Goal: Task Accomplishment & Management: Use online tool/utility

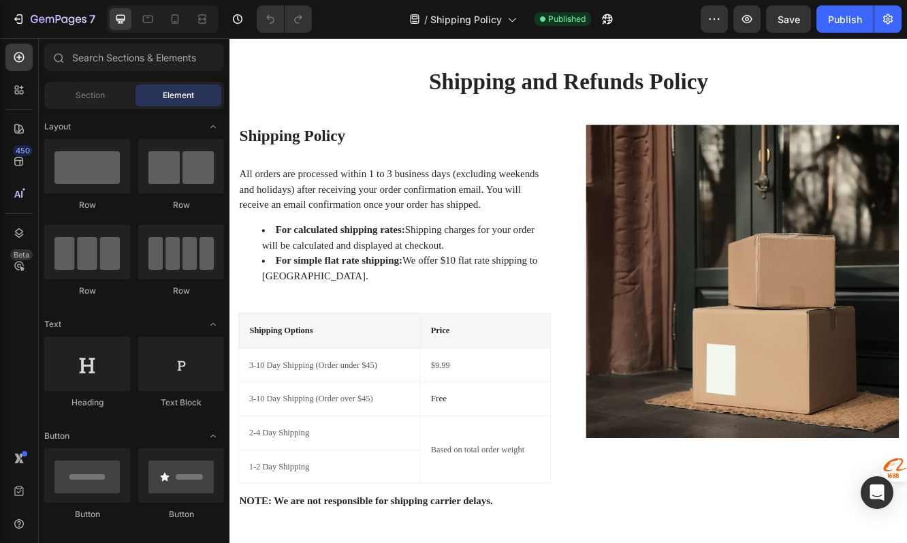
scroll to position [89, 0]
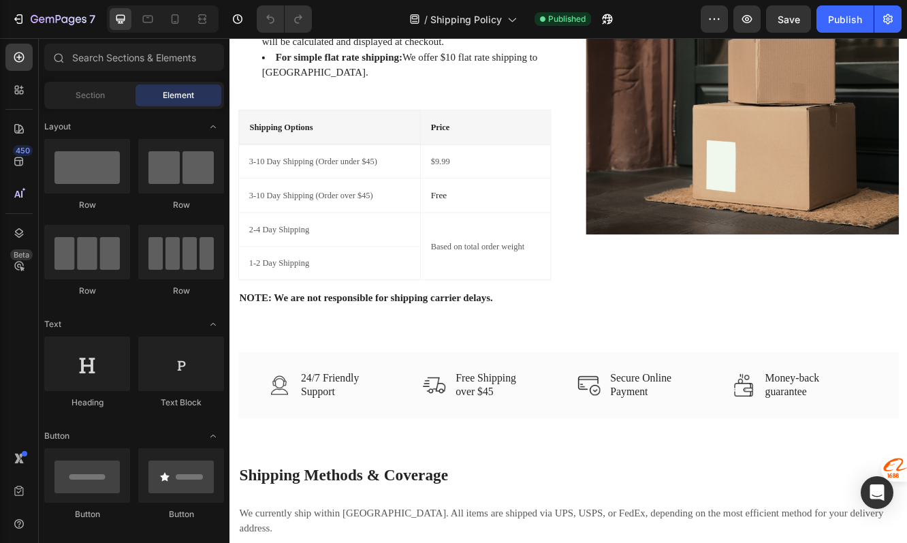
scroll to position [277, 0]
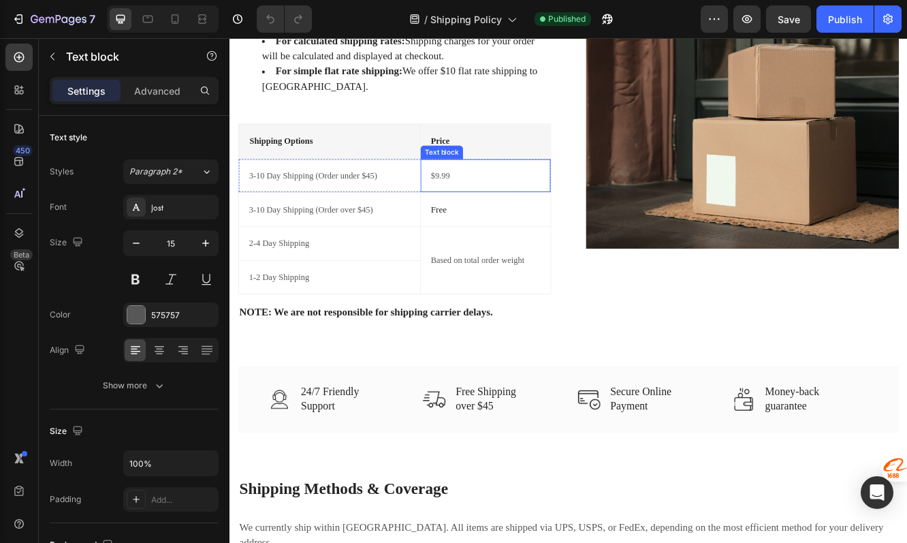
click at [492, 206] on p "$9.99" at bounding box center [538, 204] width 132 height 16
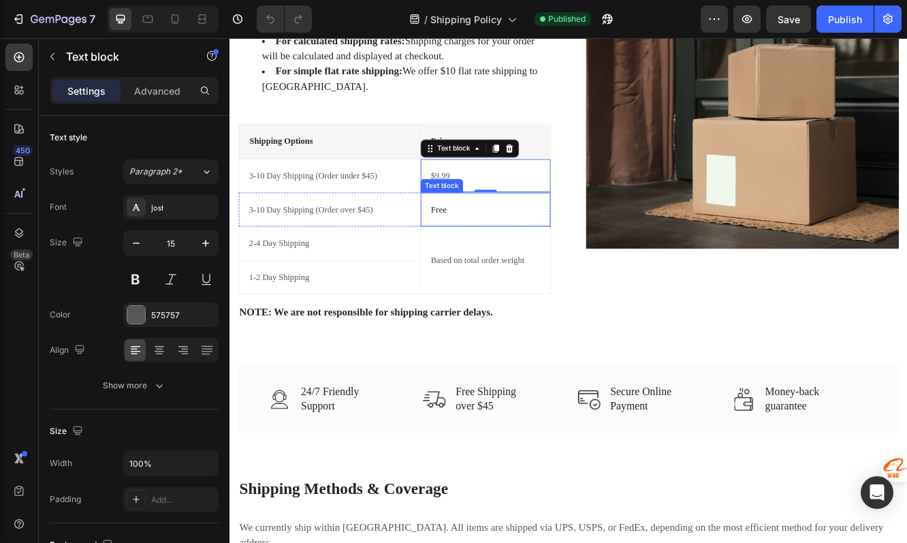
click at [516, 240] on p "Free" at bounding box center [538, 244] width 132 height 16
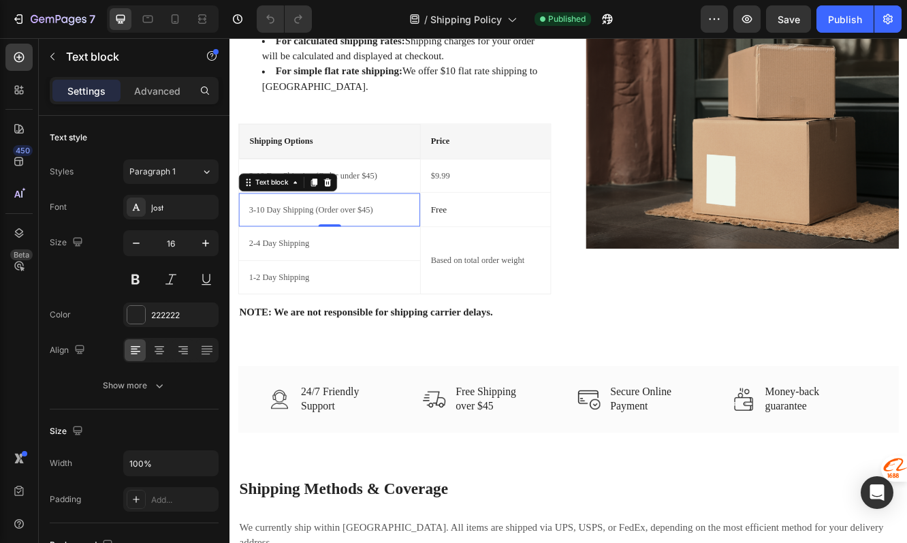
click at [439, 246] on p "3-10 Day Shipping (Order over $45)" at bounding box center [350, 245] width 194 height 16
click at [441, 205] on p "3-10 Day Shipping (Order under $45)" at bounding box center [350, 204] width 194 height 16
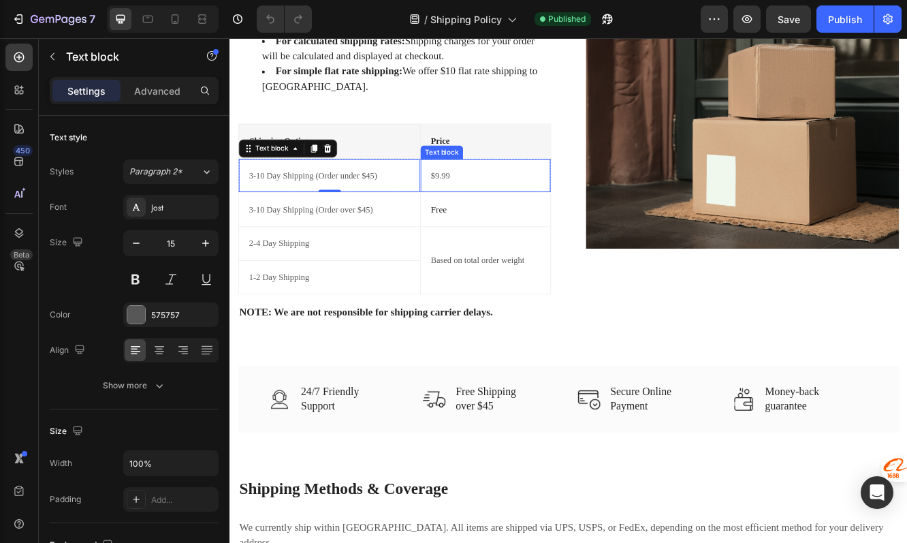
click at [505, 205] on p "$9.99" at bounding box center [538, 204] width 132 height 16
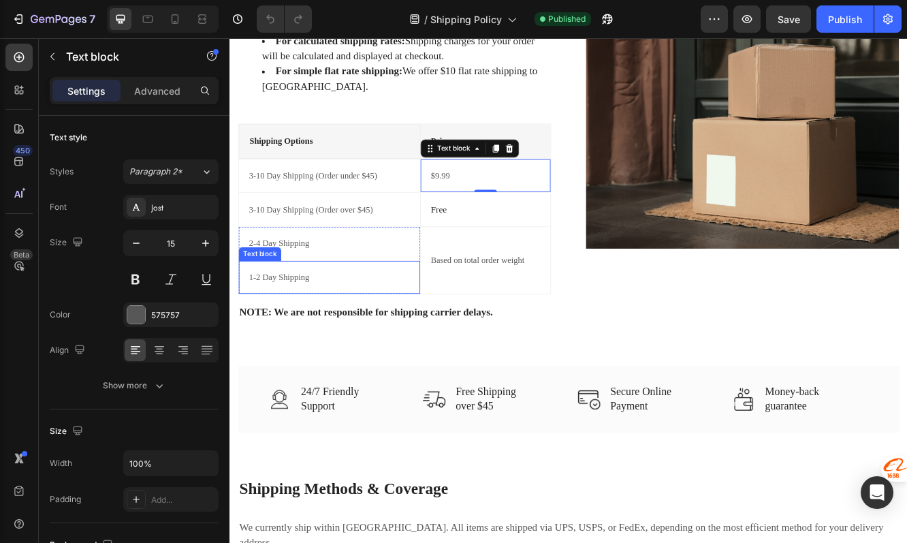
click at [417, 298] on div "2-4 Day Shipping Text block" at bounding box center [349, 286] width 219 height 40
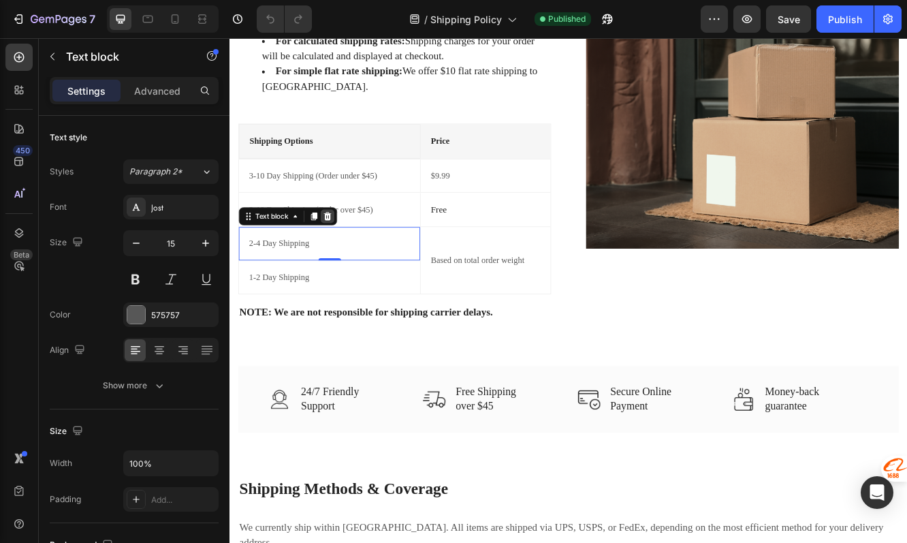
click at [347, 255] on icon at bounding box center [347, 253] width 9 height 10
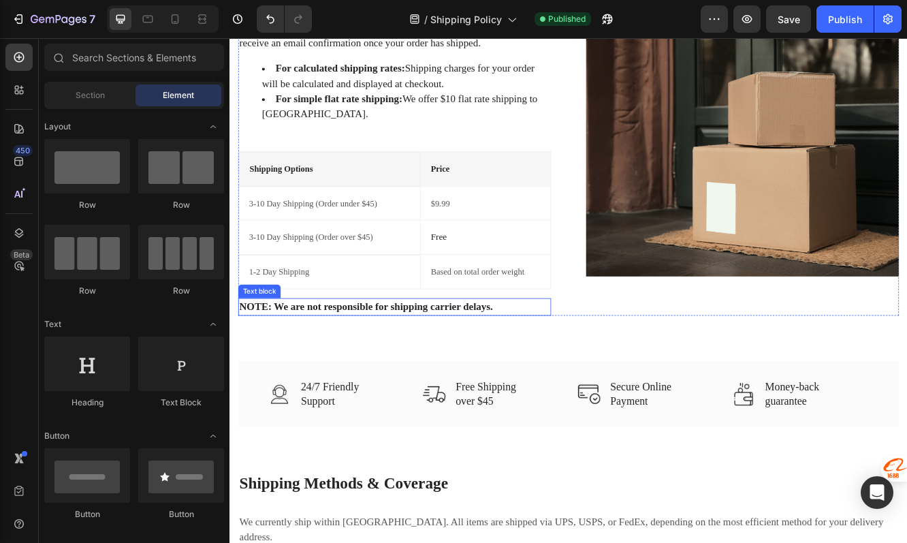
scroll to position [242, 0]
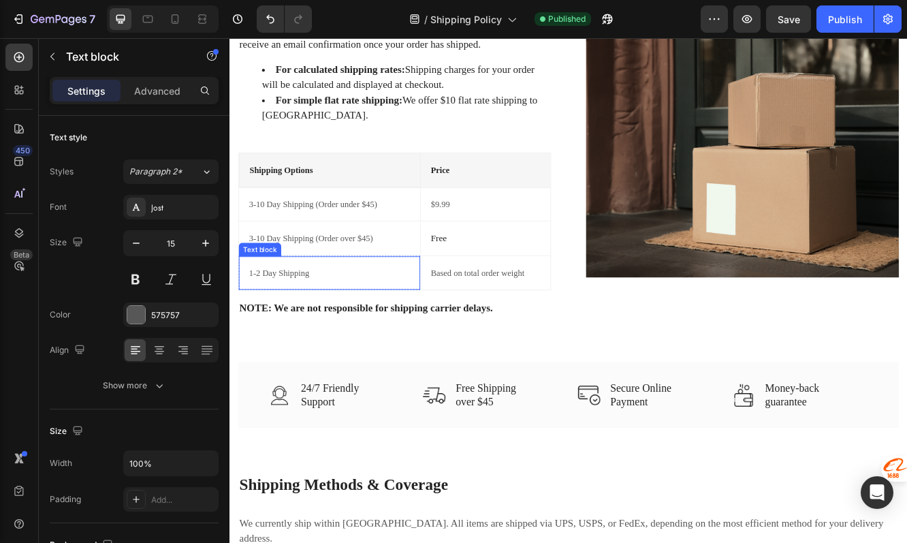
click at [369, 317] on p "1-2 Day Shipping" at bounding box center [350, 321] width 194 height 16
click at [260, 317] on p "1-2 Day Shipping" at bounding box center [350, 321] width 194 height 16
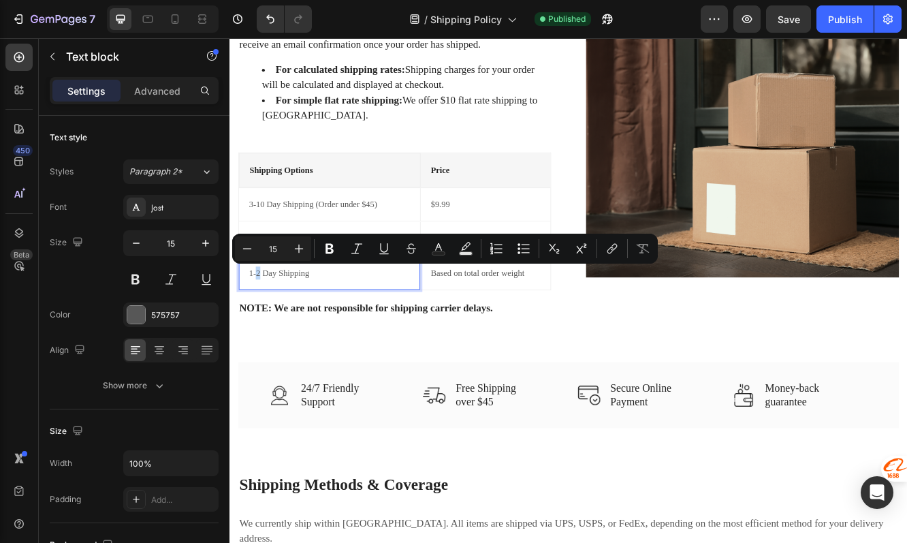
click at [263, 325] on p "1-2 Day Shipping" at bounding box center [350, 321] width 194 height 16
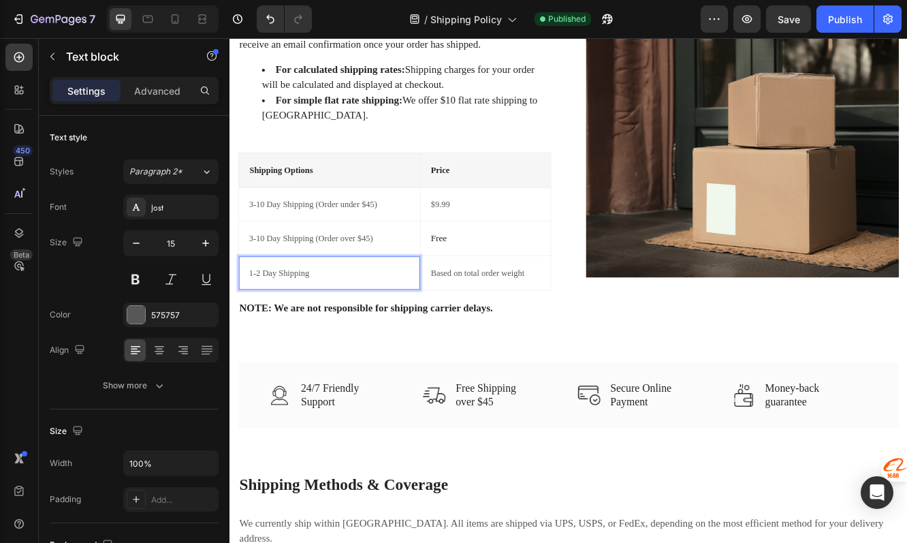
click at [265, 322] on p "1-2 Day Shipping" at bounding box center [350, 321] width 194 height 16
click at [372, 306] on div "2-4 Day Shipping Text block 0" at bounding box center [349, 320] width 219 height 41
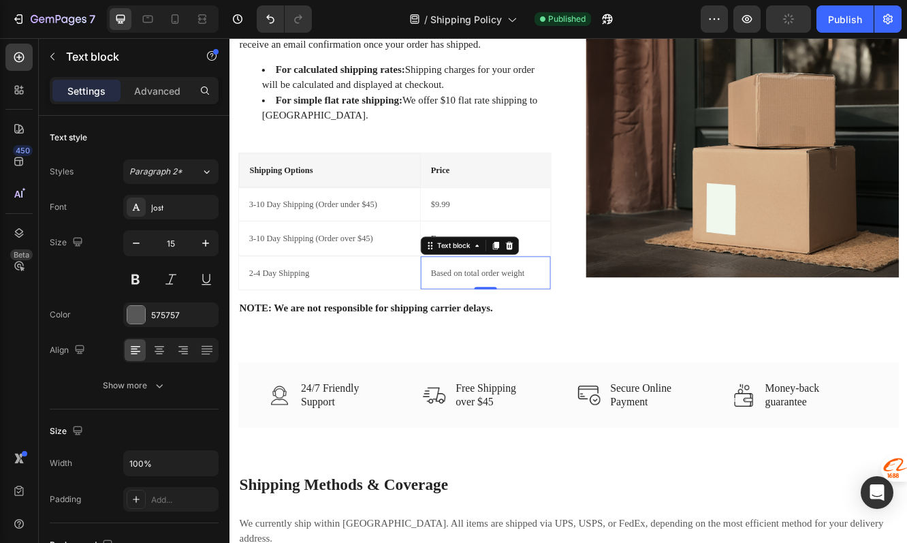
click at [479, 325] on p "Based on total order weight" at bounding box center [538, 321] width 132 height 16
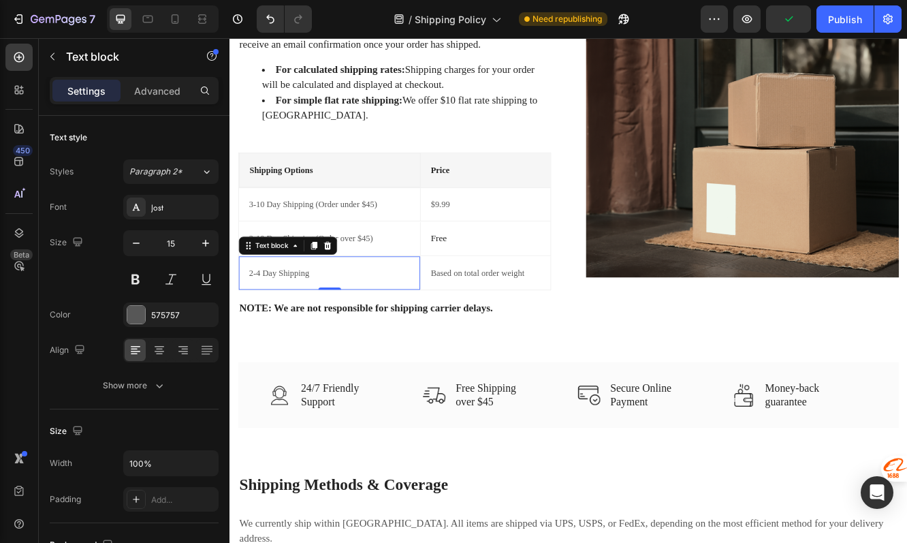
click at [399, 317] on p "2-4 Day Shipping" at bounding box center [350, 321] width 194 height 16
click at [396, 291] on div "3-10 Day Shipping (Order over $45) Text block" at bounding box center [349, 279] width 219 height 40
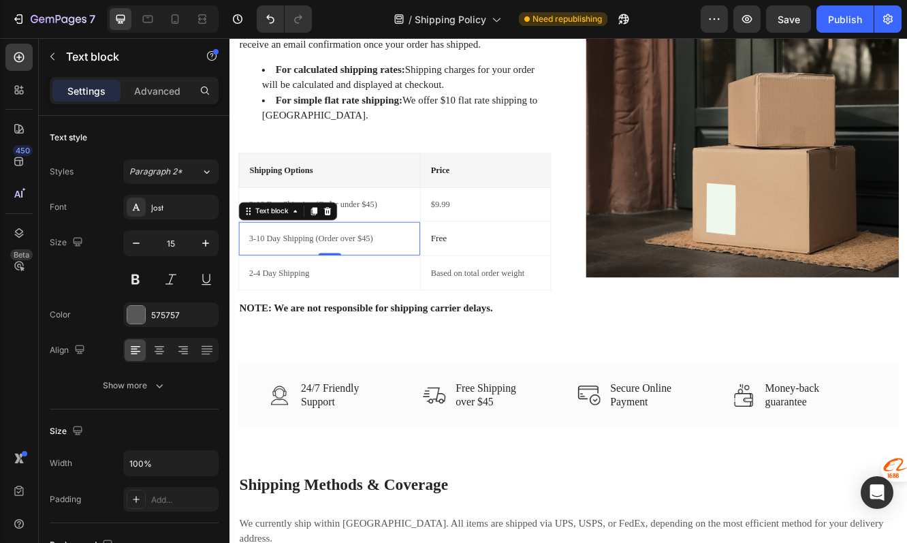
click at [259, 281] on p "3-10 Day Shipping (Order over $45)" at bounding box center [350, 280] width 194 height 16
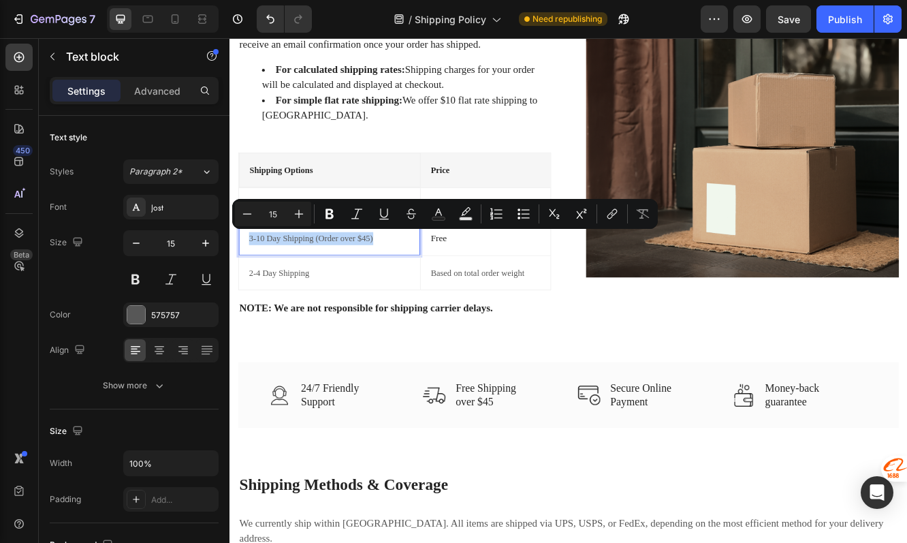
click at [259, 281] on p "3-10 Day Shipping (Order over $45)" at bounding box center [350, 280] width 194 height 16
click at [253, 279] on p "3-10 Day Shipping (Order over $45)" at bounding box center [350, 280] width 194 height 16
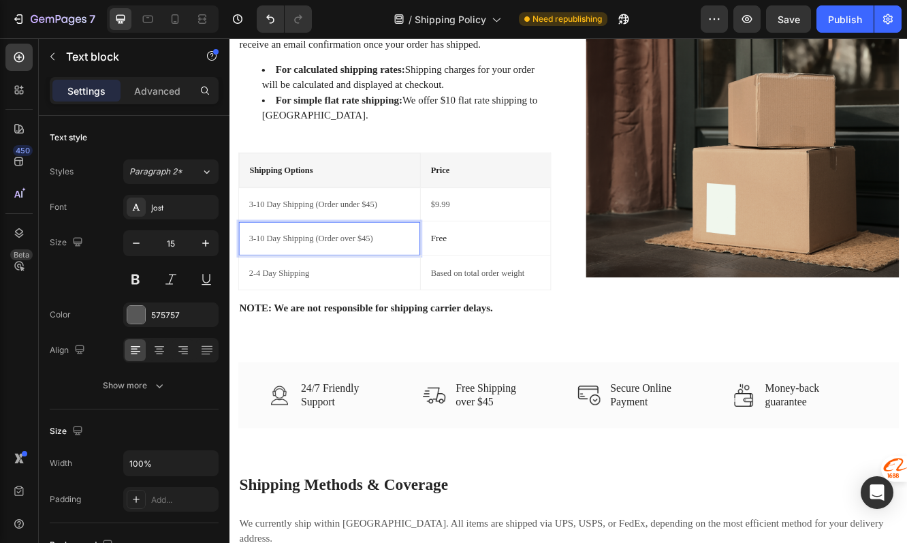
click at [257, 278] on p "3-10 Day Shipping (Order over $45)" at bounding box center [350, 280] width 194 height 16
click at [485, 281] on p "Free" at bounding box center [538, 279] width 132 height 16
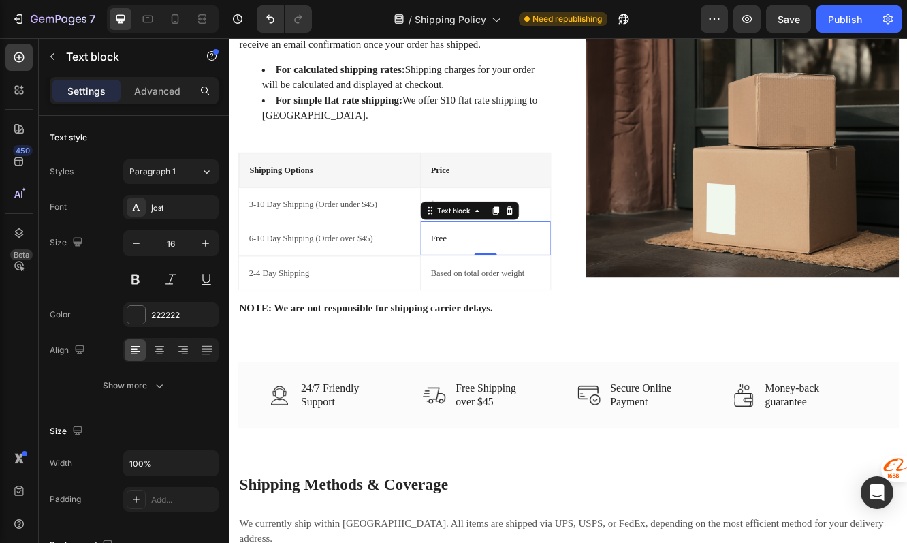
click at [502, 283] on p "Free" at bounding box center [538, 279] width 132 height 16
click at [501, 246] on div "$9.99" at bounding box center [538, 238] width 135 height 18
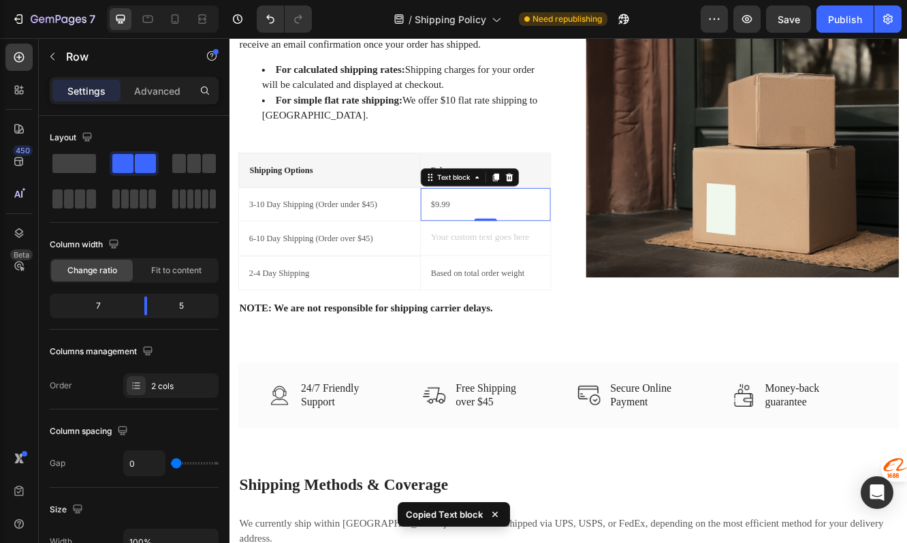
click at [498, 258] on div "6-10 Day Shipping (Order over $45) Text block Text block Row" at bounding box center [428, 279] width 376 height 42
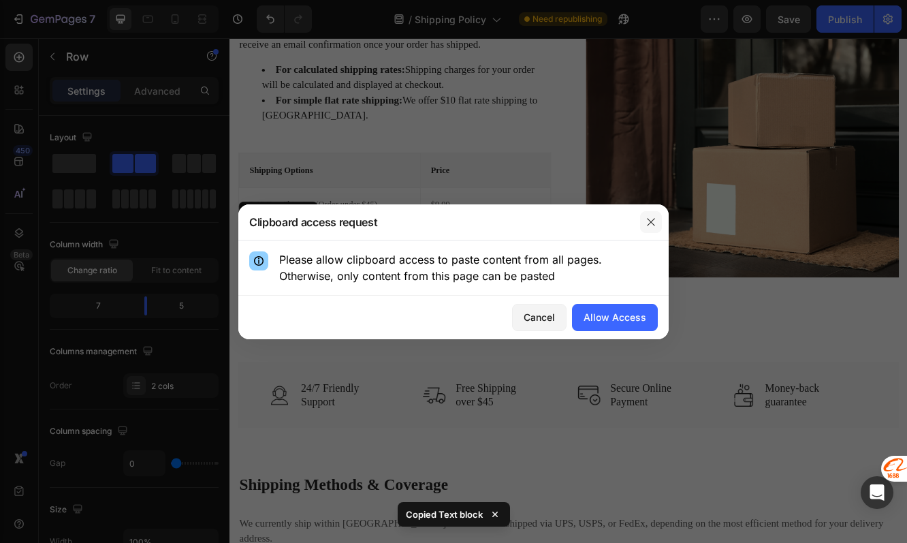
click at [656, 223] on button "button" at bounding box center [651, 222] width 22 height 22
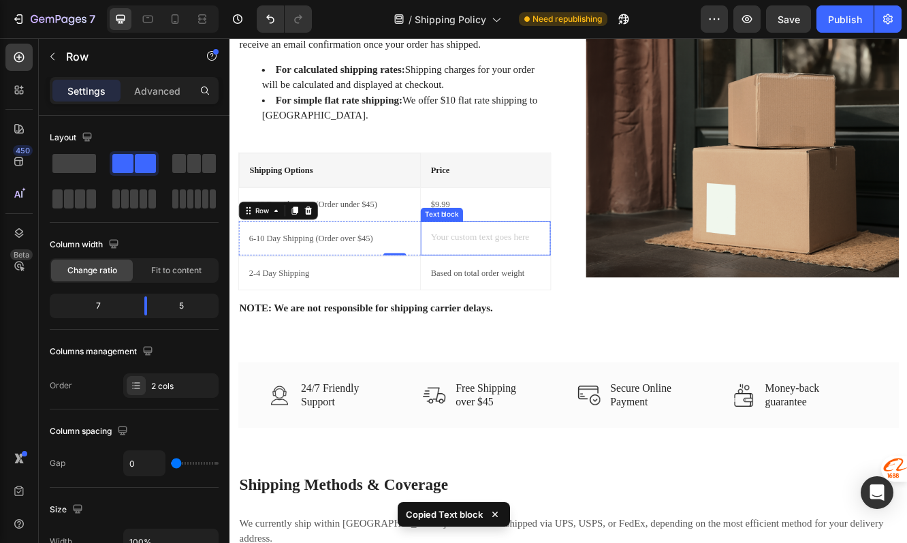
click at [506, 286] on div "Rich Text Editor. Editing area: main" at bounding box center [538, 279] width 135 height 19
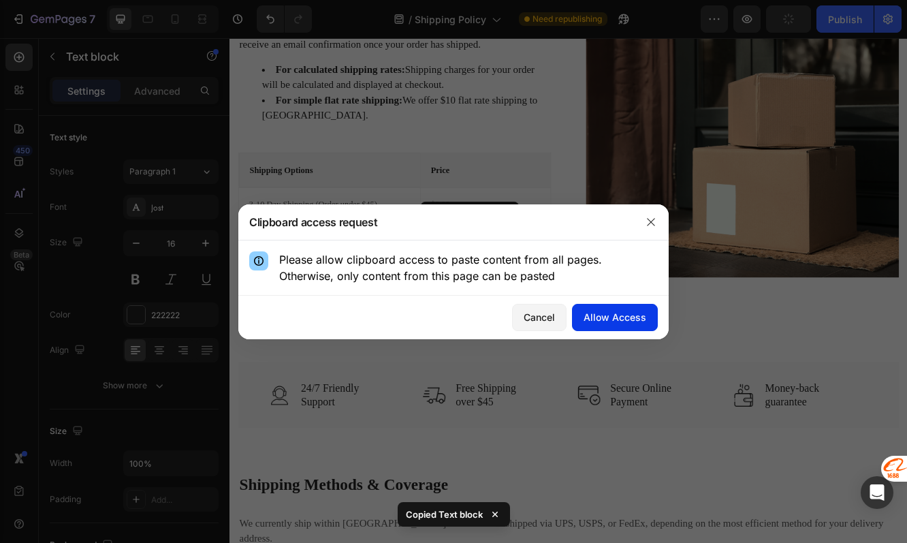
click at [596, 316] on div "Allow Access" at bounding box center [615, 317] width 63 height 14
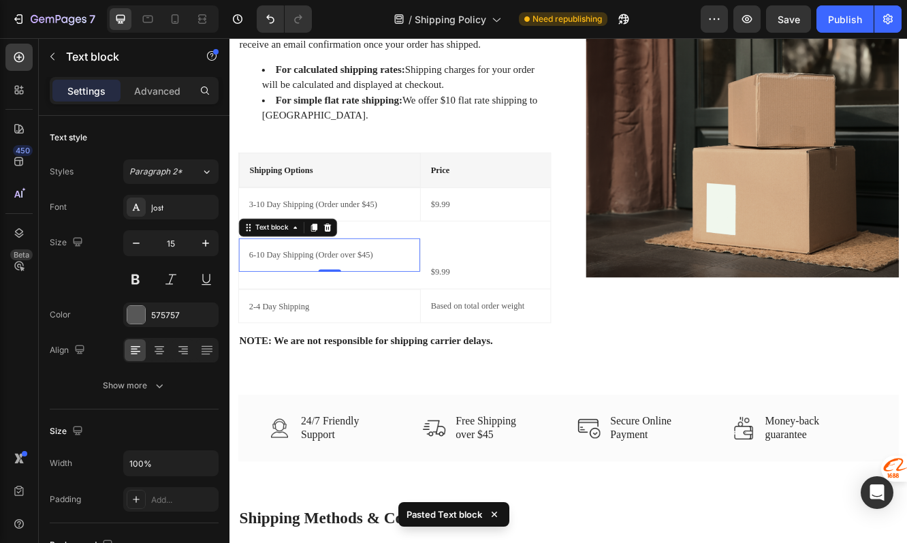
click at [396, 282] on div "6-10 Day Shipping (Order over $45) Text block 0" at bounding box center [349, 299] width 219 height 40
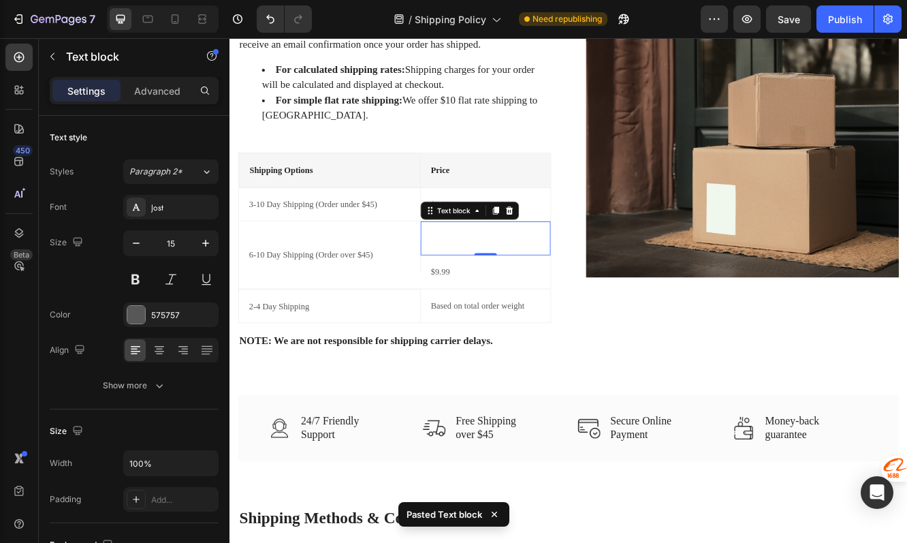
click at [492, 275] on p "Rich Text Editor. Editing area: main" at bounding box center [538, 279] width 132 height 16
click at [564, 246] on icon at bounding box center [566, 246] width 9 height 10
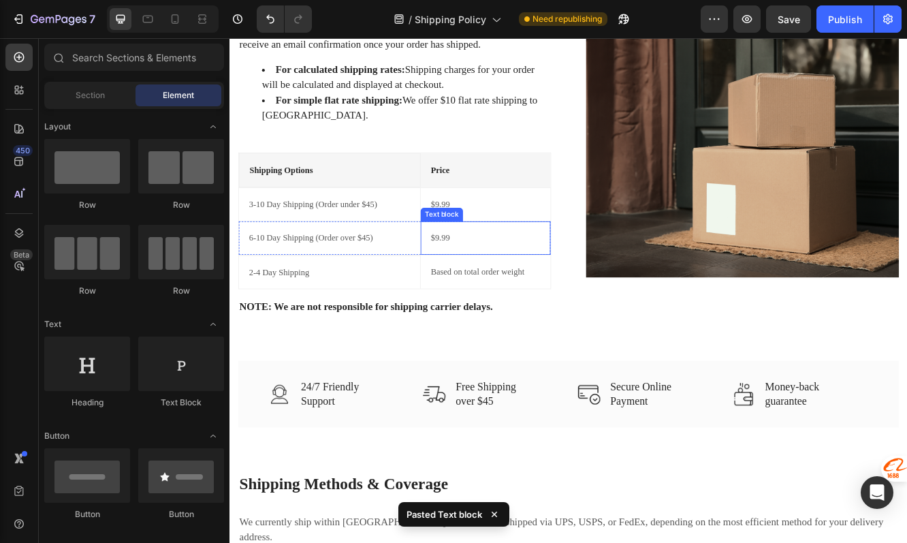
click at [532, 280] on p "$9.99" at bounding box center [538, 279] width 132 height 16
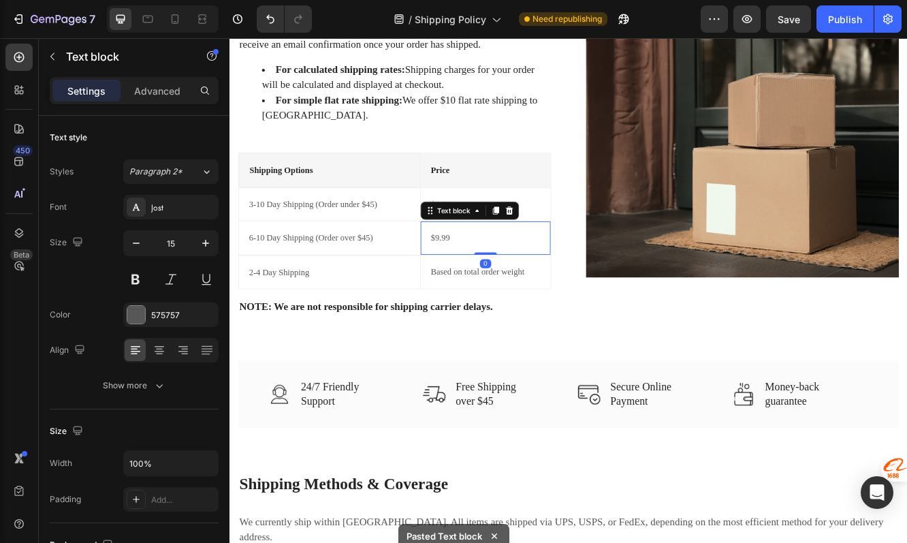
click at [488, 276] on p "$9.99" at bounding box center [538, 279] width 132 height 16
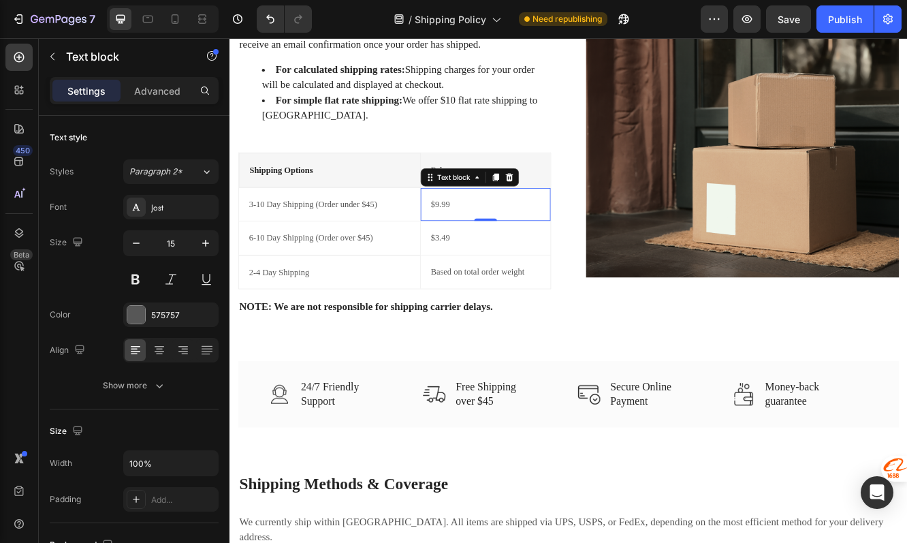
click at [498, 229] on div "$9.99" at bounding box center [538, 238] width 135 height 18
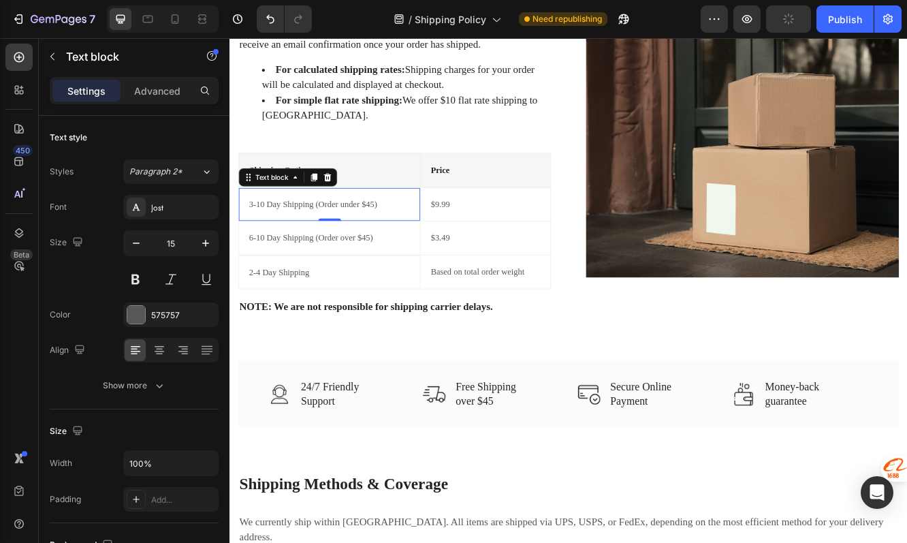
click at [354, 244] on p "3-10 Day Shipping (Order under $45)" at bounding box center [350, 239] width 194 height 16
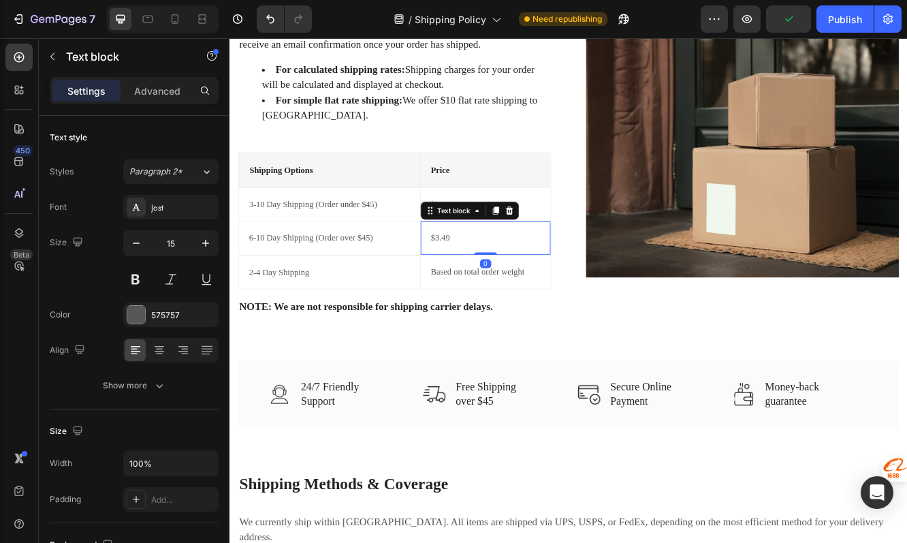
click at [492, 274] on p "$3.49" at bounding box center [538, 279] width 132 height 16
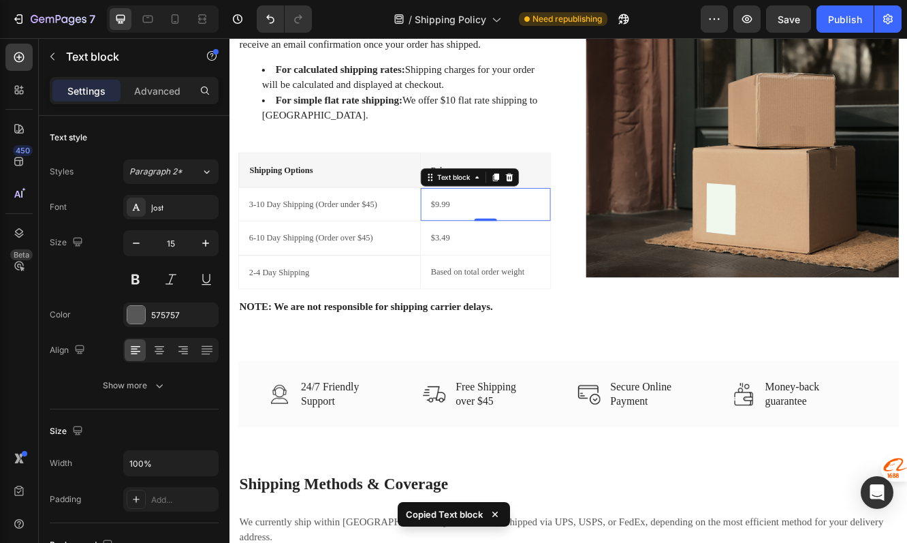
click at [601, 249] on div "$9.99 Text block 0" at bounding box center [538, 239] width 157 height 40
click at [558, 245] on p "$9.99" at bounding box center [538, 239] width 132 height 16
click at [530, 276] on p "$3.49" at bounding box center [538, 279] width 132 height 16
click at [532, 282] on p "$3.49" at bounding box center [538, 279] width 132 height 16
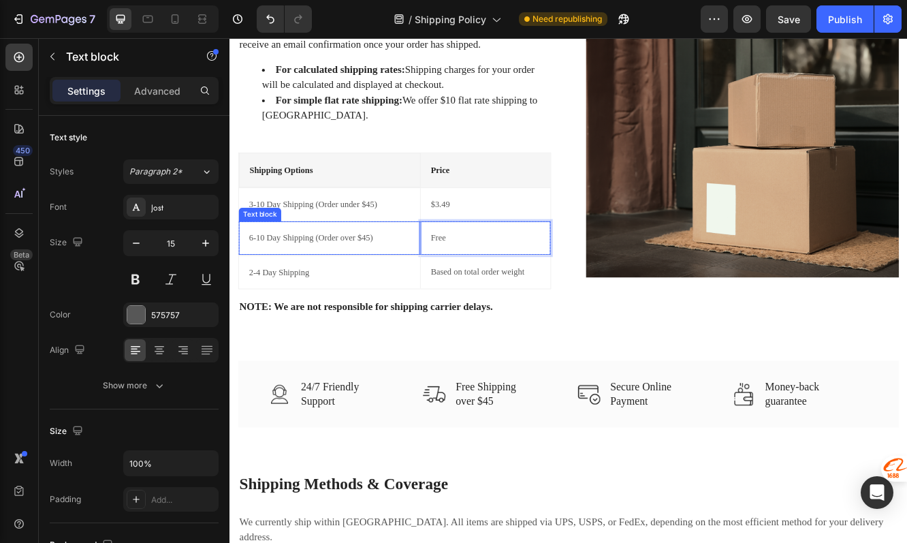
click at [355, 295] on div "6-10 Day Shipping (Order over $45) Text block" at bounding box center [349, 279] width 219 height 40
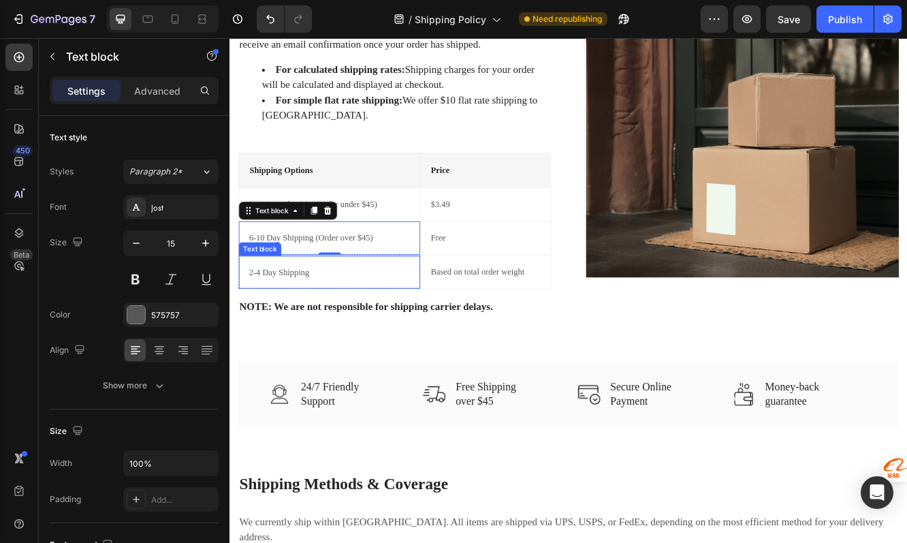
click at [355, 324] on p "2-4 Day Shipping" at bounding box center [350, 321] width 194 height 16
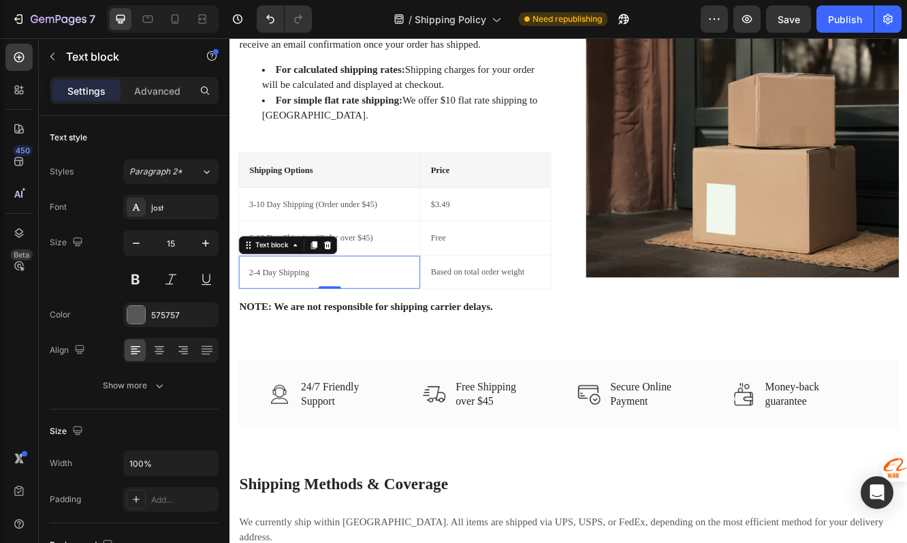
click at [357, 283] on div "Text block" at bounding box center [299, 287] width 118 height 22
click at [381, 279] on p "6-10 Day Shipping (Order over $45)" at bounding box center [350, 279] width 194 height 16
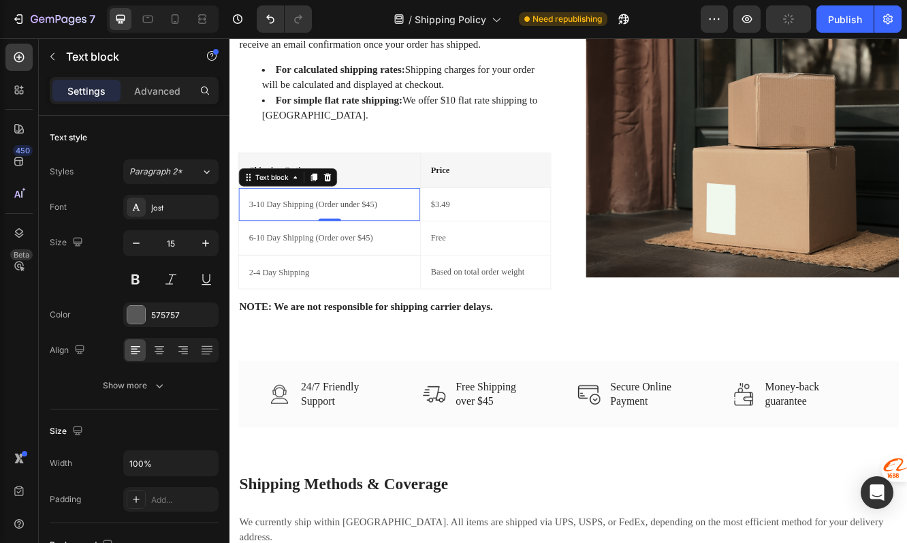
click at [381, 250] on div "3-10 Day Shipping (Order under $45) Text block 0" at bounding box center [349, 239] width 219 height 40
click at [255, 239] on p "3-10 Day Shipping (Order under $45)" at bounding box center [350, 239] width 194 height 16
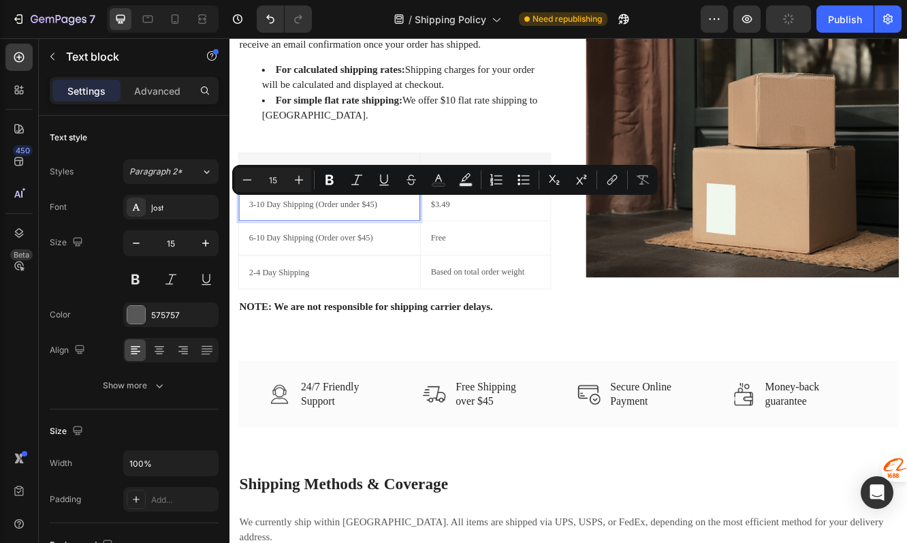
click at [254, 240] on p "3-10 Day Shipping (Order under $45)" at bounding box center [350, 239] width 194 height 16
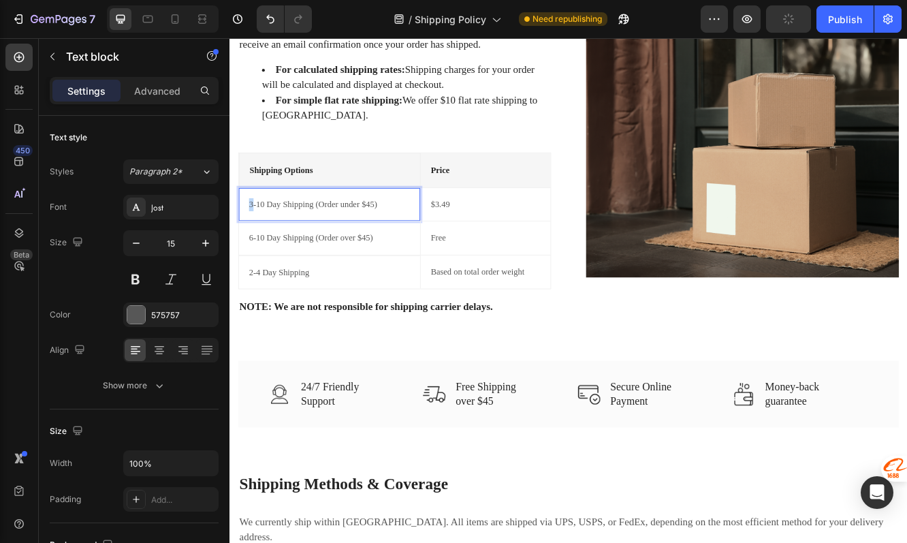
click at [254, 240] on p "3-10 Day Shipping (Order under $45)" at bounding box center [350, 239] width 194 height 16
click at [487, 234] on p "$3.49" at bounding box center [538, 239] width 132 height 16
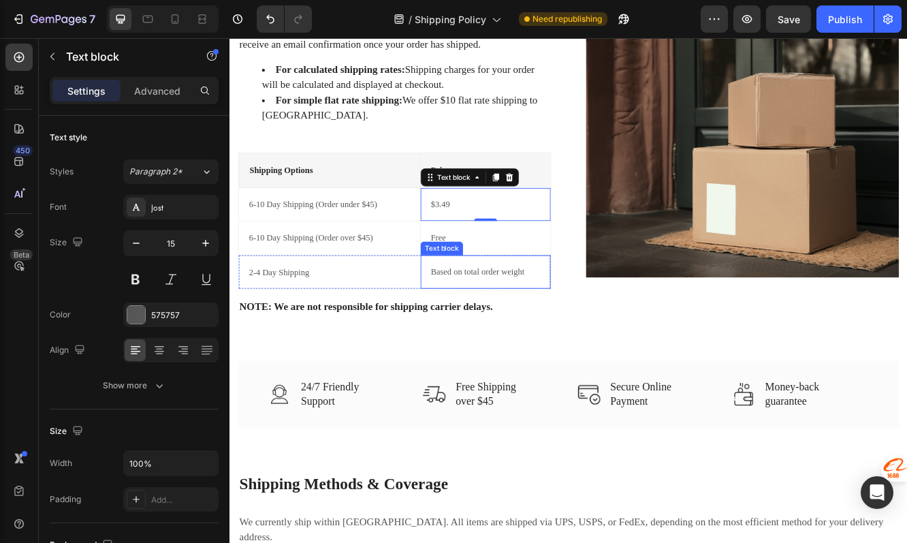
click at [483, 322] on p "Based on total order weight" at bounding box center [538, 320] width 132 height 16
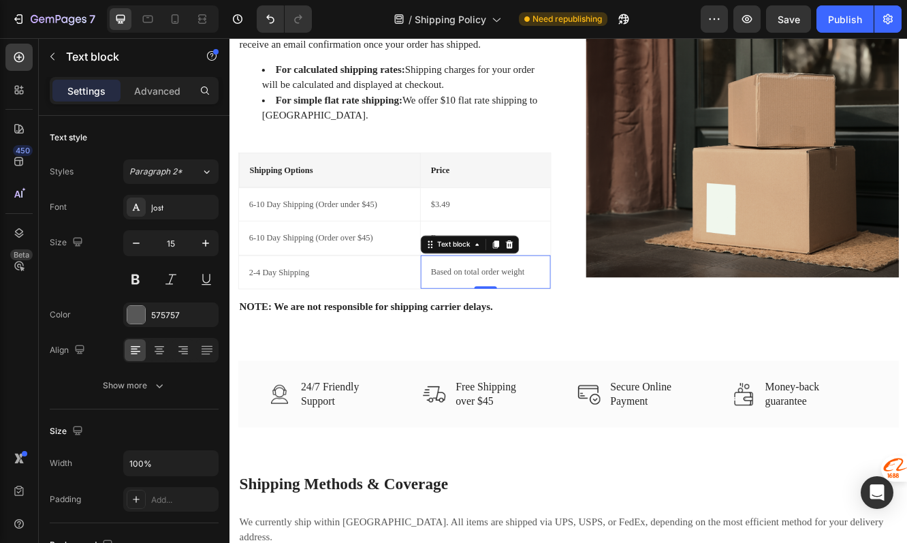
click at [483, 322] on p "Based on total order weight" at bounding box center [538, 320] width 132 height 16
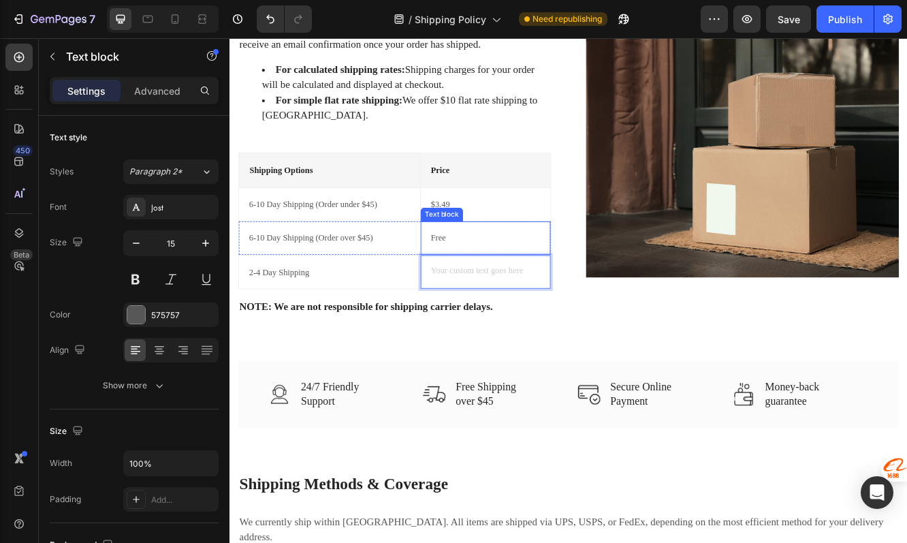
click at [505, 279] on p "Free" at bounding box center [538, 279] width 132 height 16
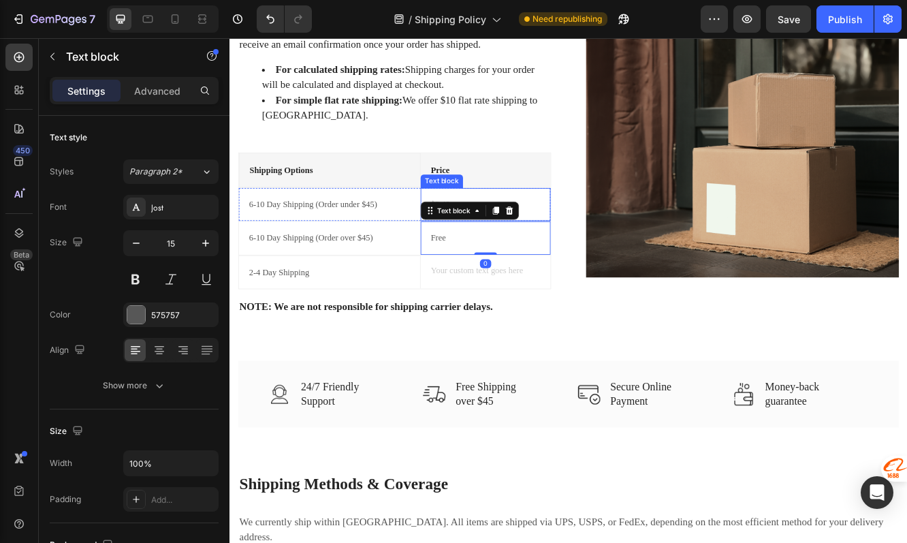
click at [605, 232] on div "$3.49" at bounding box center [538, 238] width 135 height 18
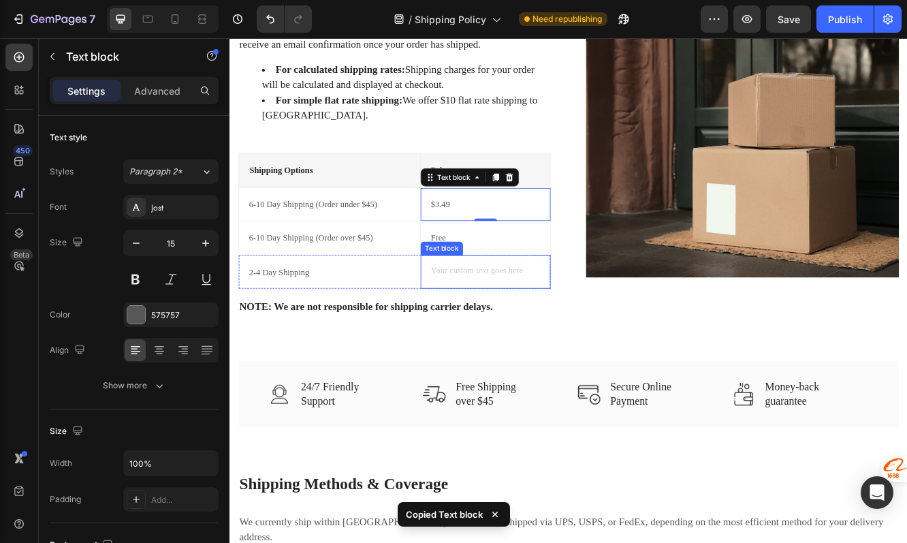
click at [549, 308] on div "Text block" at bounding box center [538, 320] width 157 height 40
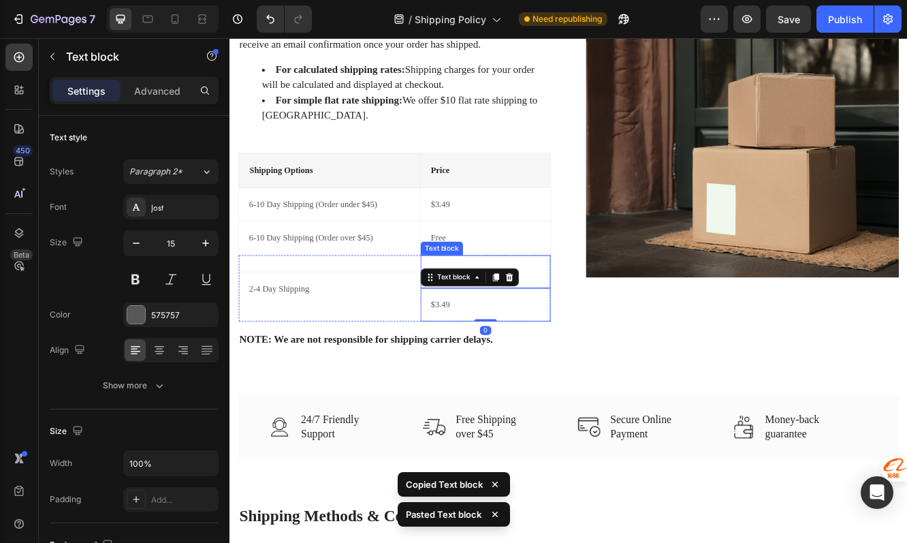
click at [591, 302] on div "Text block" at bounding box center [538, 320] width 157 height 40
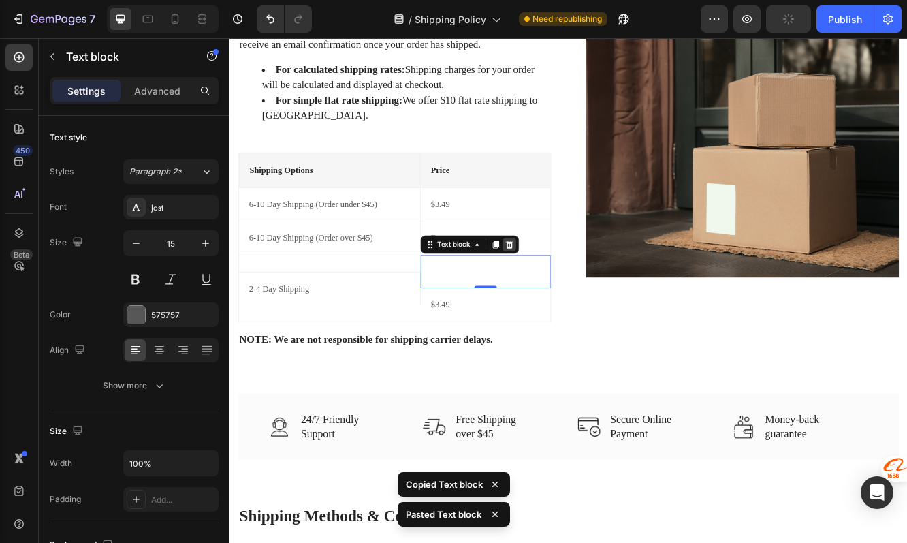
click at [562, 289] on icon at bounding box center [566, 286] width 11 height 11
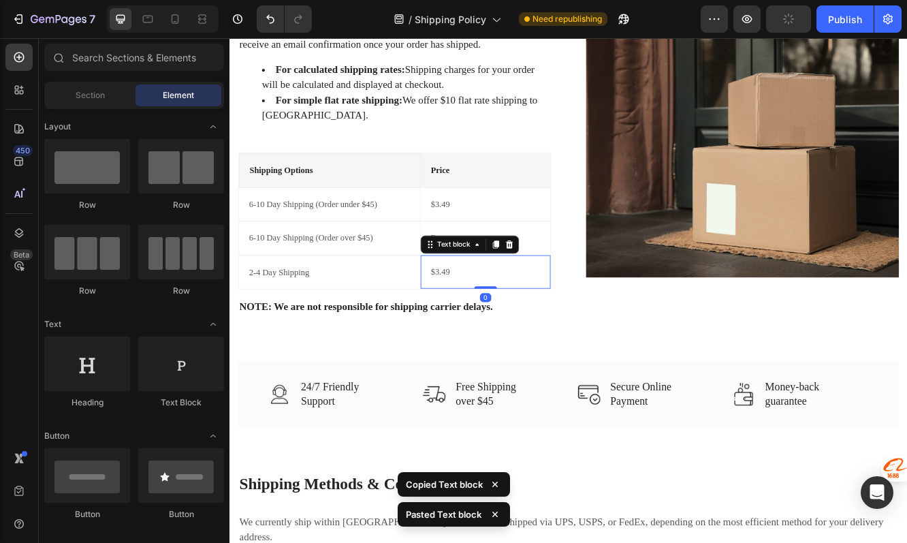
click at [537, 310] on div "$3.49" at bounding box center [538, 319] width 135 height 18
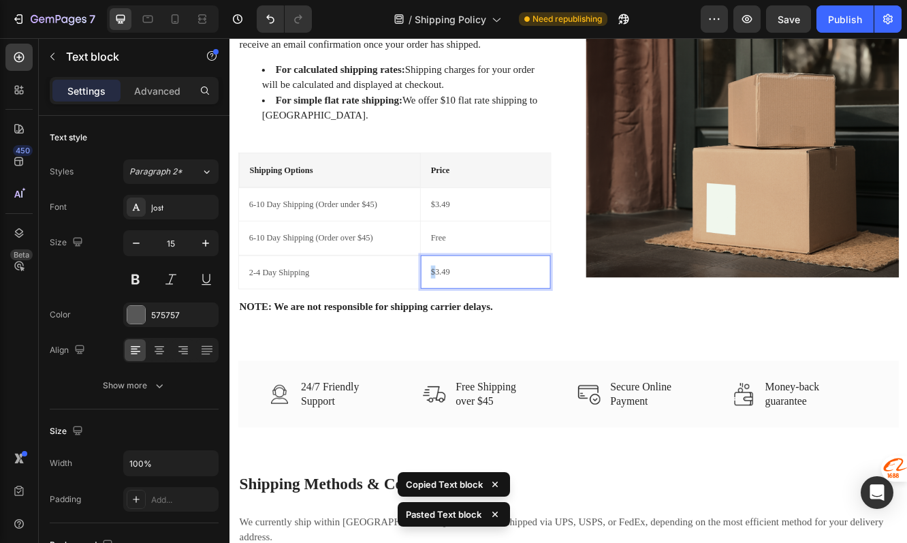
click at [537, 310] on div "$3.49" at bounding box center [538, 319] width 135 height 18
click at [535, 315] on p "$3.49" at bounding box center [538, 320] width 132 height 16
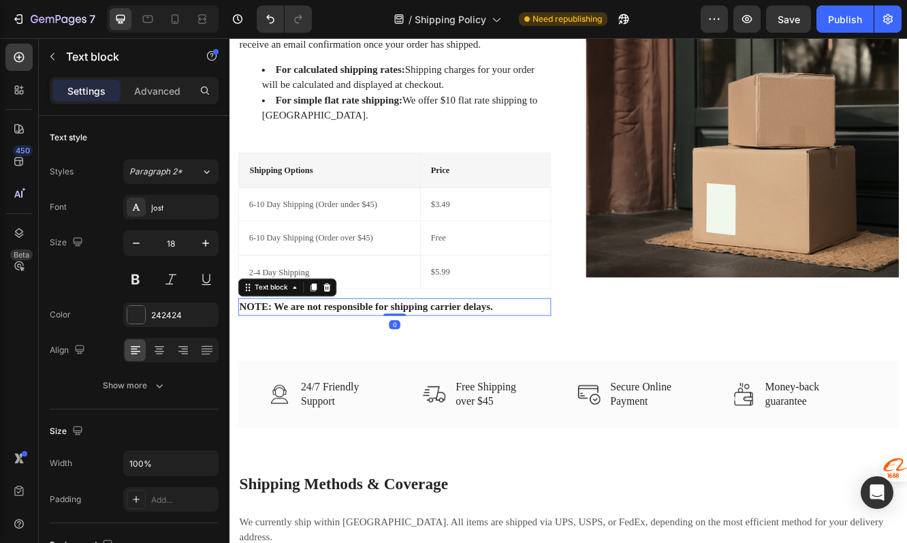
click at [564, 357] on p "NOTE: We are not responsible for shipping carrier delays." at bounding box center [428, 362] width 375 height 18
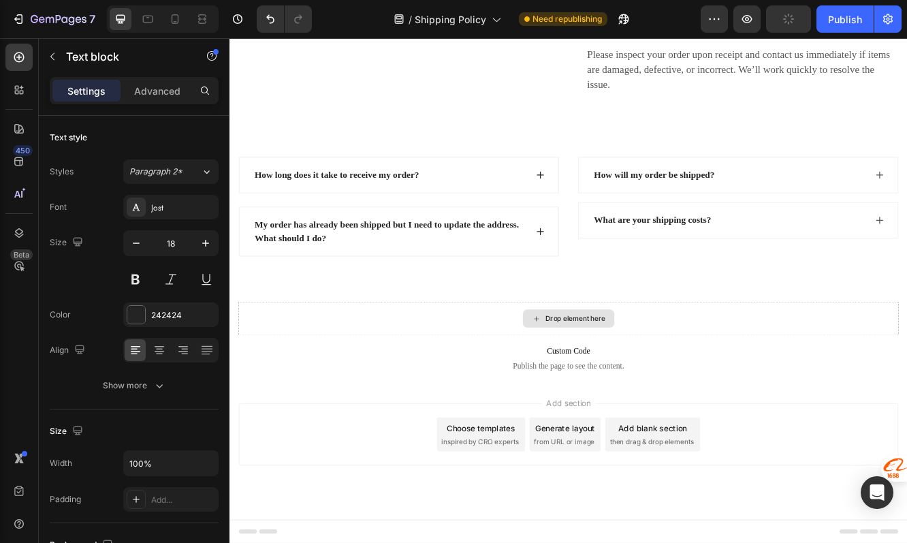
scroll to position [1232, 0]
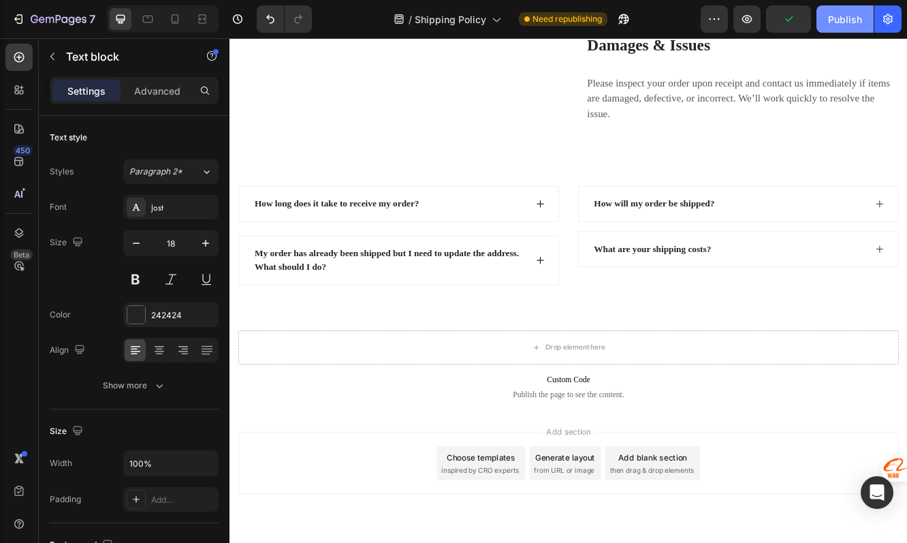
click at [831, 15] on div "Publish" at bounding box center [845, 19] width 34 height 14
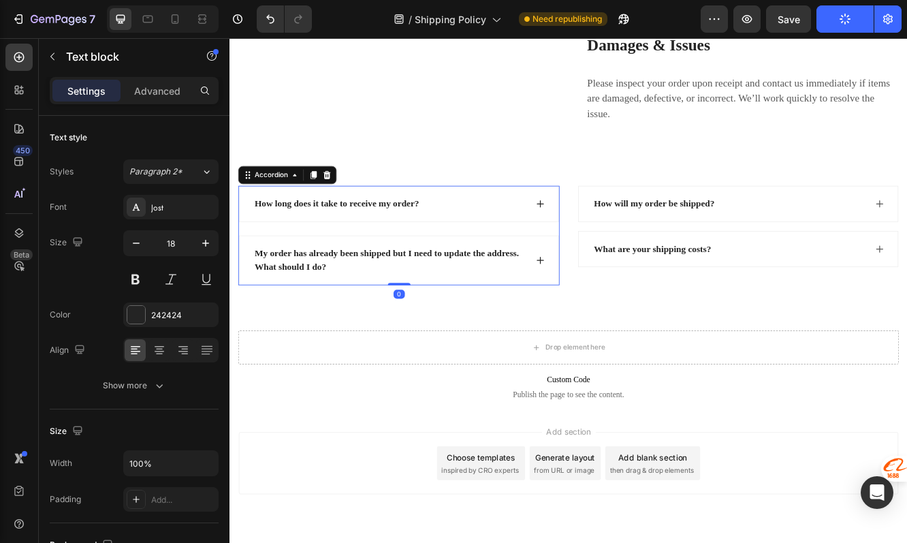
click at [553, 248] on div "How long does it take to receive my order?" at bounding box center [422, 237] width 330 height 20
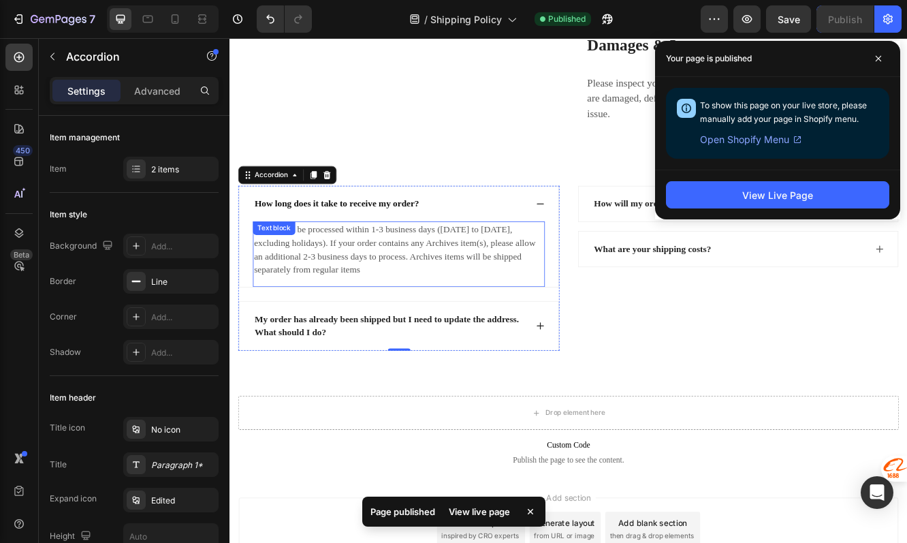
click at [403, 323] on p "Orders will be processed within 1-3 business days (Monday to Friday, excluding …" at bounding box center [433, 292] width 349 height 65
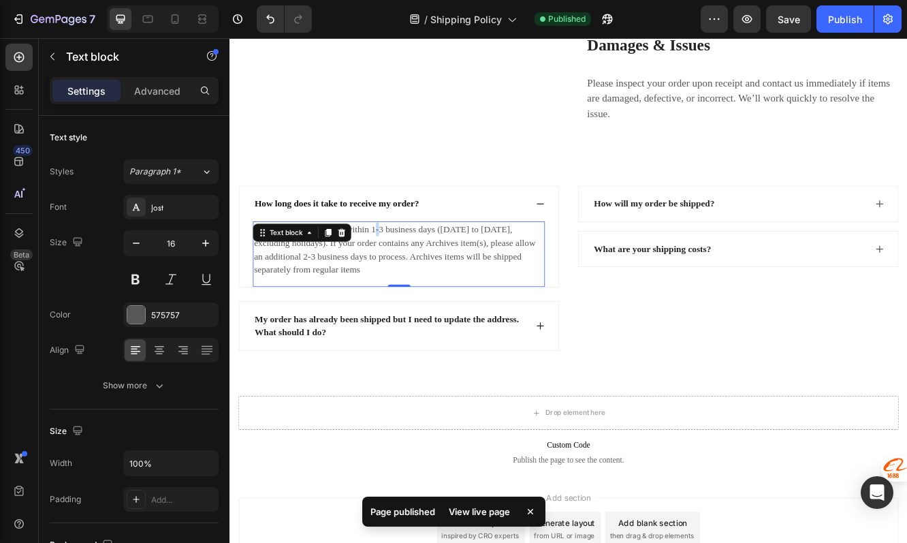
click at [403, 323] on p "Orders will be processed within 1-3 business days (Monday to Friday, excluding …" at bounding box center [433, 292] width 349 height 65
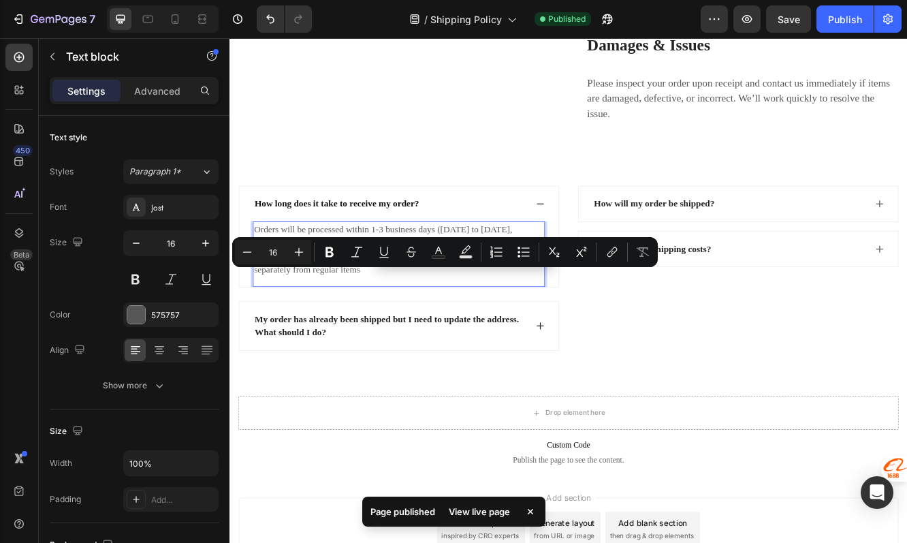
click at [401, 325] on p "Orders will be processed within 1-3 business days (Monday to Friday, excluding …" at bounding box center [433, 292] width 349 height 65
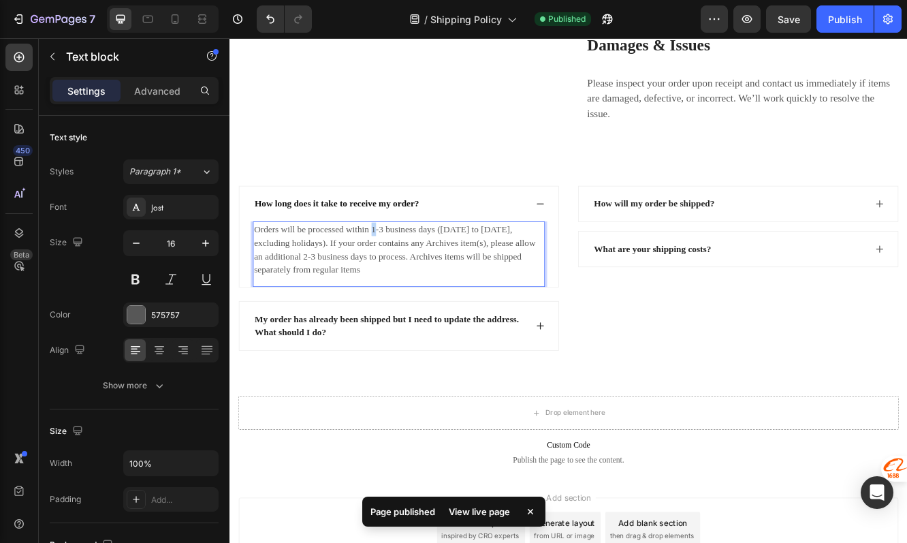
click at [401, 325] on p "Orders will be processed within 1-3 business days (Monday to Friday, excluding …" at bounding box center [433, 292] width 349 height 65
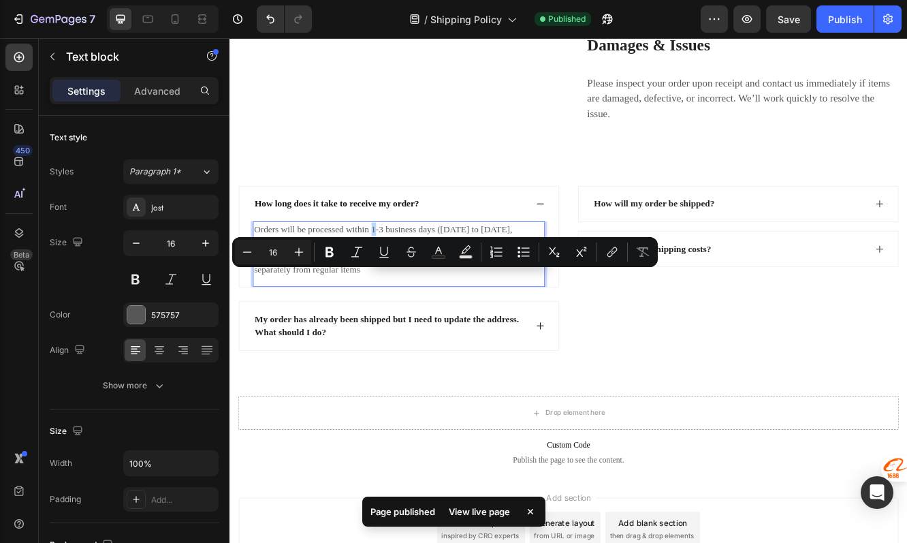
click at [404, 325] on p "Orders will be processed within 1-3 business days (Monday to Friday, excluding …" at bounding box center [433, 292] width 349 height 65
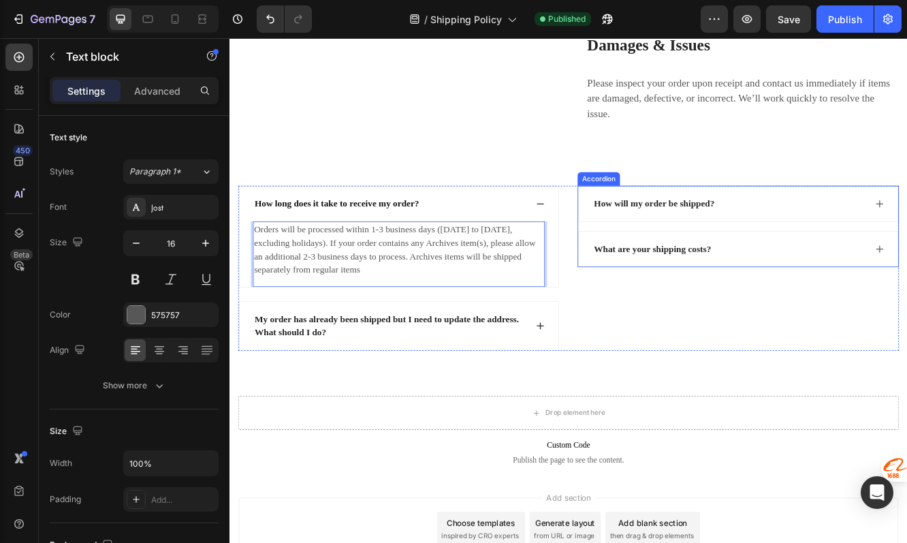
click at [694, 248] on div "How will my order be shipped?" at bounding box center [742, 237] width 150 height 20
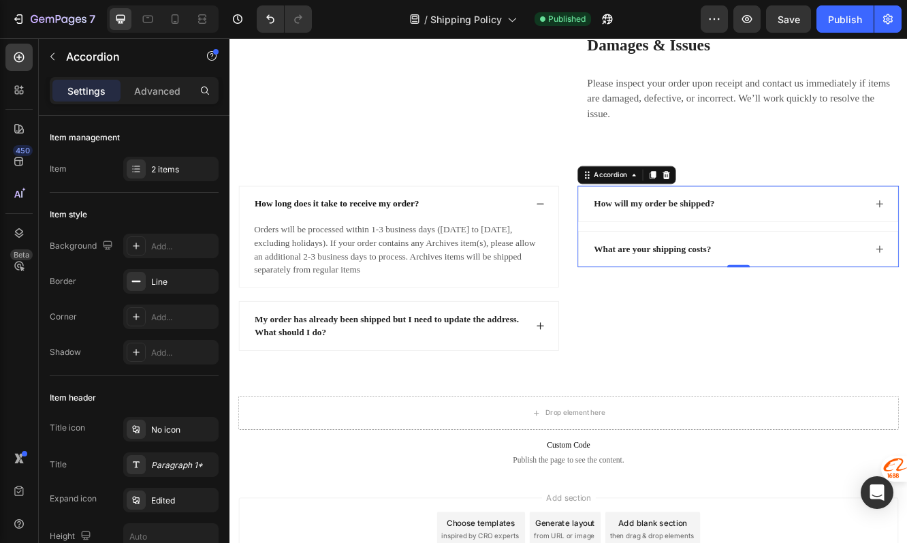
click at [860, 248] on div "How will my order be shipped?" at bounding box center [832, 237] width 330 height 20
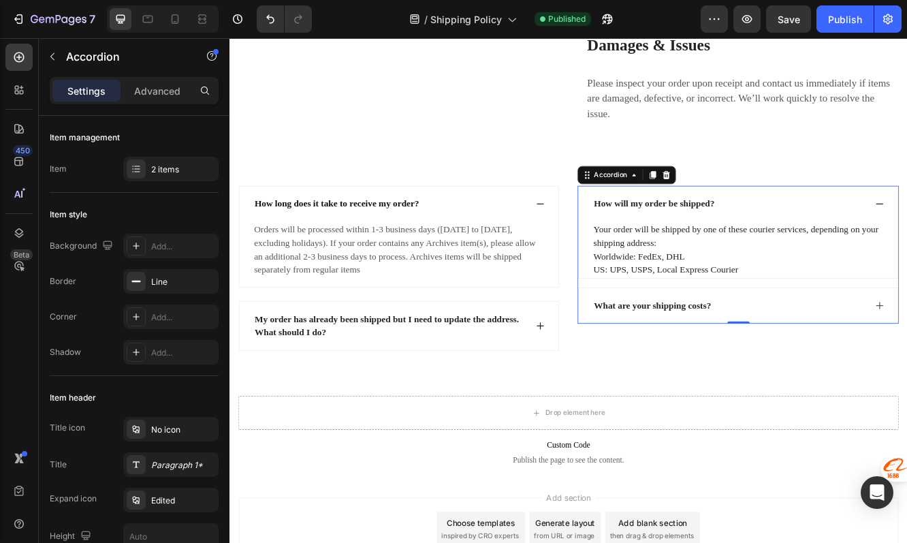
click at [860, 370] on div "What are your shipping costs?" at bounding box center [832, 360] width 330 height 20
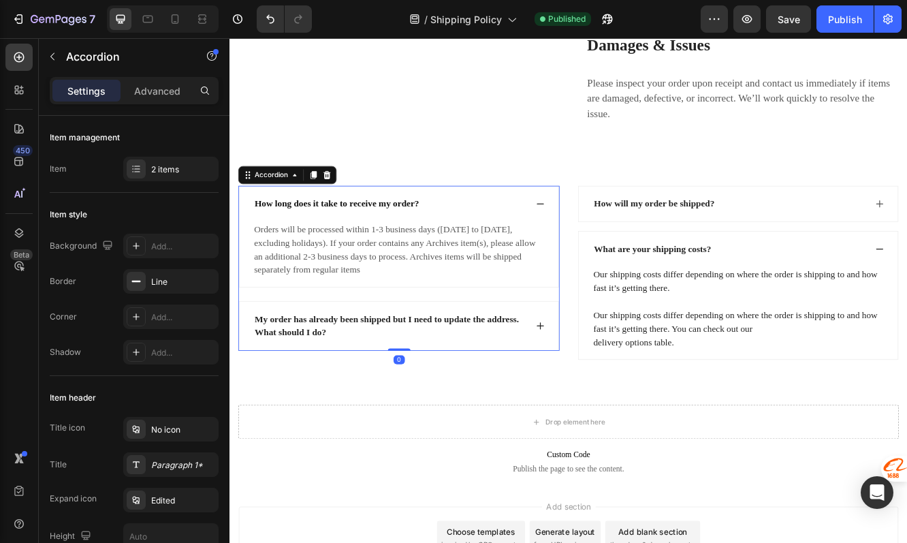
click at [548, 401] on p "My order has already been shipped but I need to update the address. What should…" at bounding box center [422, 384] width 326 height 33
click at [589, 414] on div "My order has already been shipped but I need to update the address. What should…" at bounding box center [433, 384] width 385 height 59
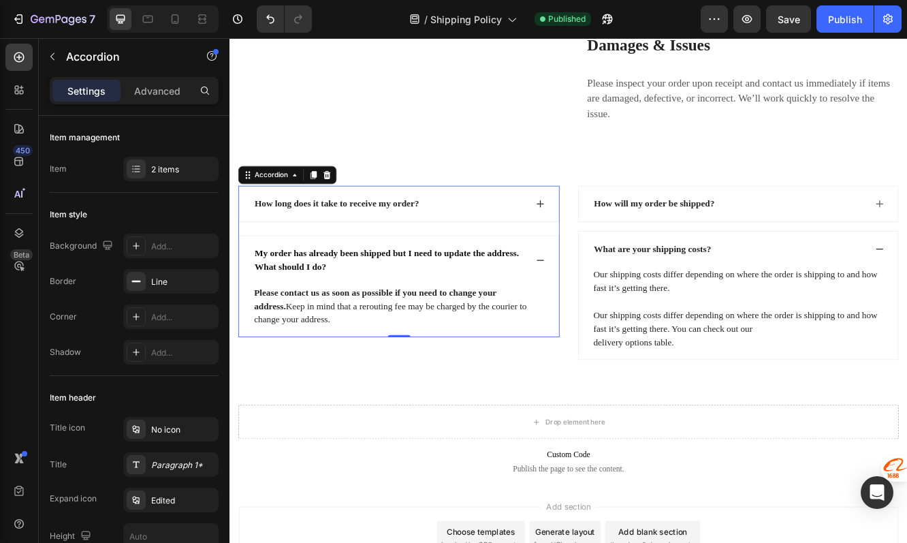
click at [601, 311] on icon at bounding box center [604, 305] width 11 height 11
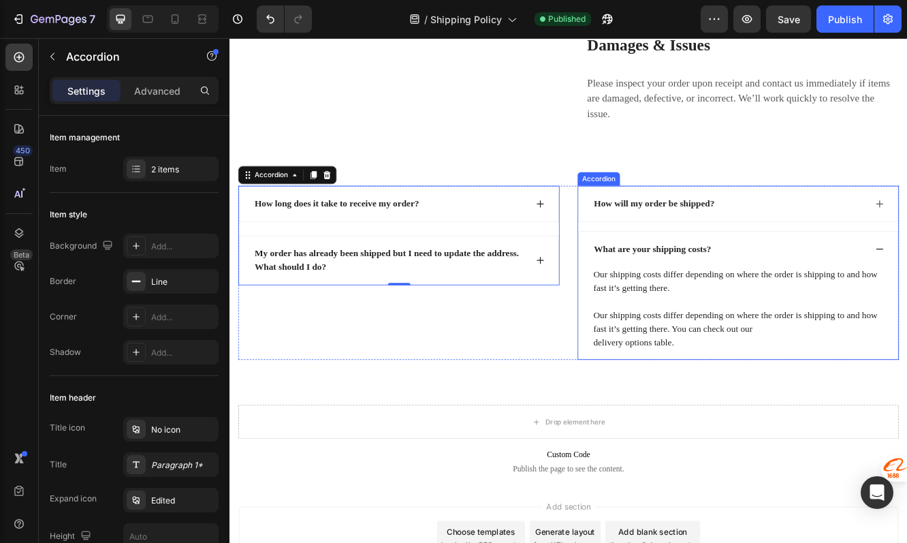
click at [864, 302] on div "What are your shipping costs?" at bounding box center [832, 292] width 330 height 20
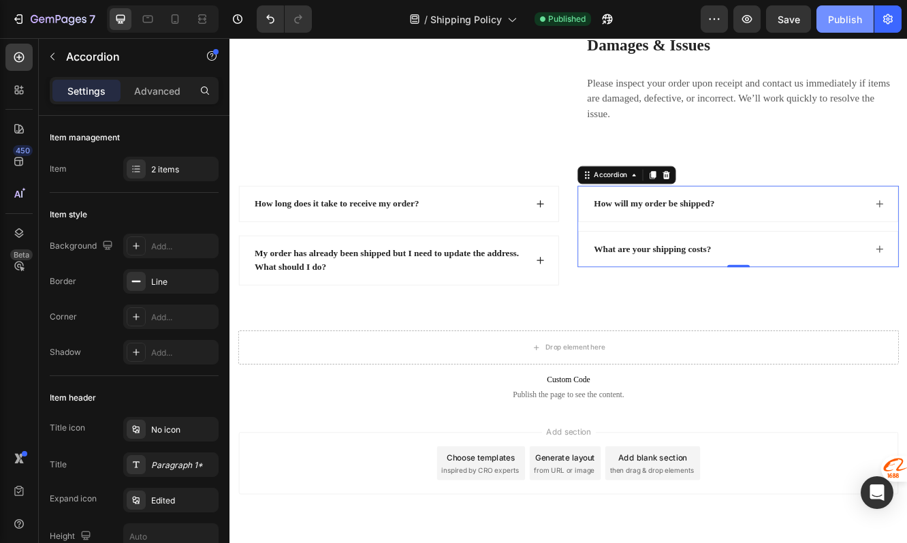
click at [838, 29] on button "Publish" at bounding box center [844, 18] width 57 height 27
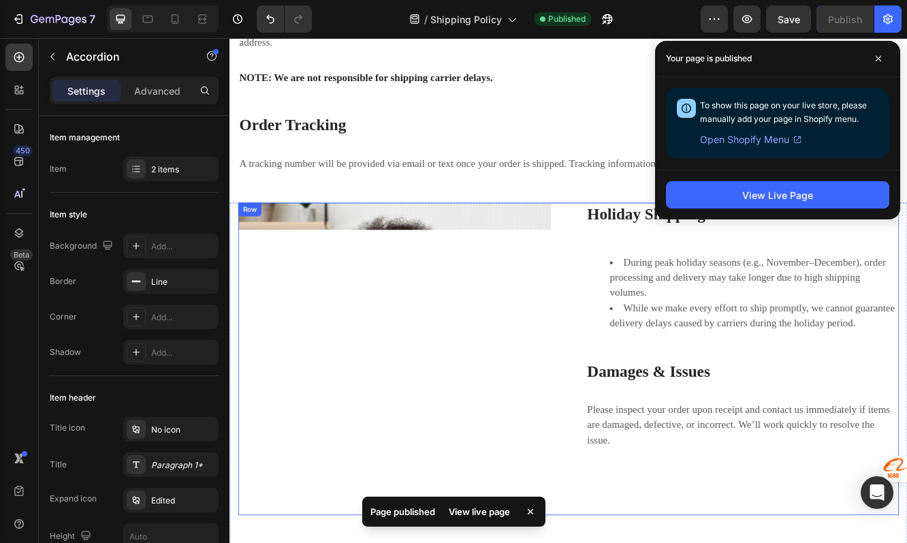
scroll to position [829, 0]
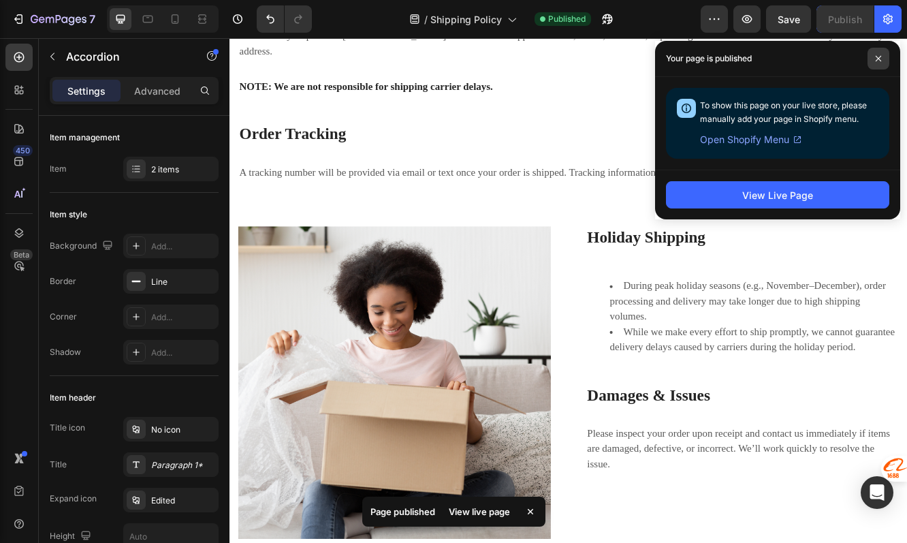
click at [874, 65] on span at bounding box center [878, 59] width 22 height 22
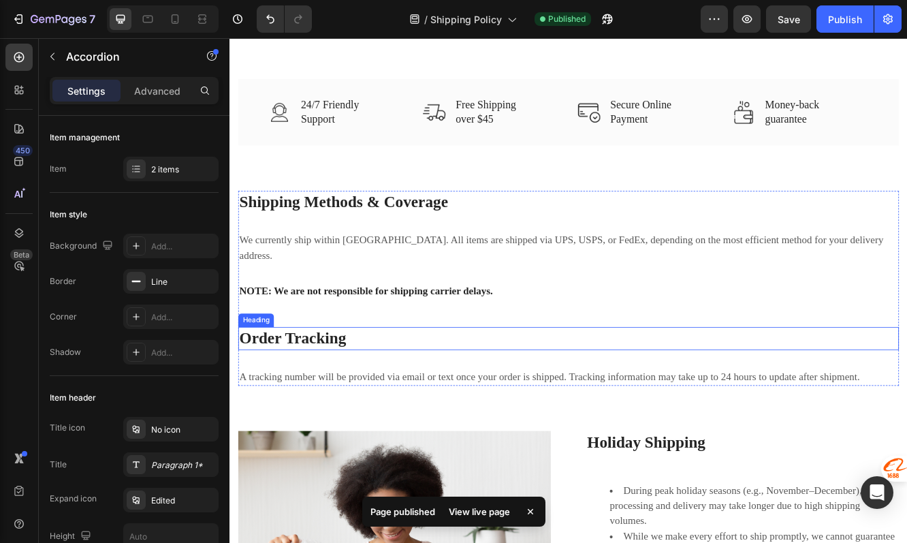
scroll to position [481, 0]
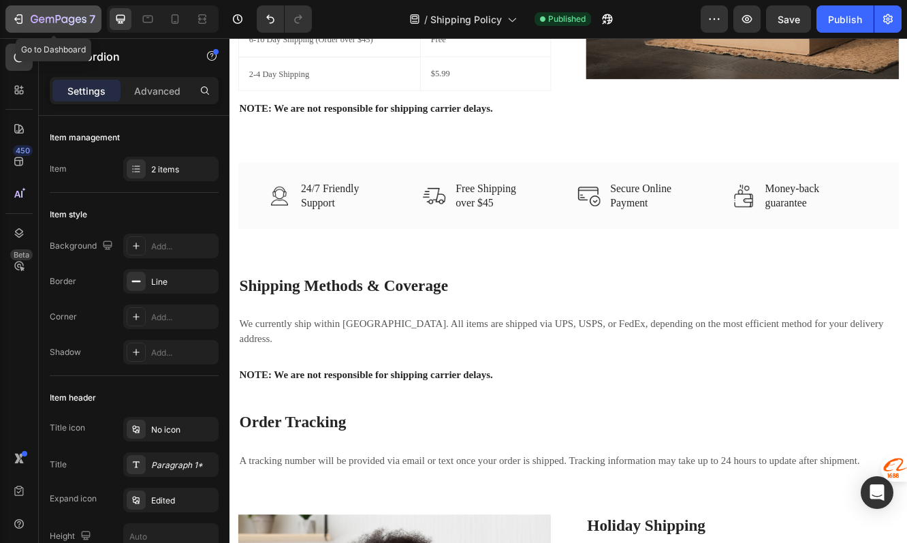
click at [74, 16] on icon "button" at bounding box center [59, 20] width 56 height 12
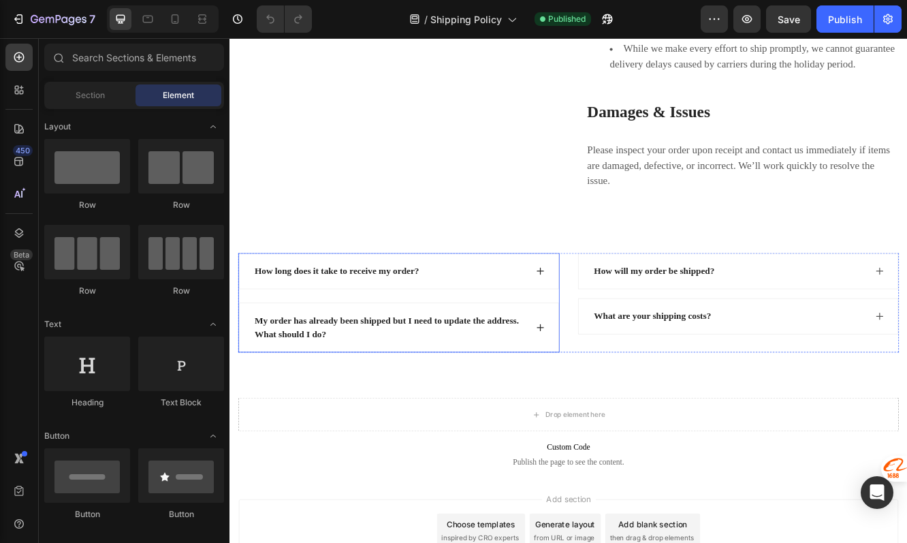
scroll to position [1161, 0]
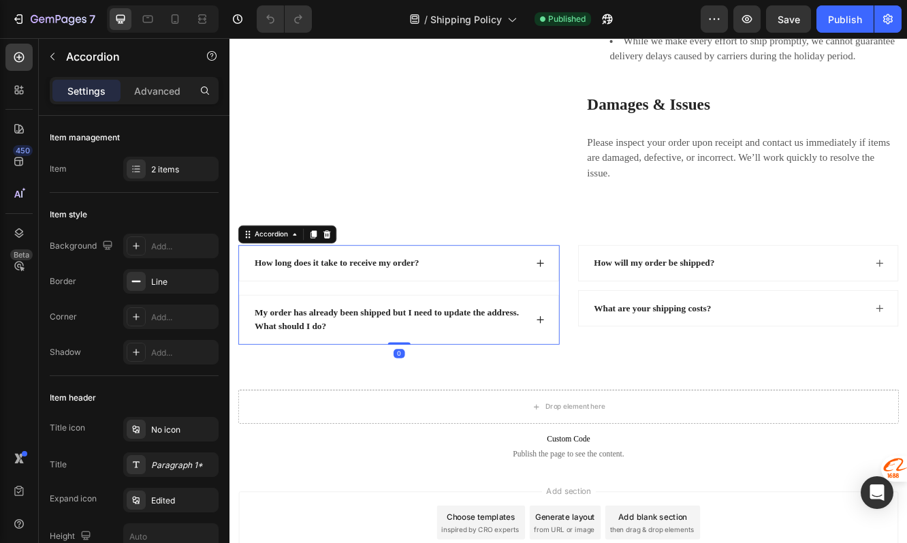
click at [515, 319] on div "How long does it take to receive my order?" at bounding box center [422, 309] width 330 height 20
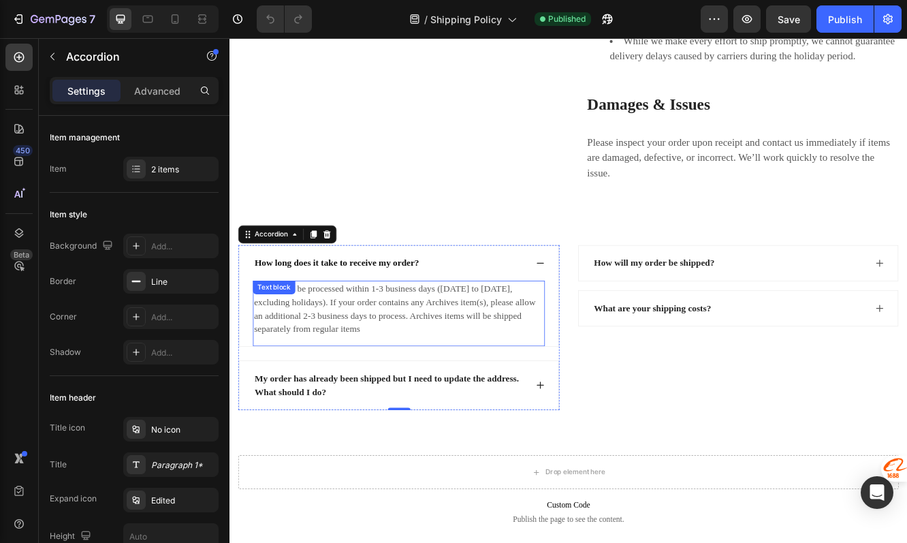
click at [400, 397] on p "Orders will be processed within 1-3 business days (Monday to Friday, excluding …" at bounding box center [433, 364] width 349 height 65
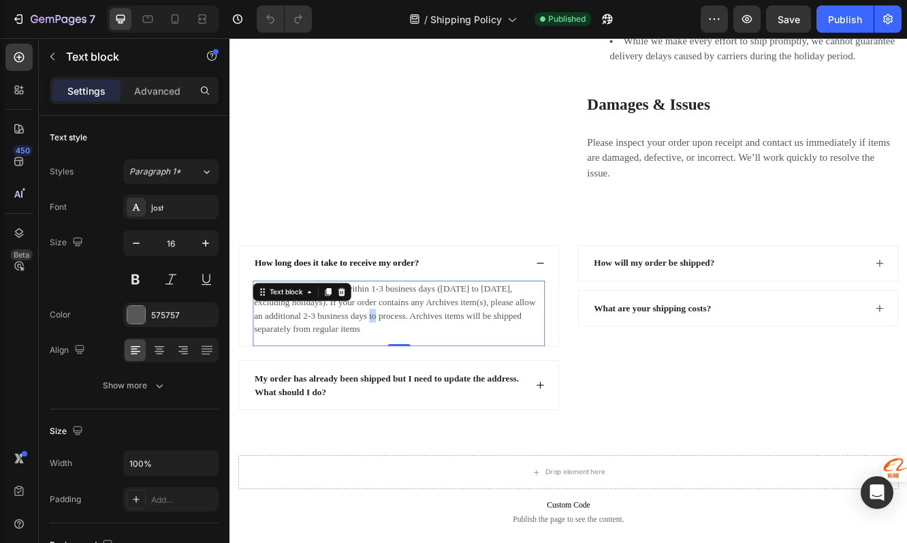
click at [400, 397] on p "Orders will be processed within 1-3 business days (Monday to Friday, excluding …" at bounding box center [433, 364] width 349 height 65
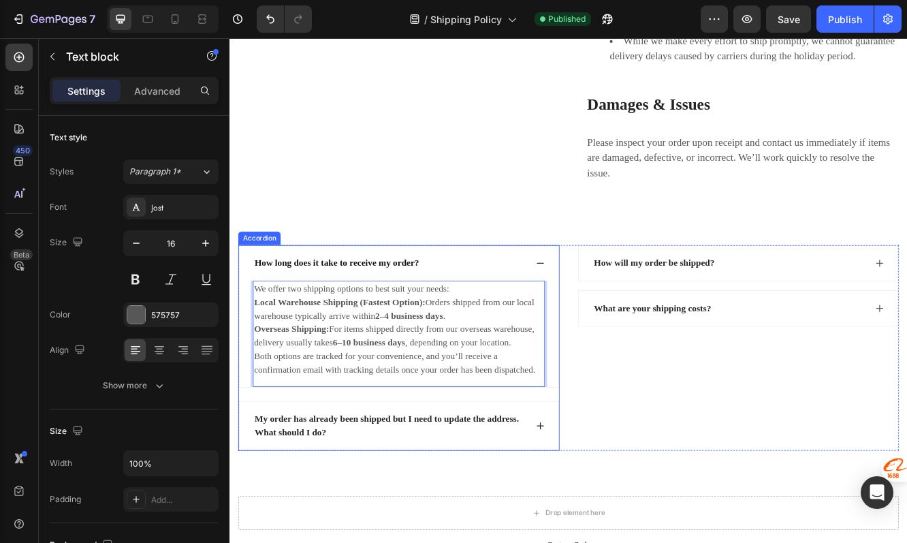
scroll to position [1175, 0]
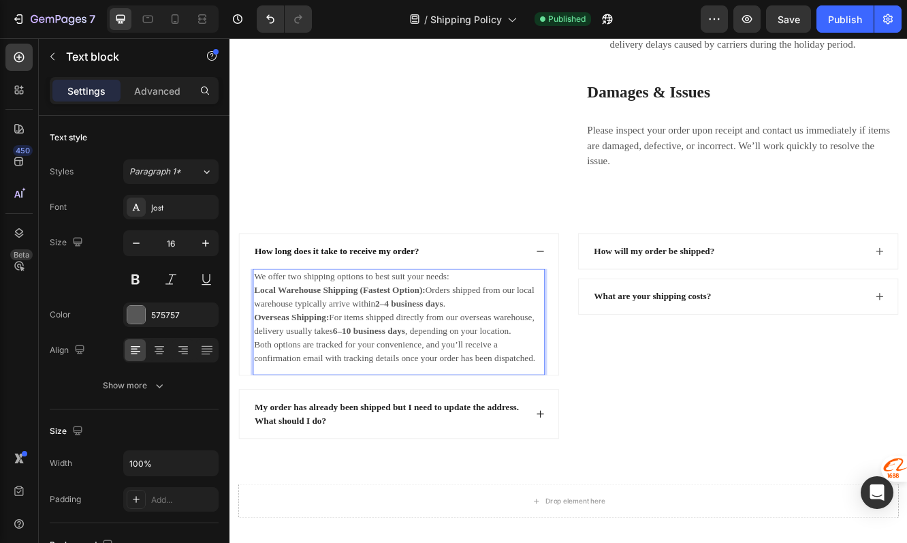
click at [463, 347] on strong "Local Warehouse Shipping (Fastest Option):" at bounding box center [362, 342] width 206 height 12
click at [258, 400] on div "We offer two shipping options to best suit your needs: Local Warehouse Shipping…" at bounding box center [433, 374] width 352 height 117
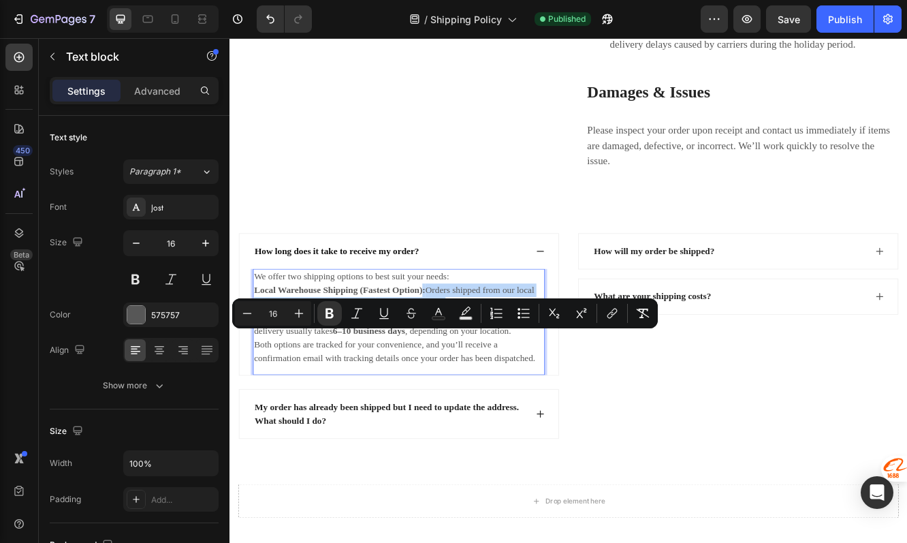
drag, startPoint x: 504, startPoint y: 416, endPoint x: 460, endPoint y: 402, distance: 46.5
click at [460, 366] on p "Local Warehouse Shipping (Fastest Option): Orders shipped from our local wareho…" at bounding box center [433, 350] width 349 height 33
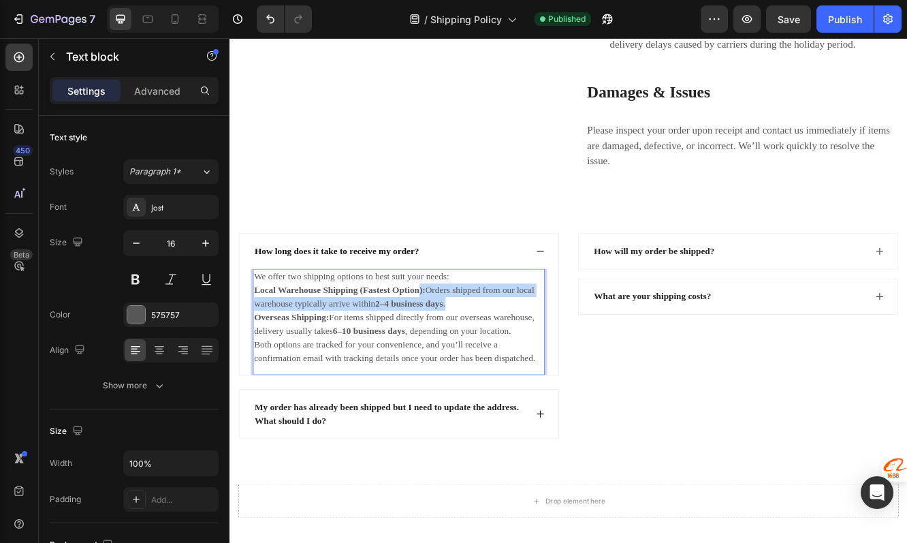
click at [460, 347] on strong "Local Warehouse Shipping (Fastest Option):" at bounding box center [362, 342] width 206 height 12
drag, startPoint x: 467, startPoint y: 402, endPoint x: 506, endPoint y: 412, distance: 40.0
click at [507, 366] on p "Local Warehouse Shipping (Fastest Option): Orders shipped from our local wareho…" at bounding box center [433, 350] width 349 height 33
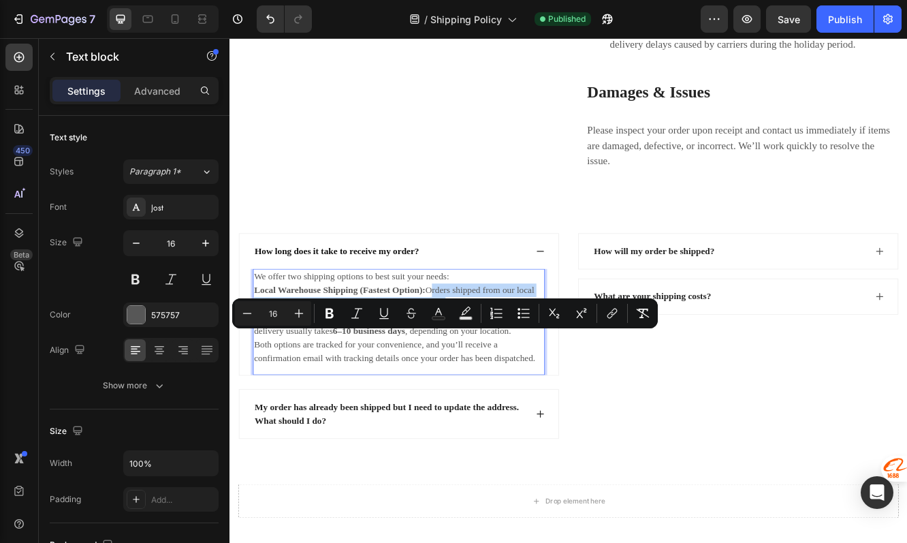
click at [506, 366] on p "Local Warehouse Shipping (Fastest Option): Orders shipped from our local wareho…" at bounding box center [433, 350] width 349 height 33
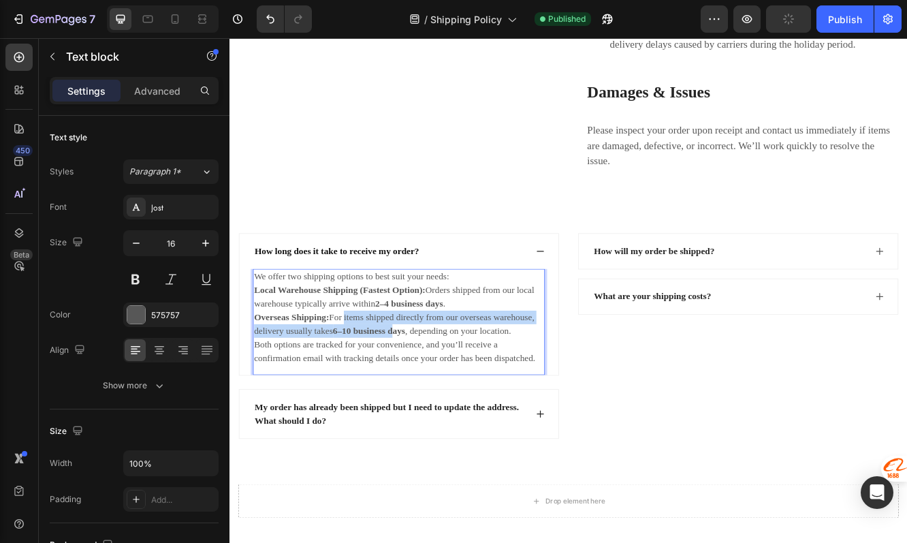
drag, startPoint x: 367, startPoint y: 432, endPoint x: 428, endPoint y: 452, distance: 64.4
click at [428, 399] on p "Overseas Shipping: For items shipped directly from our overseas warehouse, deli…" at bounding box center [433, 382] width 349 height 33
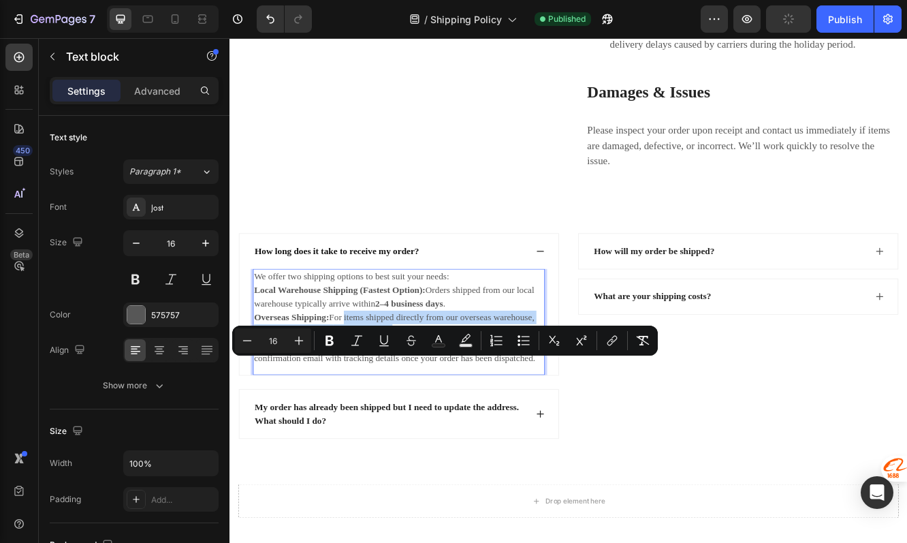
click at [428, 396] on strong "6–10 business days" at bounding box center [397, 391] width 87 height 12
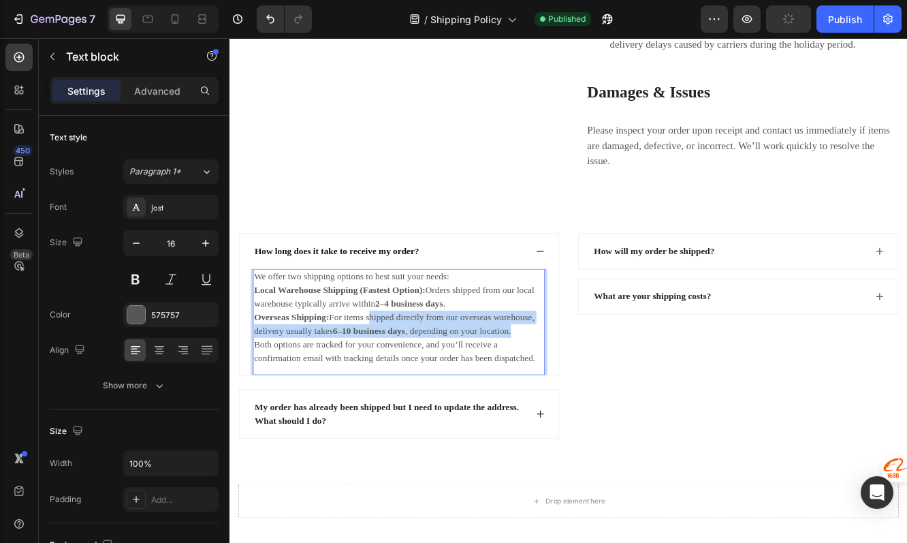
drag, startPoint x: 594, startPoint y: 445, endPoint x: 397, endPoint y: 432, distance: 197.2
click at [397, 399] on p "Overseas Shipping: For items shipped directly from our overseas warehouse, deli…" at bounding box center [433, 382] width 349 height 33
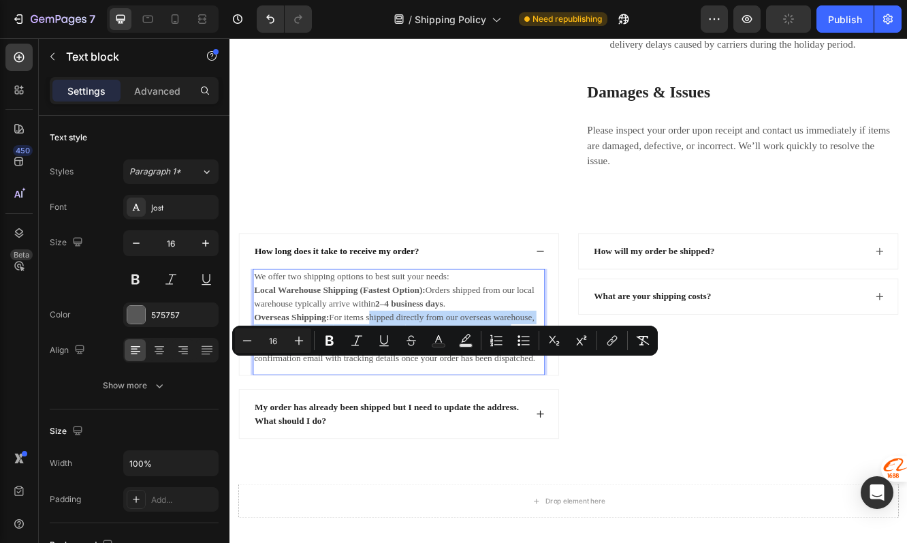
click at [395, 399] on p "Overseas Shipping: For items shipped directly from our overseas warehouse, deli…" at bounding box center [433, 382] width 349 height 33
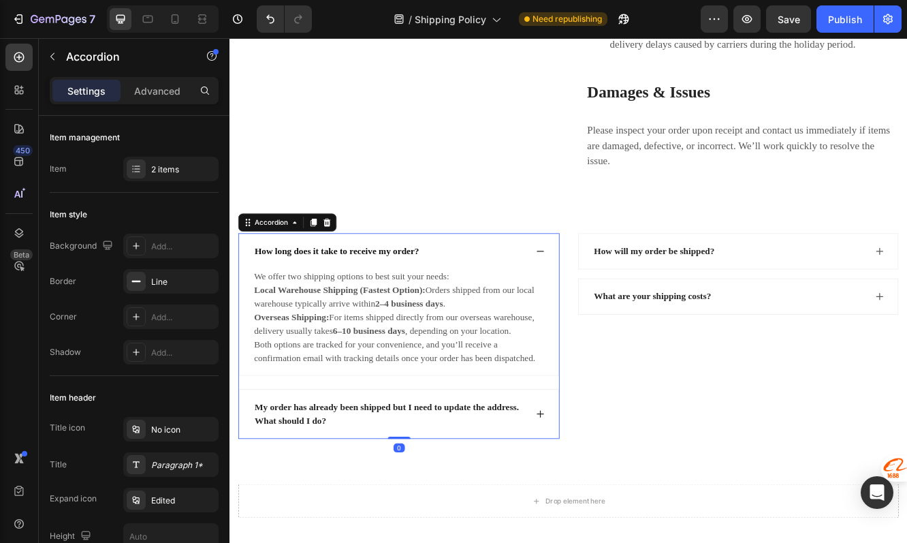
click at [600, 300] on icon at bounding box center [604, 294] width 11 height 11
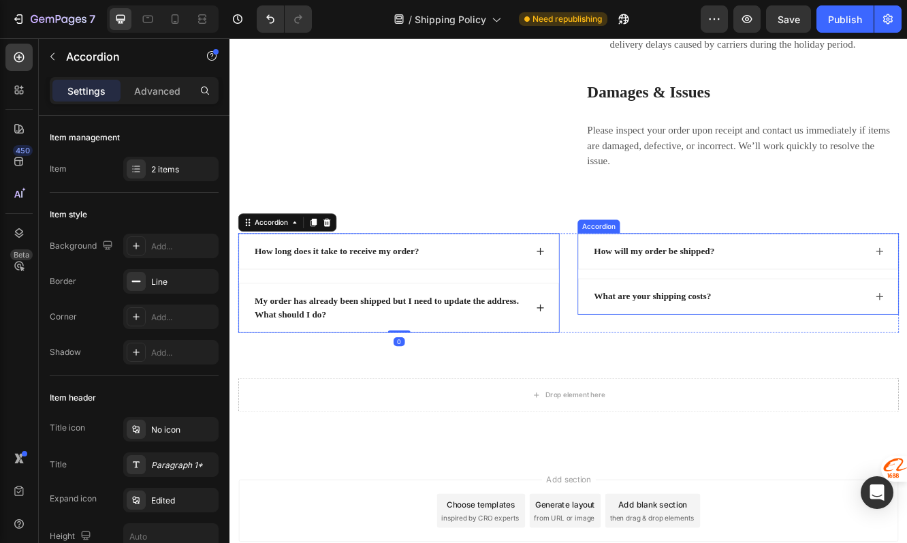
click at [695, 316] on div "How will my order be shipped?" at bounding box center [842, 295] width 385 height 42
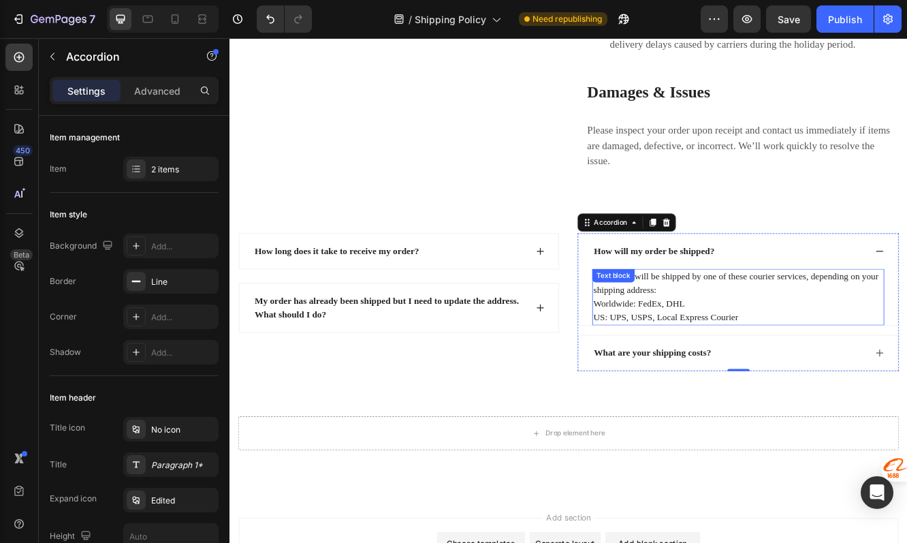
click at [757, 383] on p "Your order will be shipped by one of these courier services, depending on your …" at bounding box center [842, 349] width 349 height 65
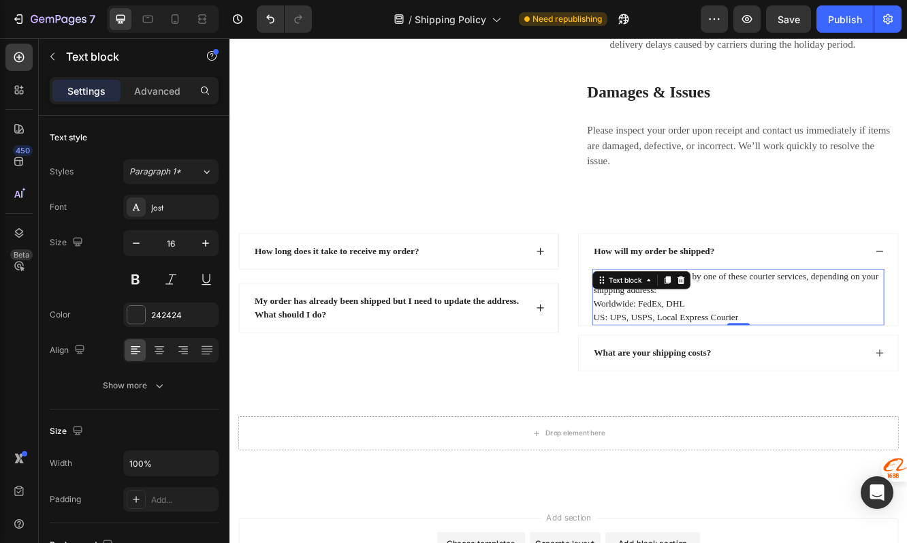
click at [844, 383] on p "Your order will be shipped by one of these courier services, depending on your …" at bounding box center [842, 349] width 349 height 65
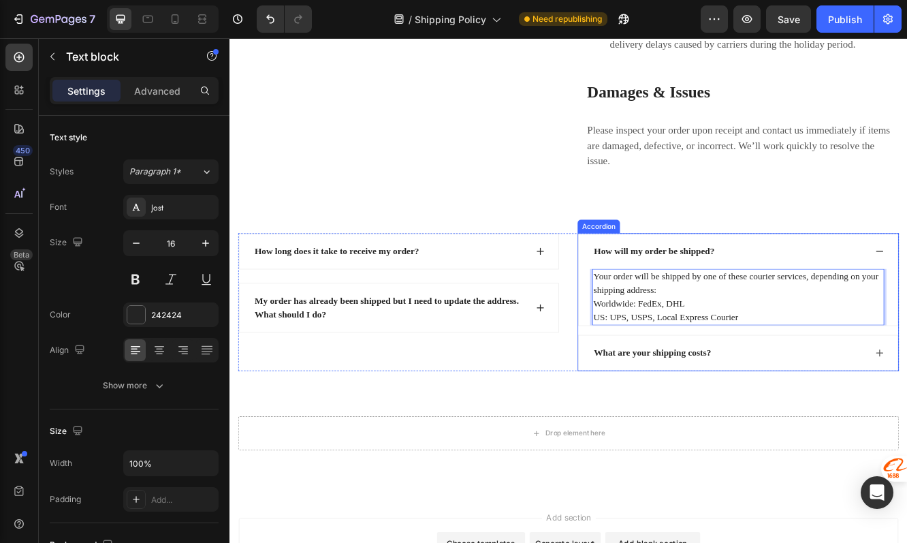
click at [756, 428] on div "What are your shipping costs?" at bounding box center [739, 417] width 145 height 20
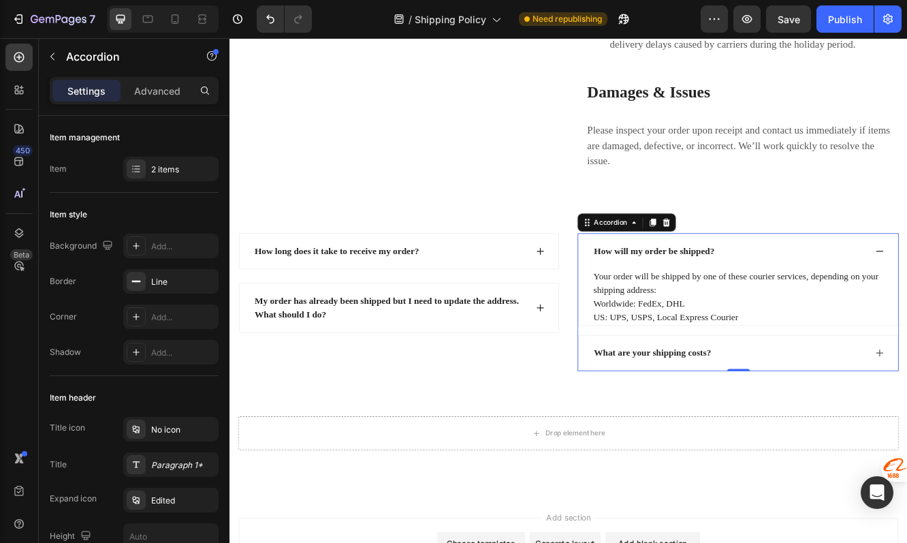
click at [844, 428] on div "What are your shipping costs?" at bounding box center [832, 417] width 330 height 20
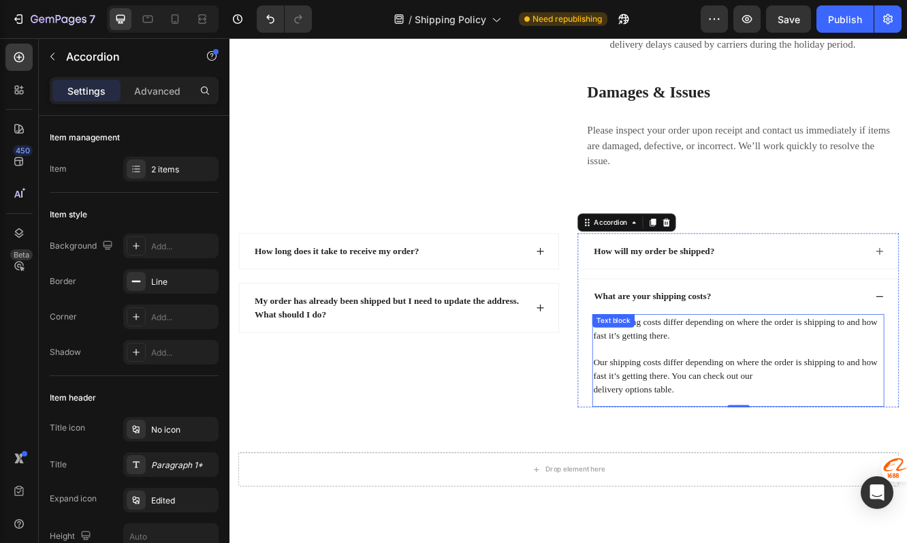
click at [748, 470] on p "Our shipping costs differ depending on where the order is shipping to and how f…" at bounding box center [842, 421] width 349 height 98
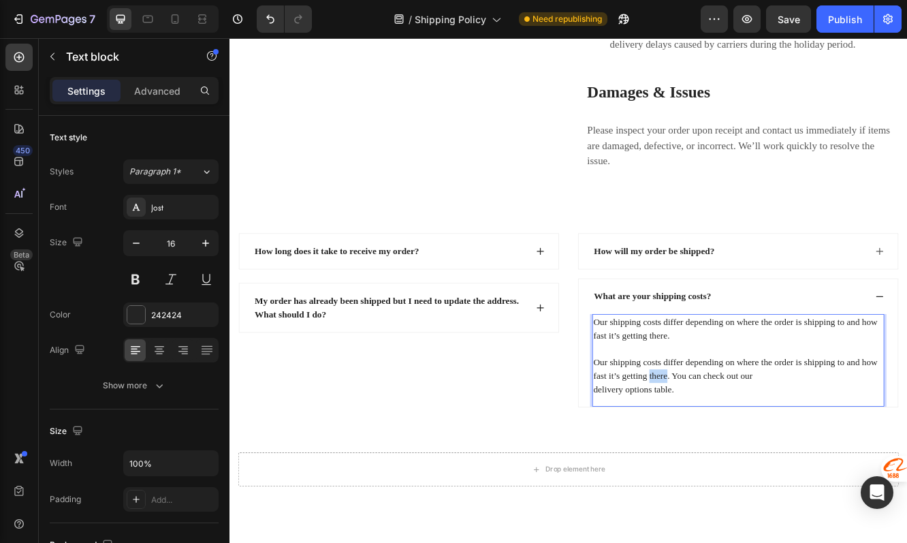
click at [748, 470] on p "Our shipping costs differ depending on where the order is shipping to and how f…" at bounding box center [842, 421] width 349 height 98
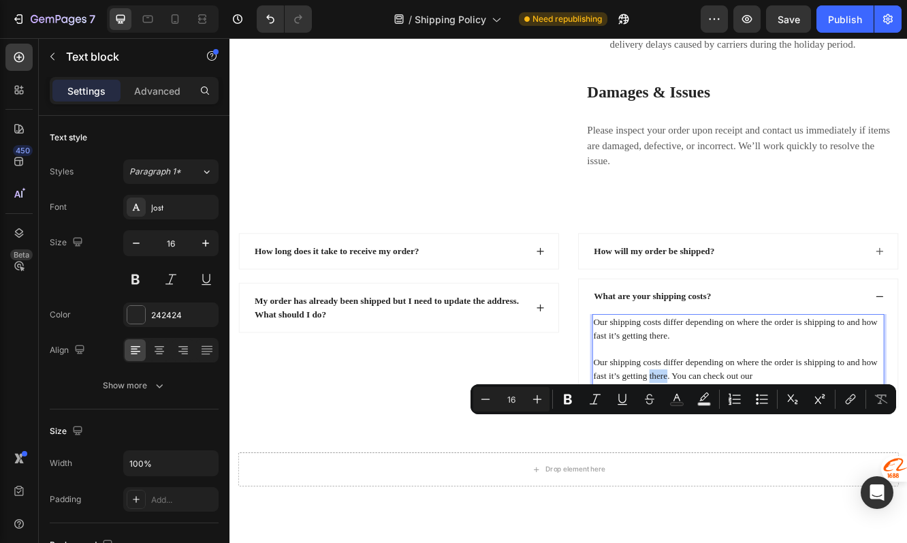
click at [744, 470] on p "Our shipping costs differ depending on where the order is shipping to and how f…" at bounding box center [842, 421] width 349 height 98
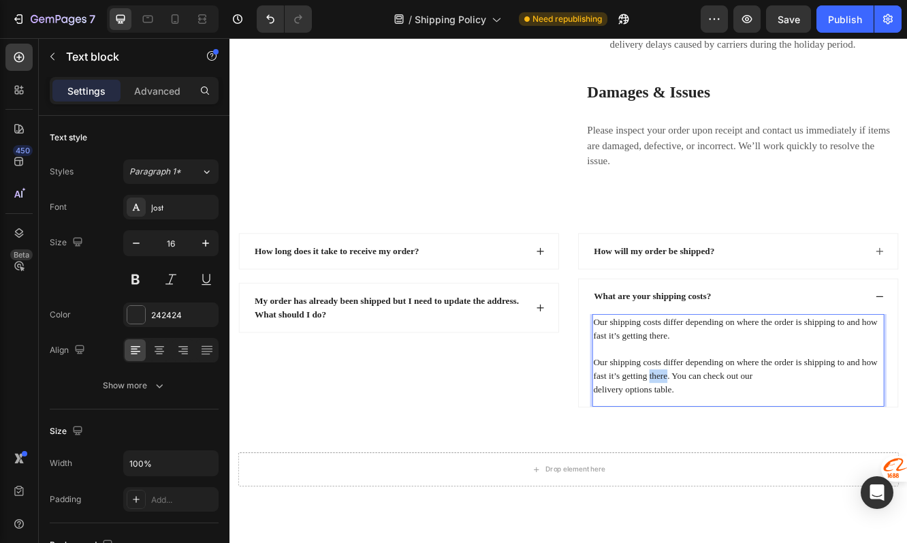
click at [744, 470] on p "Our shipping costs differ depending on where the order is shipping to and how f…" at bounding box center [842, 421] width 349 height 98
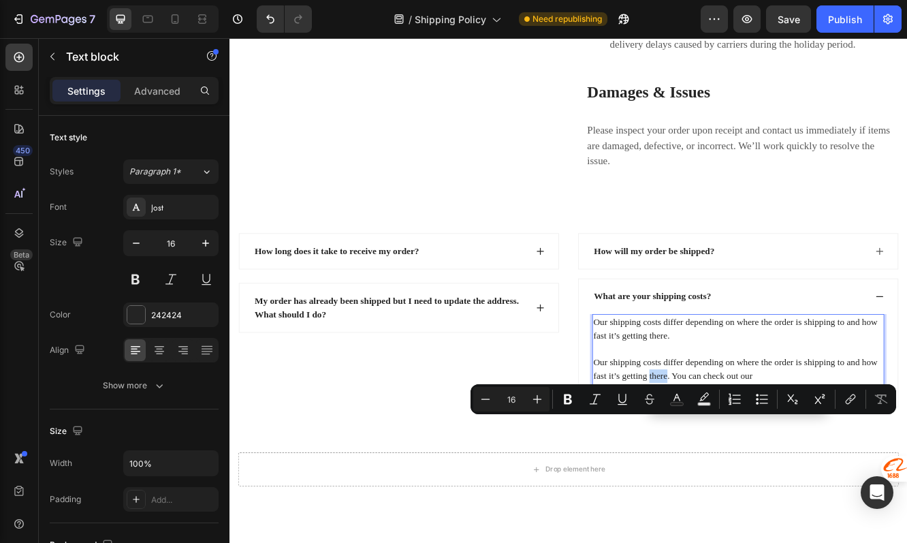
click at [752, 470] on p "Our shipping costs differ depending on where the order is shipping to and how f…" at bounding box center [842, 421] width 349 height 98
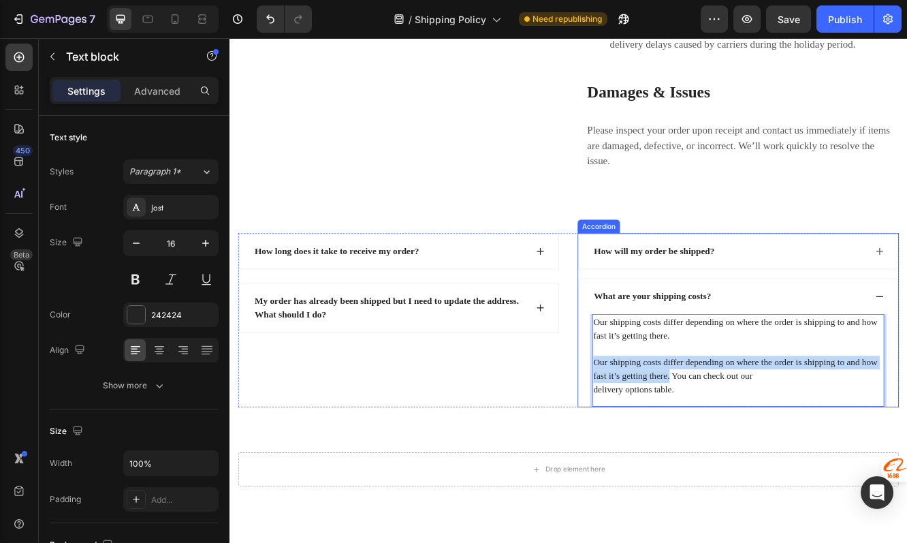
drag, startPoint x: 760, startPoint y: 503, endPoint x: 660, endPoint y: 482, distance: 102.2
click at [660, 482] on div "Our shipping costs differ depending on where the order is shipping to and how f…" at bounding box center [842, 426] width 385 height 112
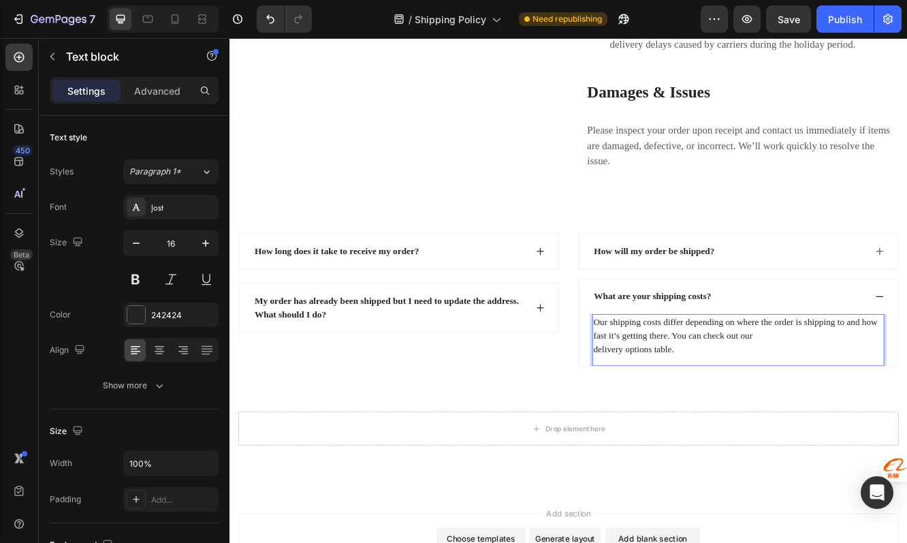
click at [670, 421] on p "Our shipping costs differ depending on where the order is shipping to and how f…" at bounding box center [842, 396] width 349 height 49
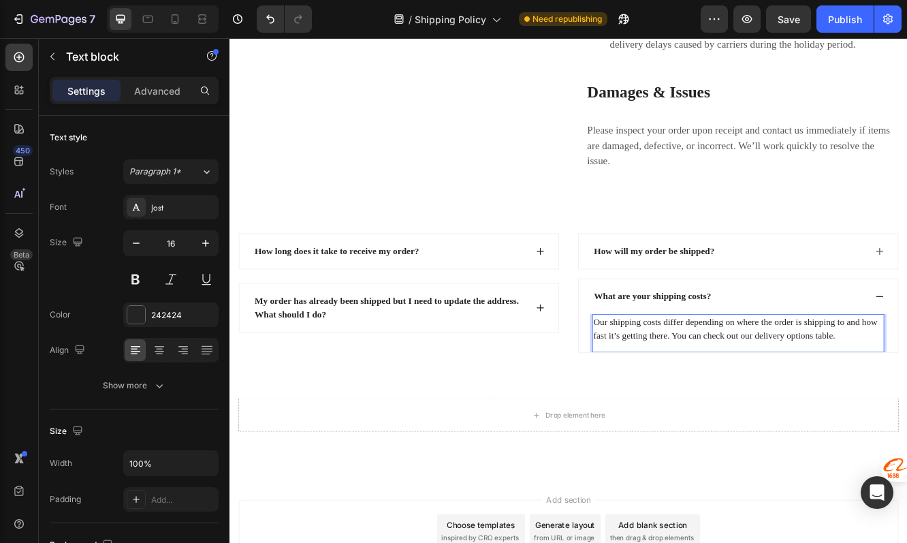
click at [761, 404] on p "Our shipping costs differ depending on where the order is shipping to and how f…" at bounding box center [842, 388] width 349 height 33
click at [764, 404] on p "Our shipping costs differ depending on where the order is shipping to and how f…" at bounding box center [842, 388] width 349 height 33
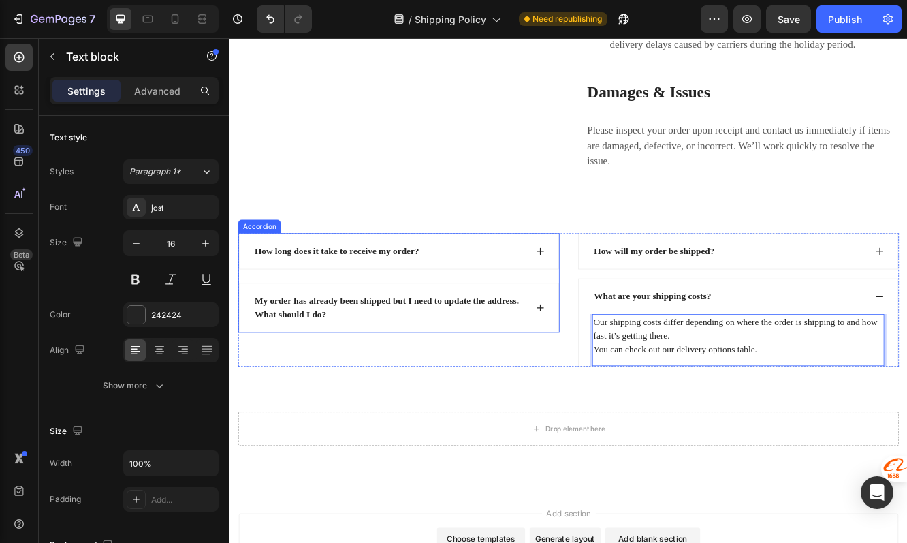
click at [575, 379] on p "My order has already been shipped but I need to update the address. What should…" at bounding box center [422, 363] width 326 height 33
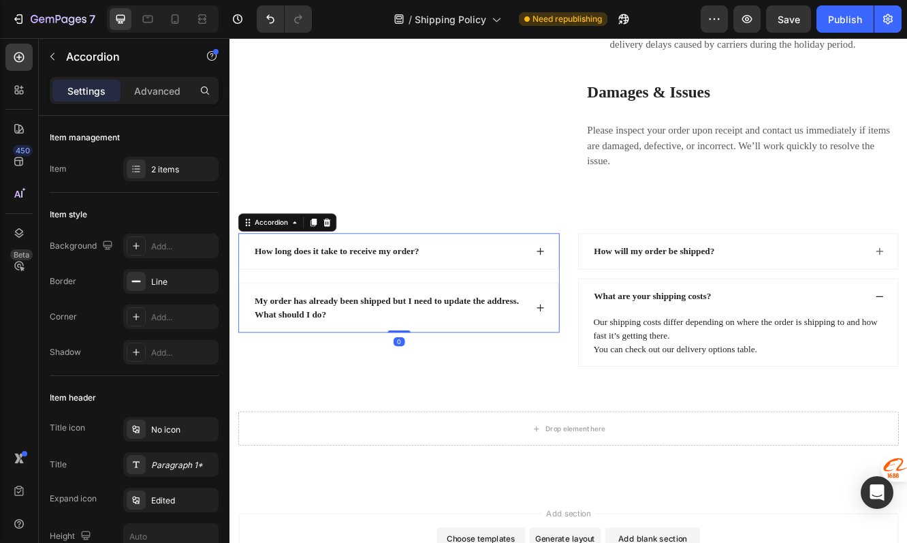
click at [599, 392] on div "My order has already been shipped but I need to update the address. What should…" at bounding box center [433, 363] width 385 height 59
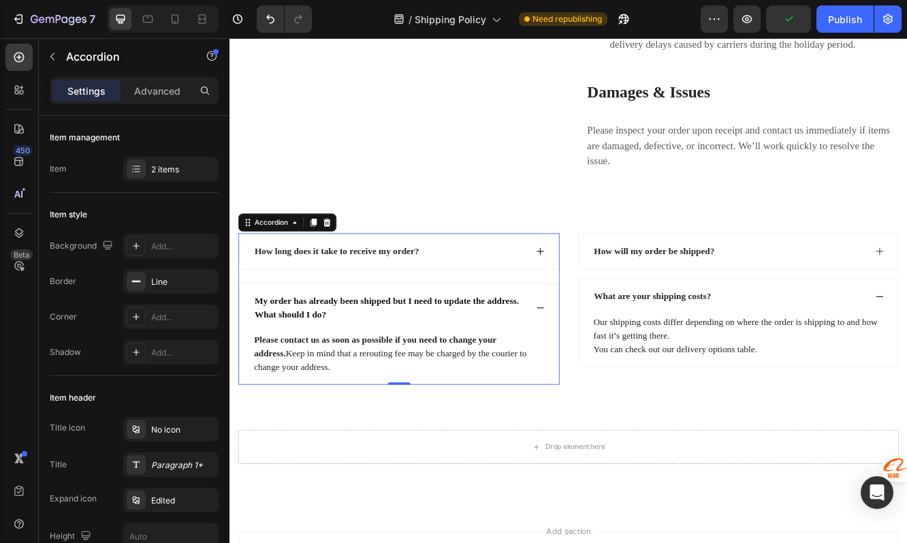
click at [598, 392] on div "My order has already been shipped but I need to update the address. What should…" at bounding box center [433, 363] width 385 height 59
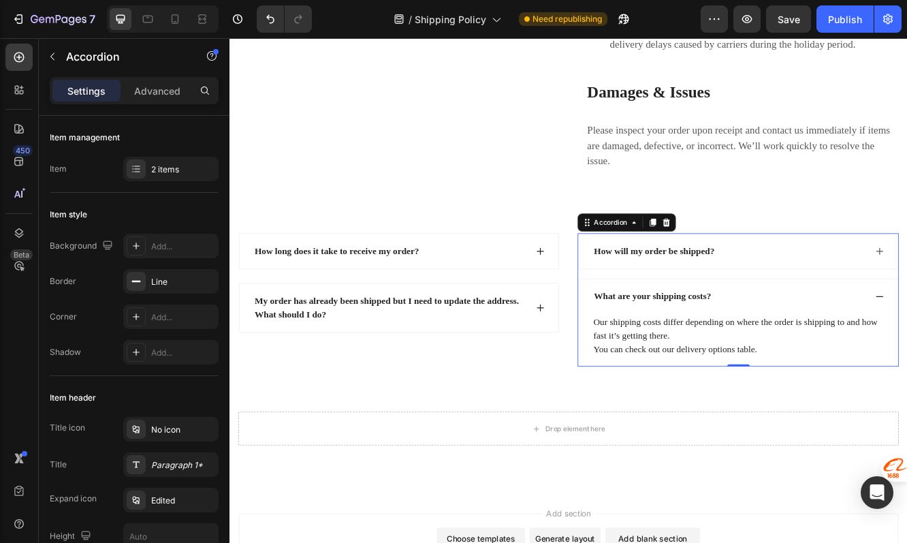
click at [906, 370] on div "What are your shipping costs?" at bounding box center [842, 349] width 385 height 42
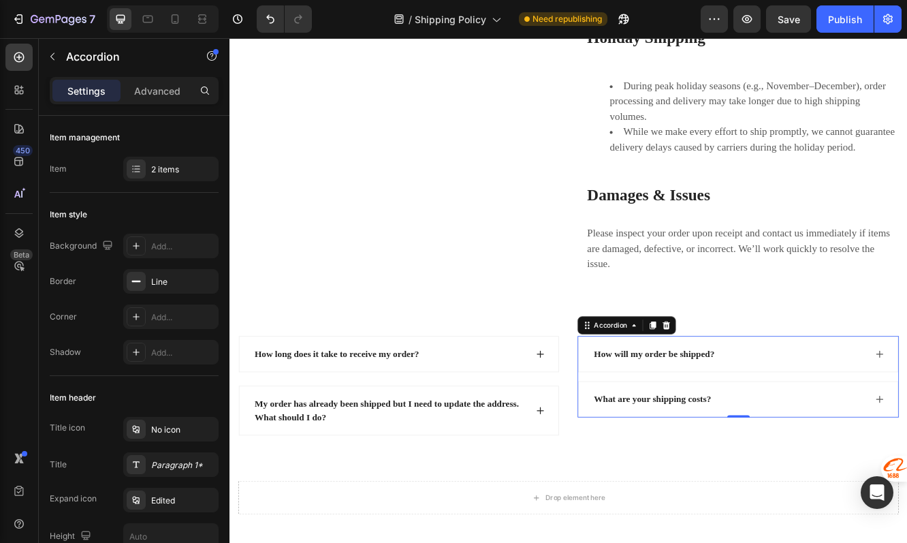
scroll to position [1040, 0]
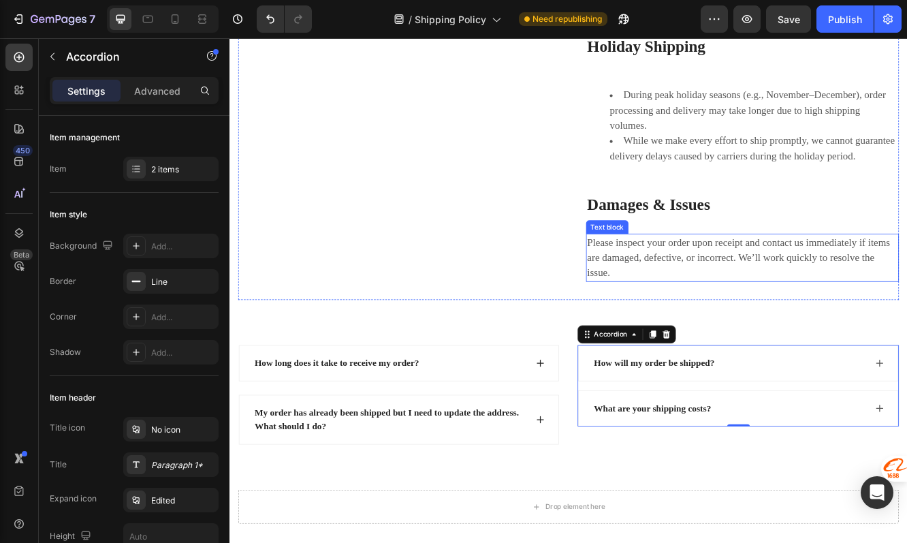
click at [784, 304] on p "Please inspect your order upon receipt and contact us immediately if items are …" at bounding box center [847, 302] width 375 height 55
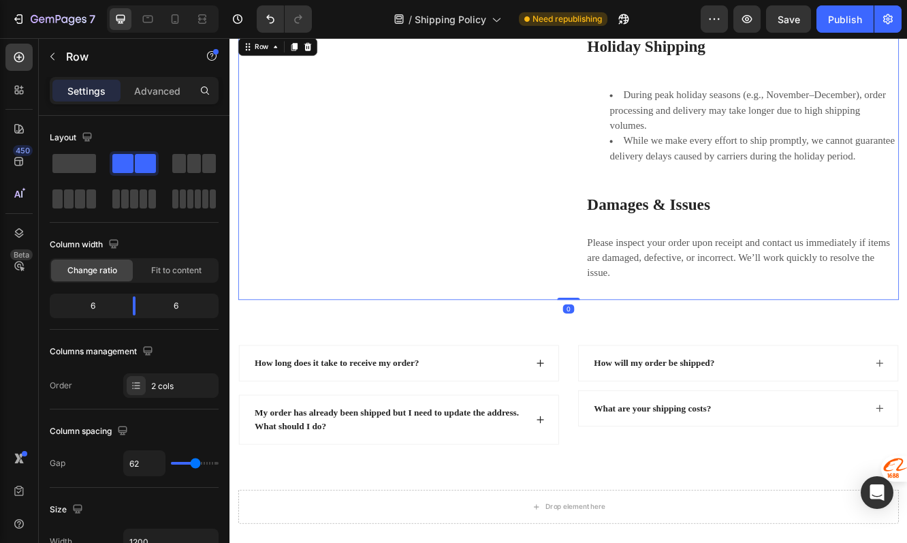
click at [701, 354] on div "Holiday Shipping Heading During peak holiday seasons (e.g., November–December),…" at bounding box center [847, 194] width 377 height 319
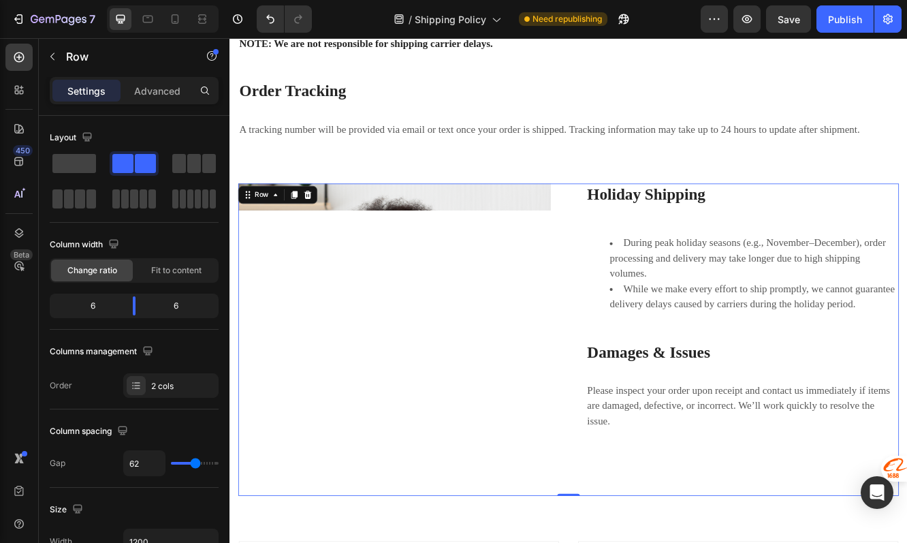
scroll to position [829, 0]
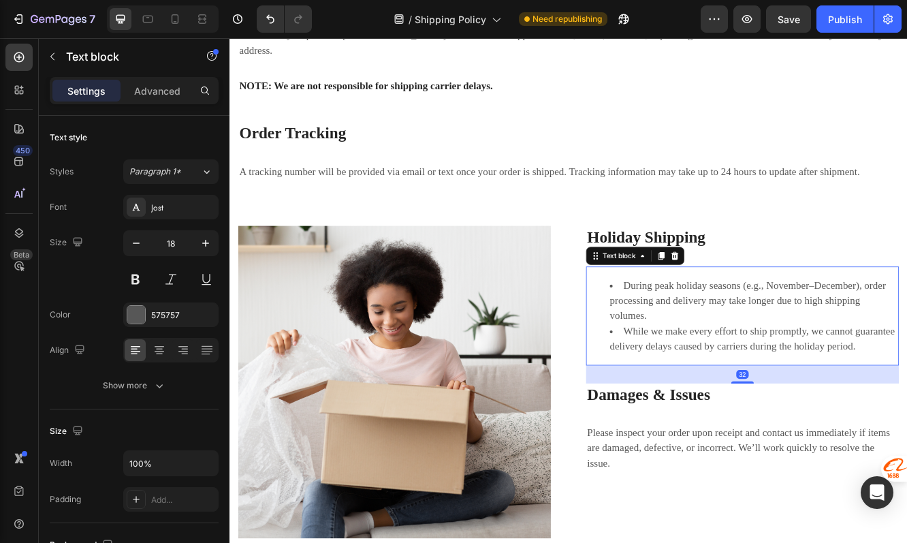
click at [699, 329] on li "During peak holiday seasons (e.g., November–December), order processing and del…" at bounding box center [861, 354] width 347 height 55
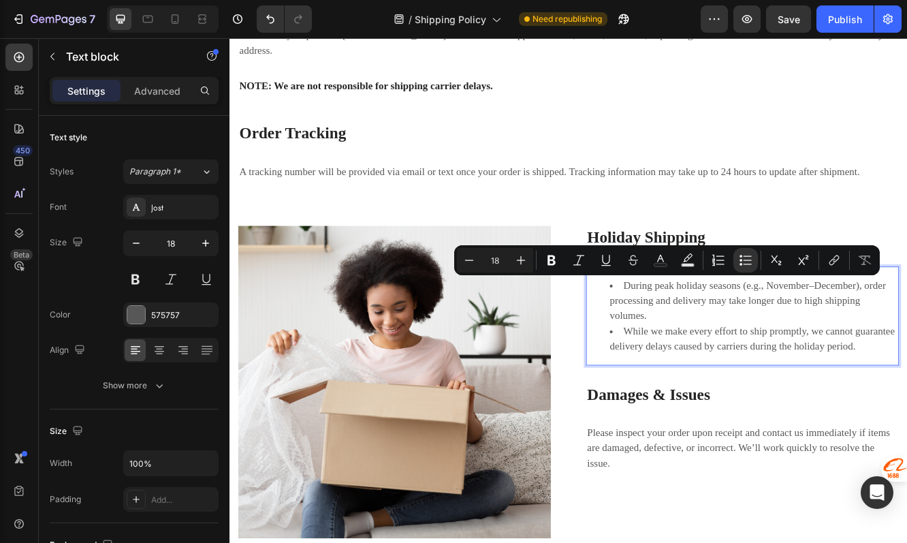
click at [707, 382] on li "While we make every effort to ship promptly, we cannot guarantee delivery delay…" at bounding box center [861, 400] width 347 height 37
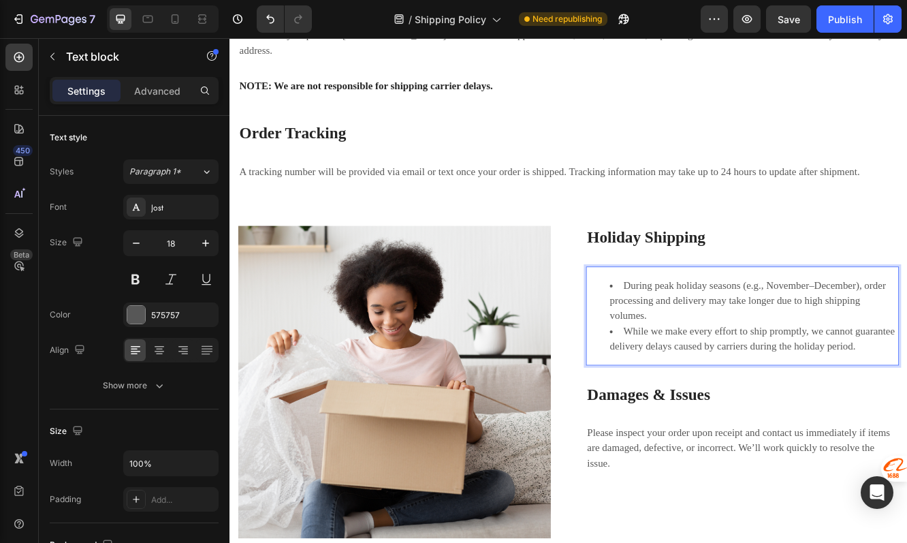
click at [704, 327] on li "During peak holiday seasons (e.g., November–December), order processing and del…" at bounding box center [861, 354] width 347 height 55
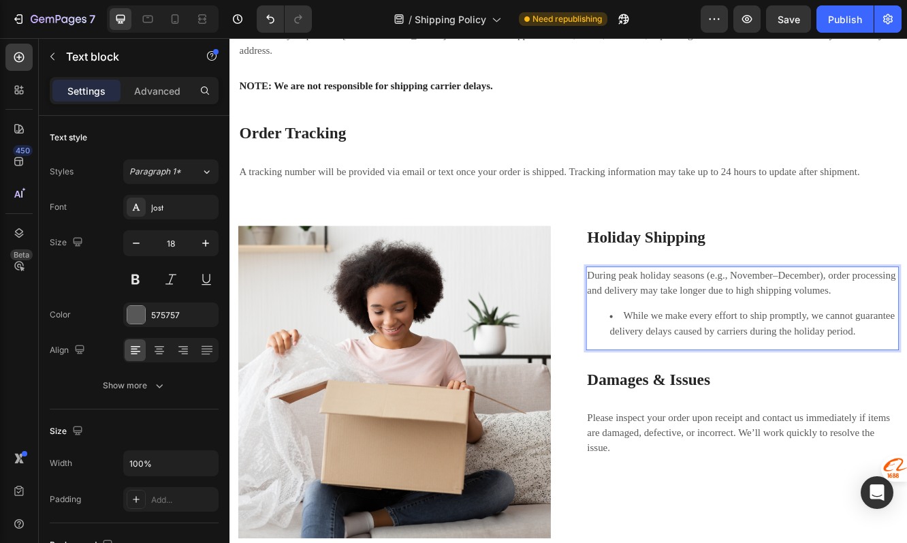
click at [706, 364] on li "While we make every effort to ship promptly, we cannot guarantee delivery delay…" at bounding box center [861, 382] width 347 height 37
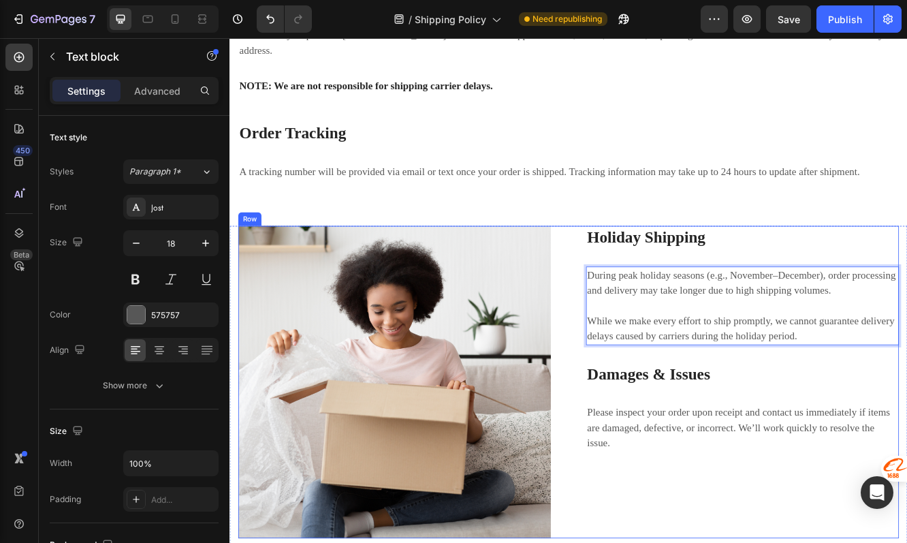
click at [750, 453] on div "Holiday Shipping Heading During peak holiday seasons (e.g., November–December),…" at bounding box center [847, 452] width 377 height 377
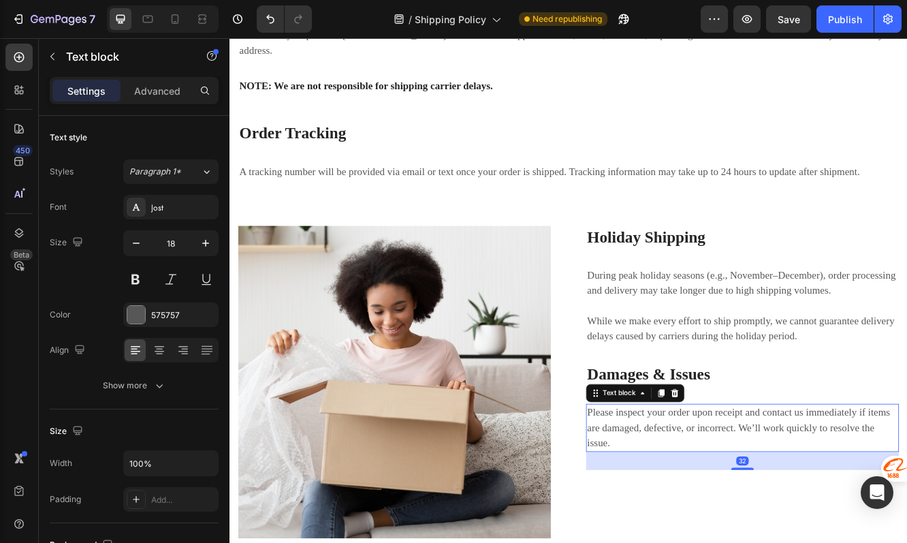
click at [740, 480] on p "Please inspect your order upon receipt and contact us immediately if items are …" at bounding box center [847, 507] width 375 height 55
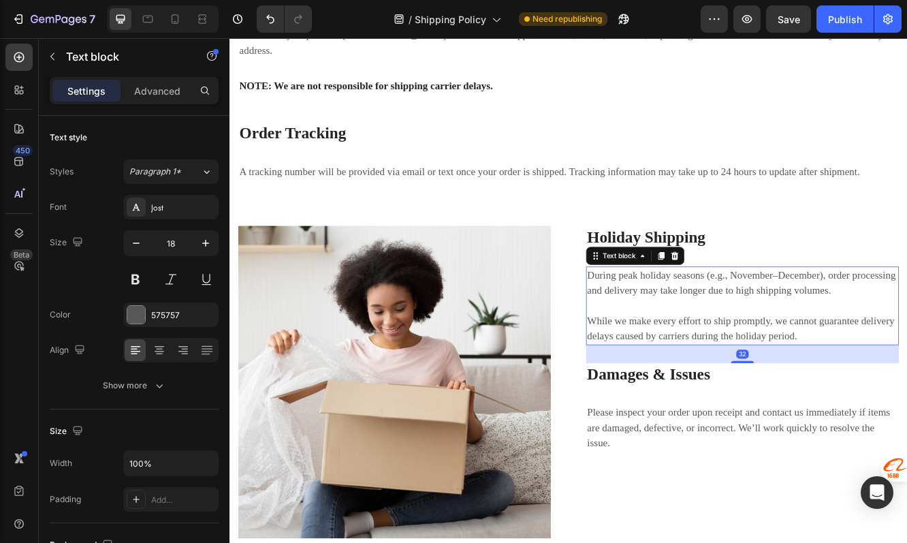
click at [742, 351] on p "Rich Text Editor. Editing area: main" at bounding box center [847, 360] width 375 height 18
click at [737, 482] on p "Please inspect your order upon receipt and contact us immediately if items are …" at bounding box center [847, 507] width 375 height 55
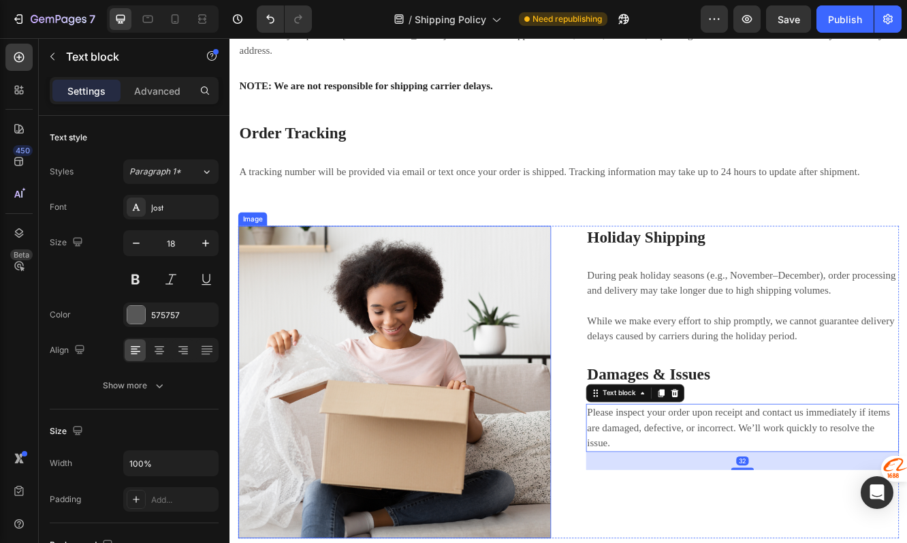
scroll to position [729, 0]
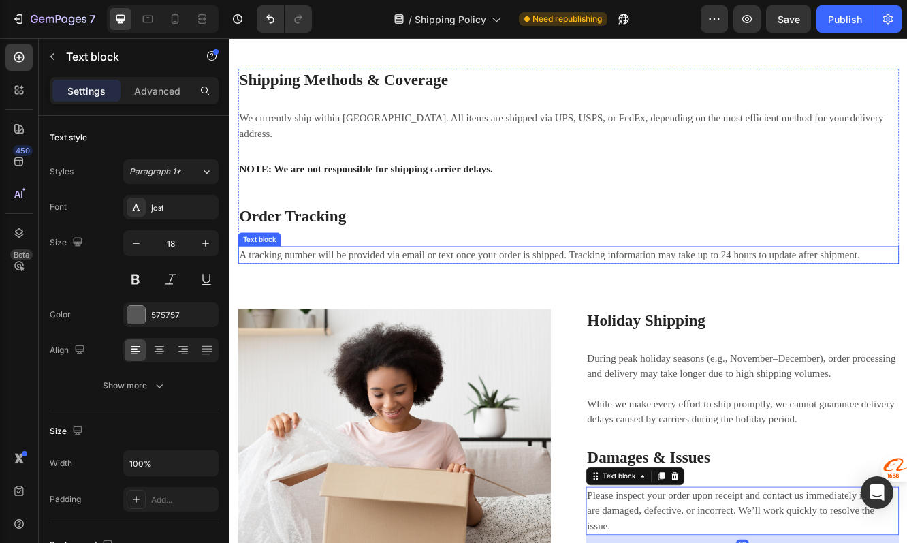
click at [530, 290] on p "A tracking number will be provided via email or text once your order is shipped…" at bounding box center [638, 299] width 794 height 18
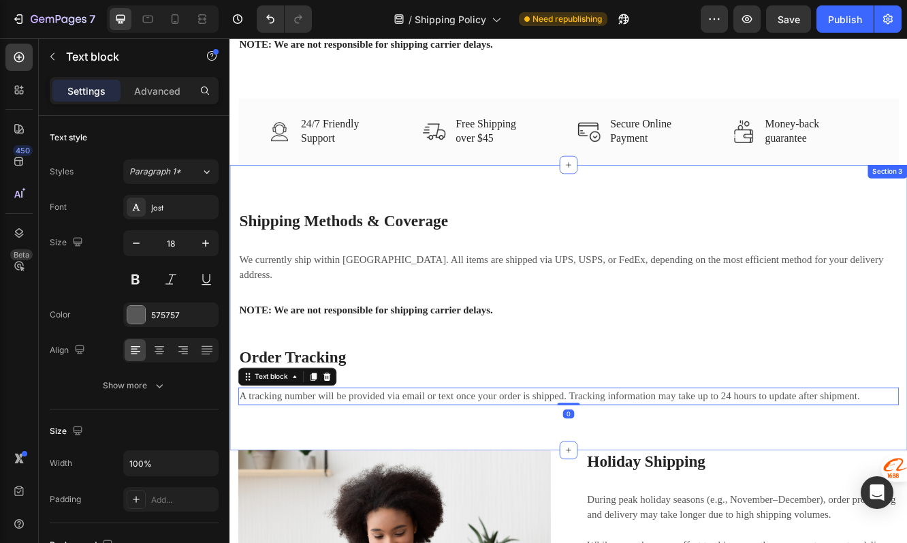
scroll to position [558, 0]
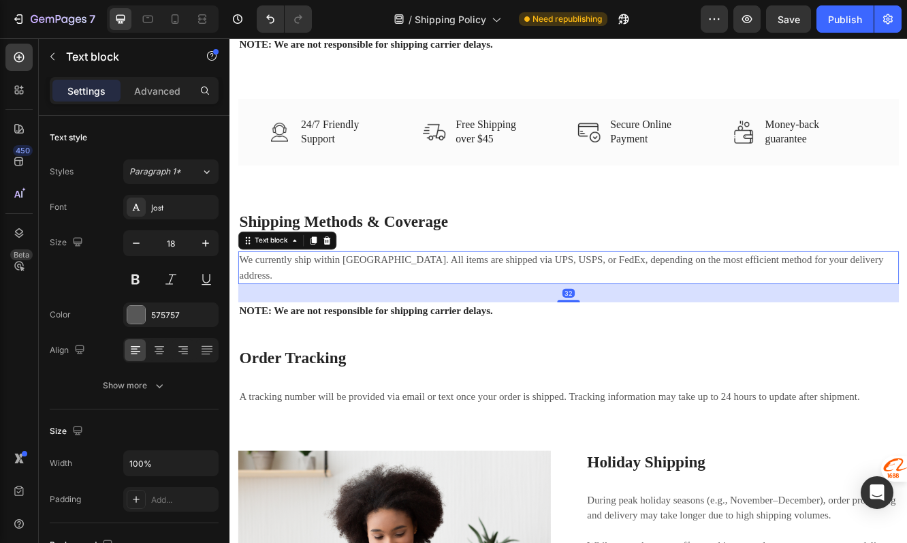
click at [494, 303] on p "We currently ship within the United States. All items are shipped via UPS, USPS…" at bounding box center [638, 314] width 794 height 37
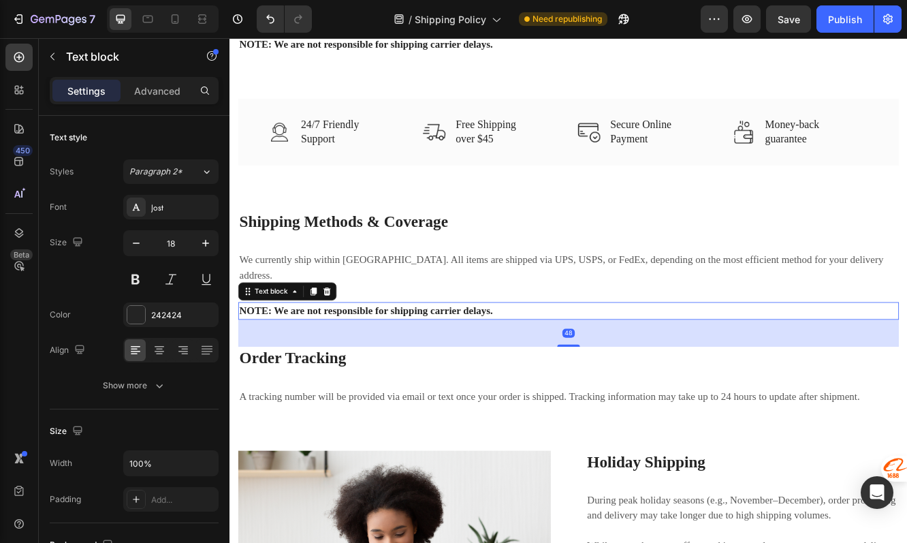
click at [490, 357] on p "NOTE: We are not responsible for shipping carrier delays." at bounding box center [638, 366] width 794 height 18
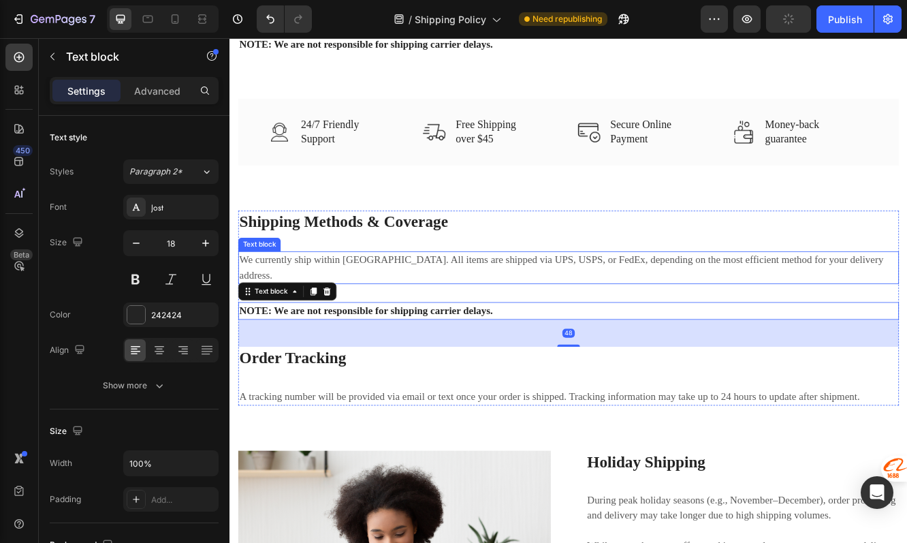
click at [497, 310] on p "We currently ship within the United States. All items are shipped via UPS, USPS…" at bounding box center [638, 314] width 794 height 37
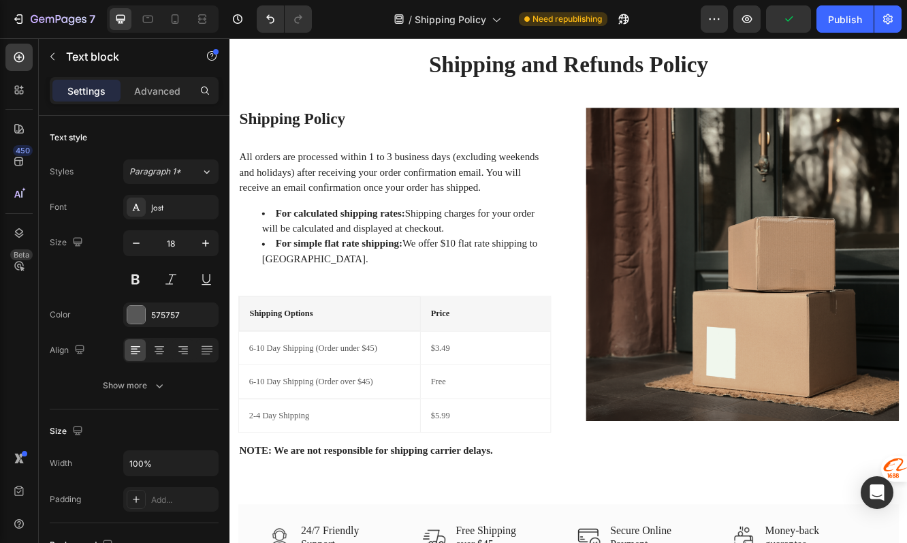
scroll to position [27, 0]
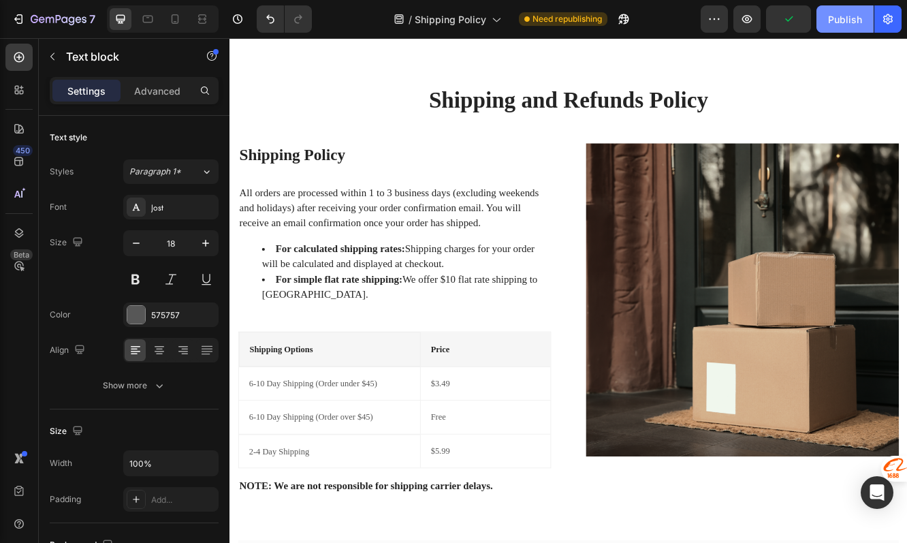
click at [842, 18] on div "Publish" at bounding box center [845, 19] width 34 height 14
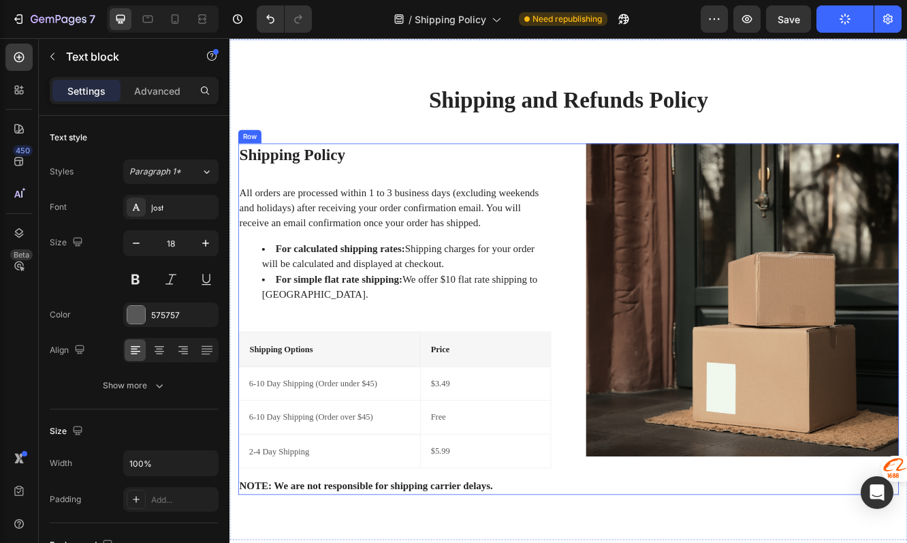
scroll to position [0, 0]
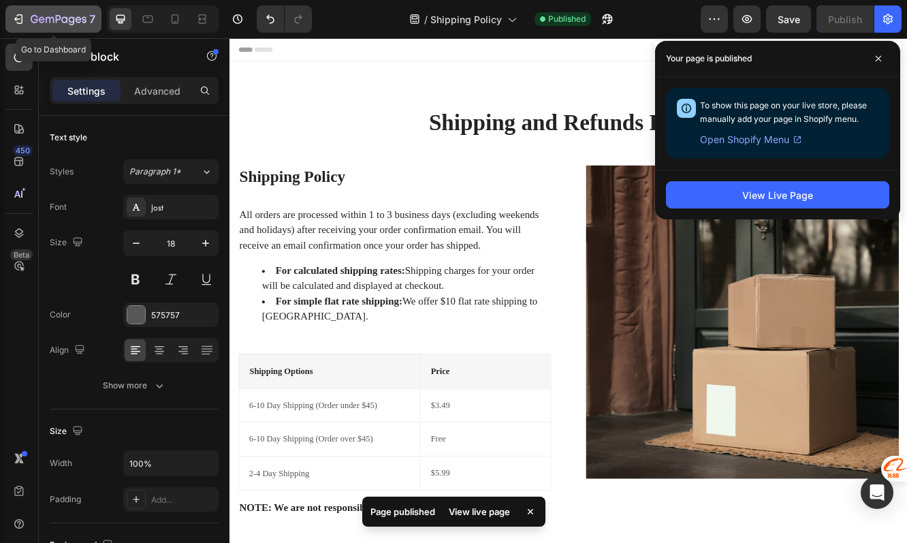
click at [42, 20] on icon "button" at bounding box center [59, 20] width 56 height 12
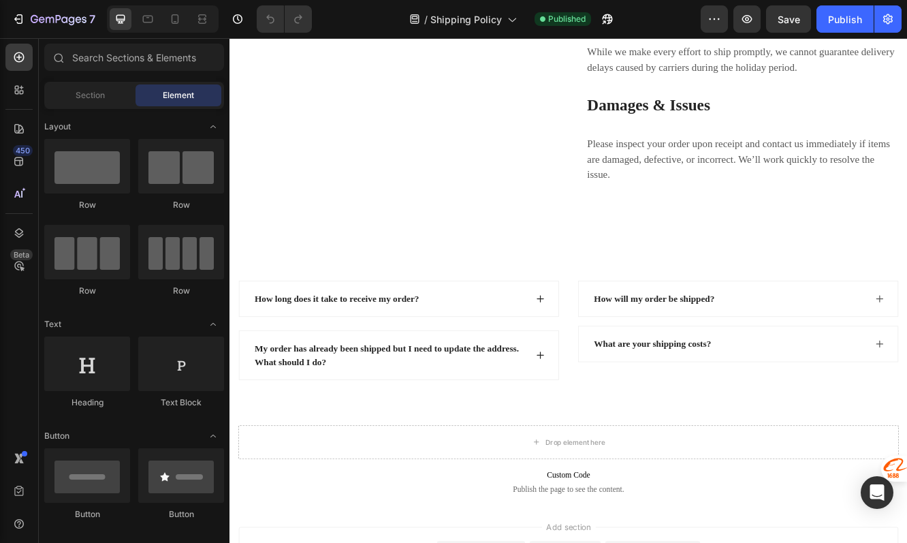
scroll to position [1094, 0]
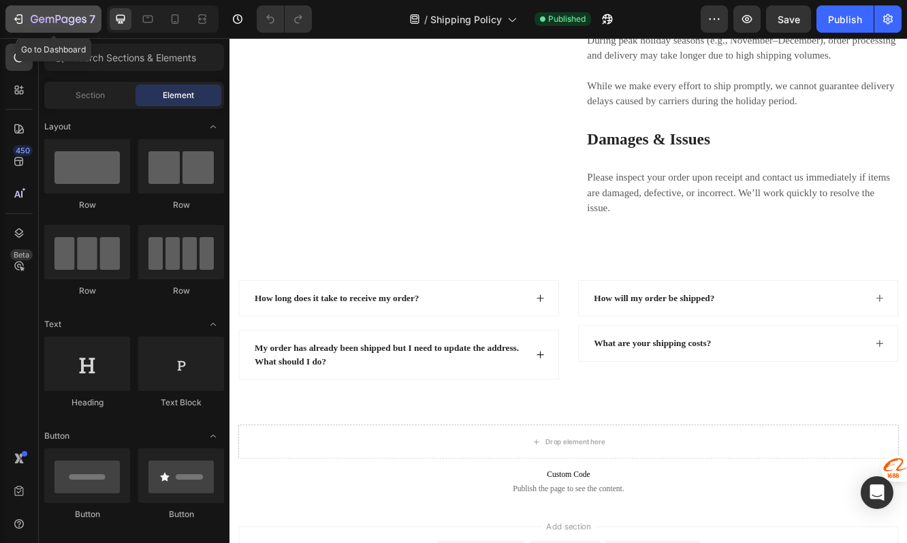
click at [41, 19] on icon "button" at bounding box center [42, 19] width 6 height 6
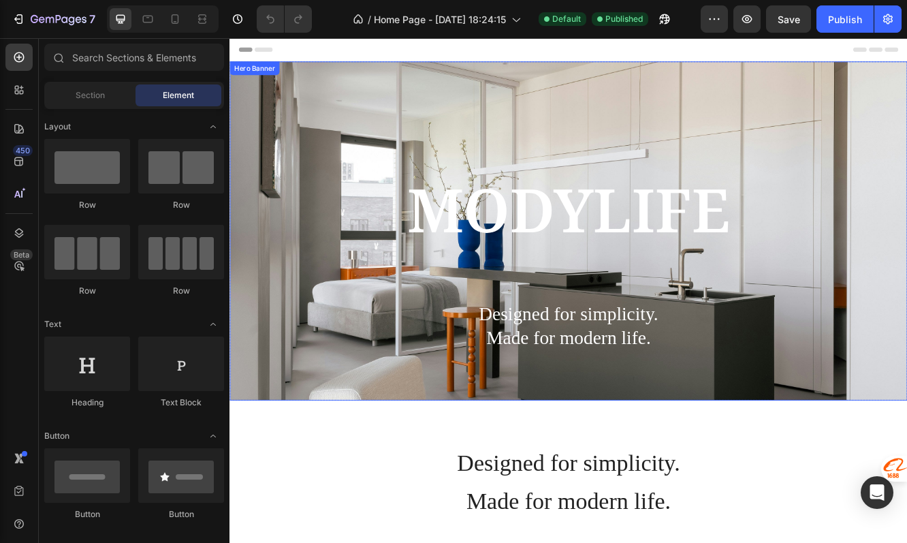
scroll to position [24, 0]
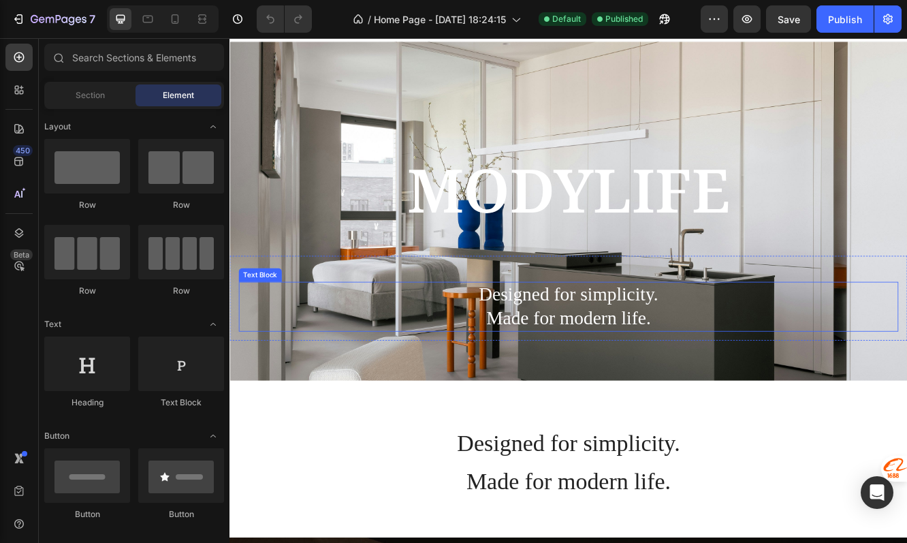
click at [604, 364] on span "Made for modern life." at bounding box center [638, 375] width 198 height 25
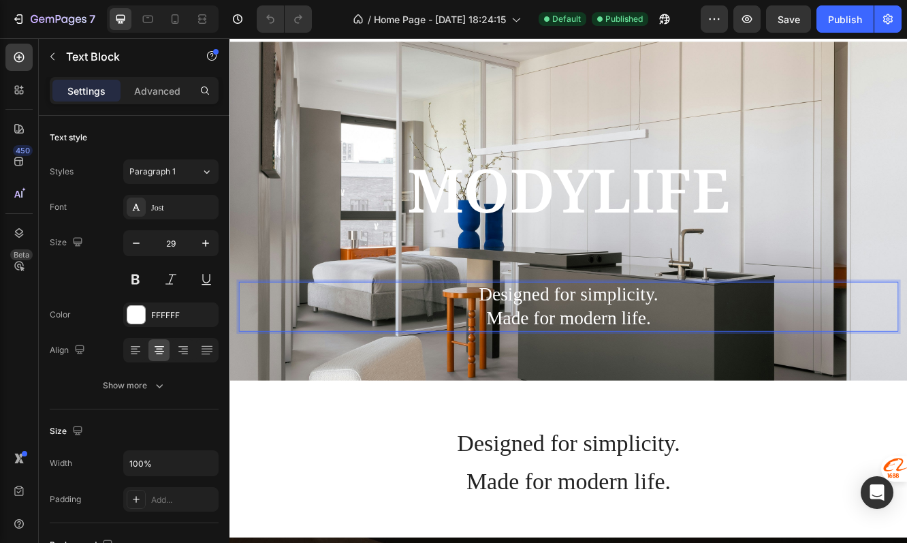
click at [618, 360] on p "Designed for simplicity." at bounding box center [638, 347] width 793 height 29
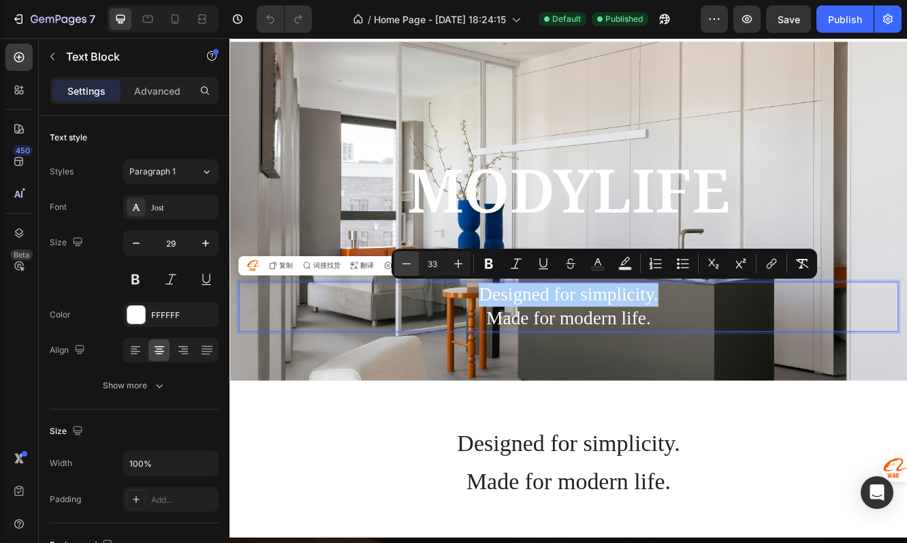
click at [411, 261] on icon "Editor contextual toolbar" at bounding box center [407, 264] width 14 height 14
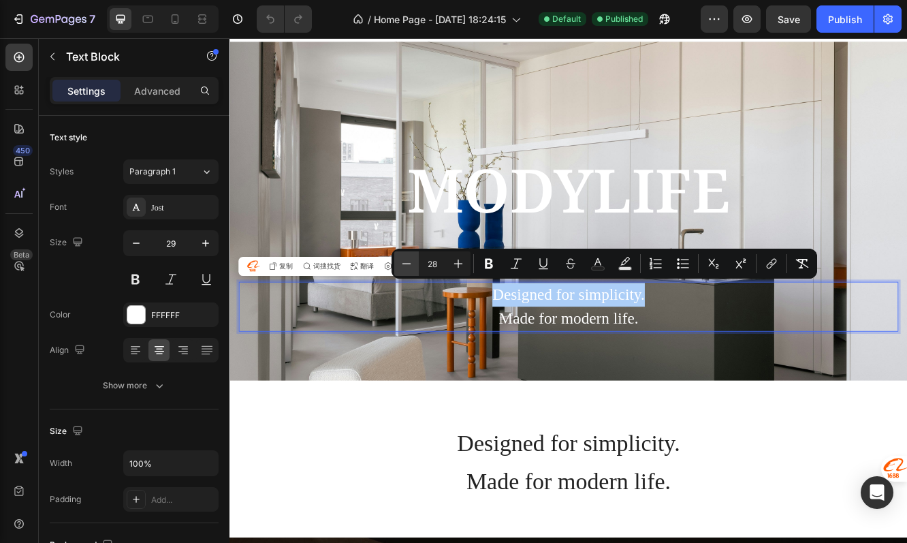
click at [411, 261] on icon "Editor contextual toolbar" at bounding box center [407, 264] width 14 height 14
type input "26"
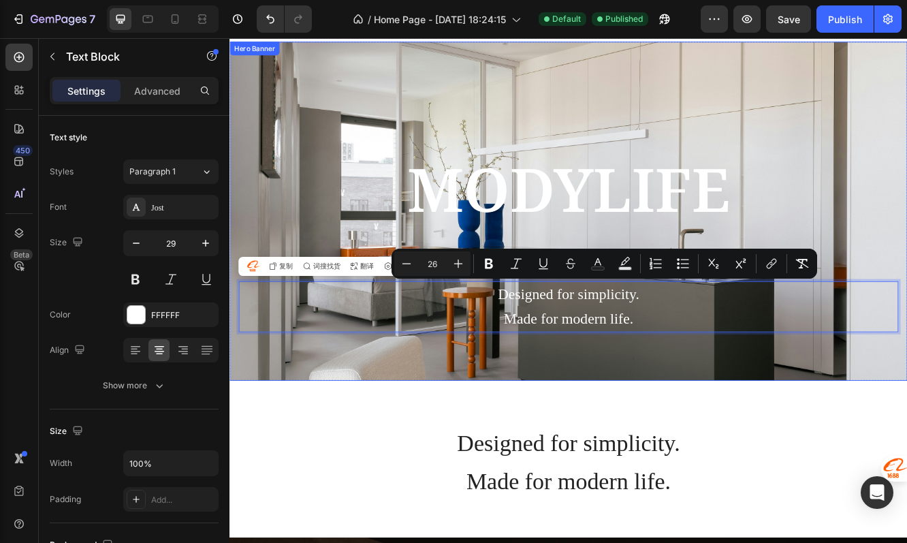
click at [513, 439] on div "Background Image" at bounding box center [637, 246] width 817 height 409
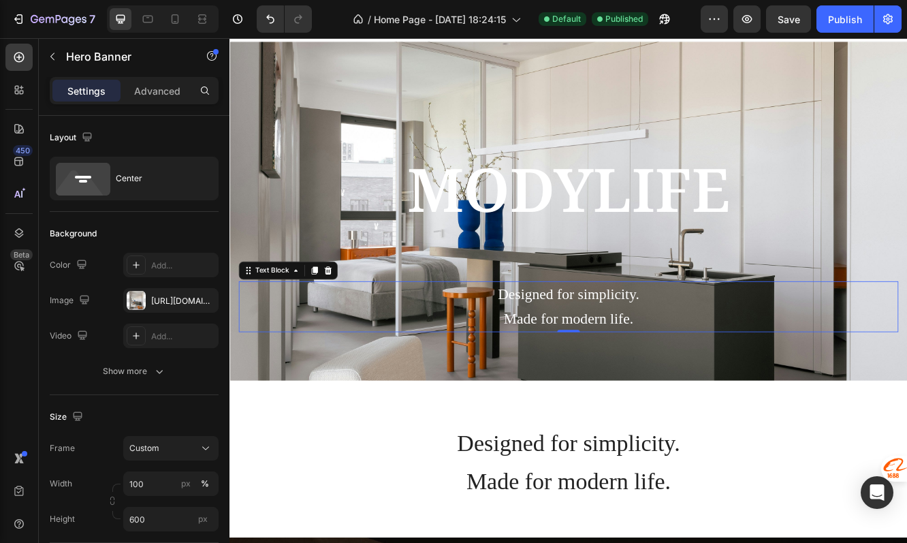
click at [577, 359] on p "Designed for simplicity." at bounding box center [638, 346] width 793 height 29
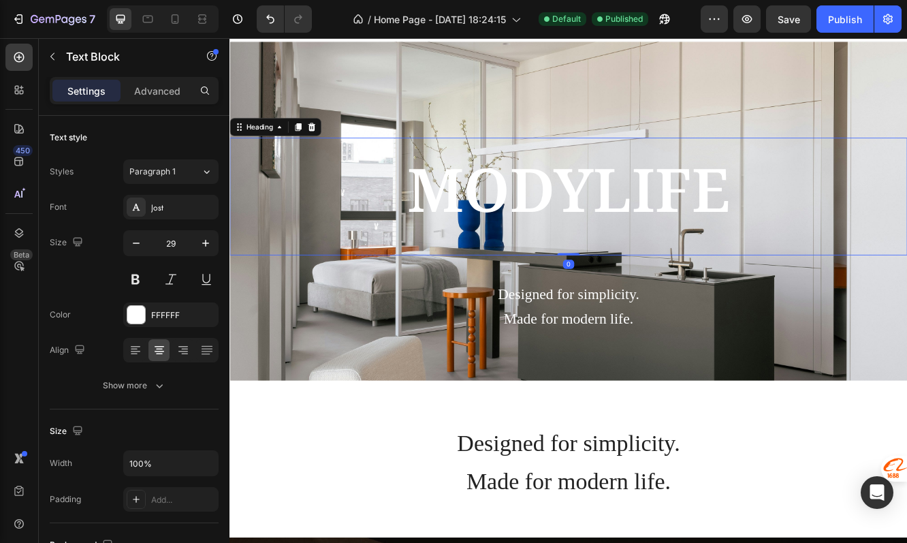
click at [483, 238] on span "MODYLIFE" at bounding box center [637, 219] width 389 height 98
drag, startPoint x: 635, startPoint y: 298, endPoint x: 607, endPoint y: 239, distance: 65.5
click at [607, 240] on div "MODYLIFE Heading 0" at bounding box center [637, 229] width 817 height 142
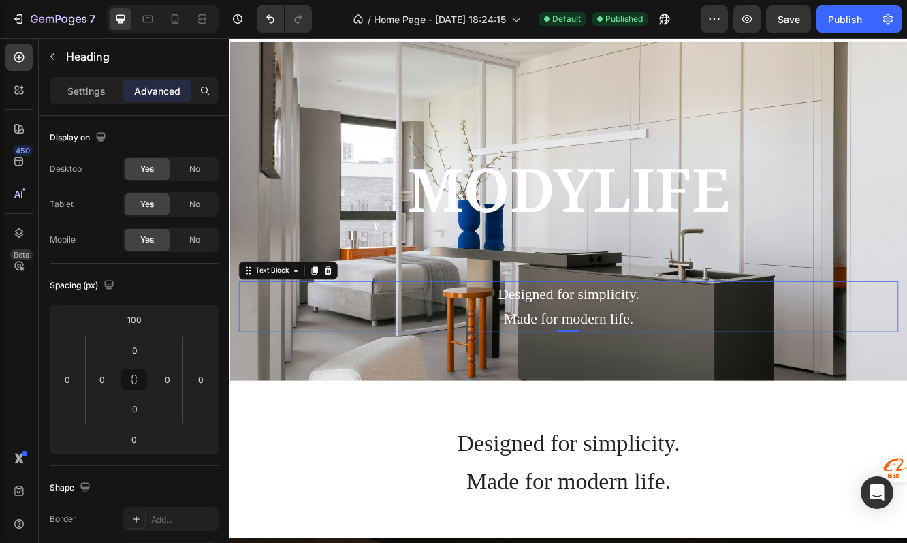
click at [624, 351] on span "Designed for simplicity." at bounding box center [638, 347] width 170 height 20
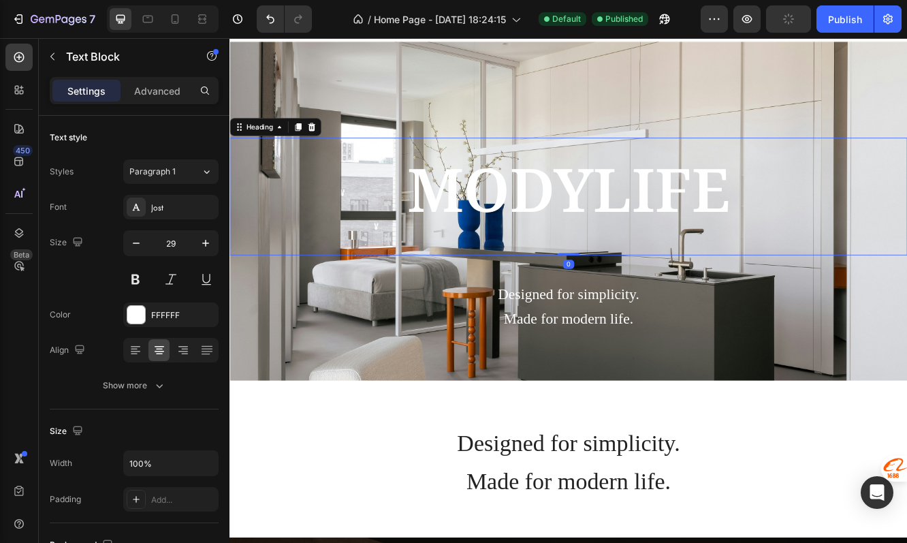
click at [611, 180] on span "MODYLIFE" at bounding box center [637, 219] width 389 height 98
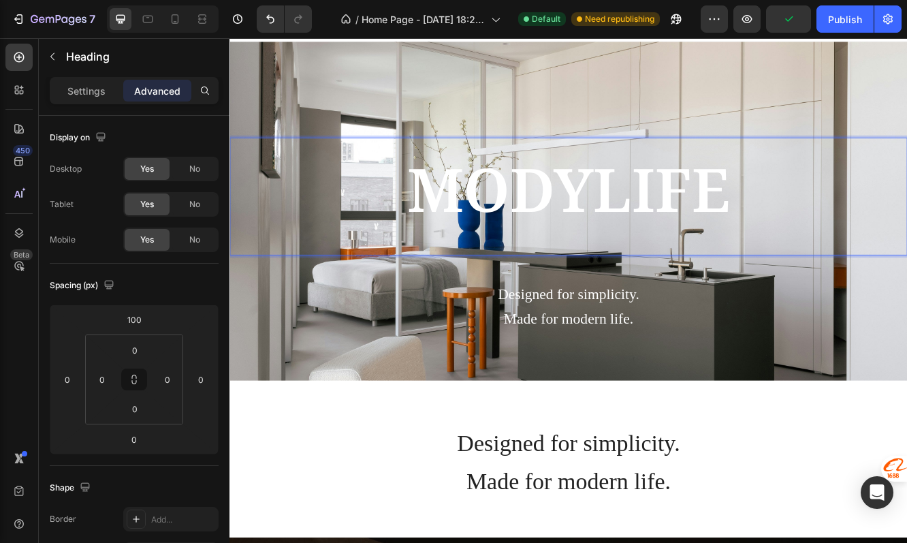
click at [564, 270] on h2 "MODYLIFE" at bounding box center [637, 229] width 817 height 142
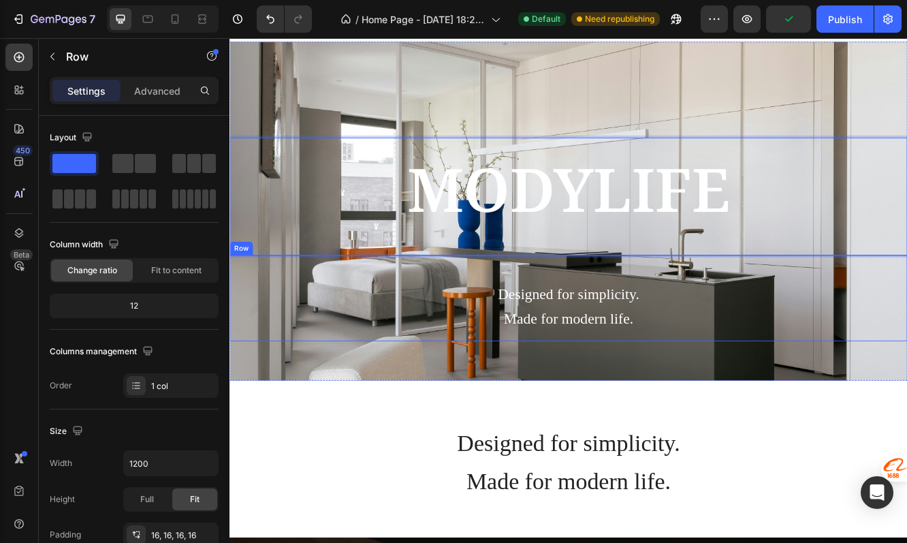
click at [558, 325] on div "Designed for simplicity. Made for modern life. Text Block" at bounding box center [637, 350] width 795 height 81
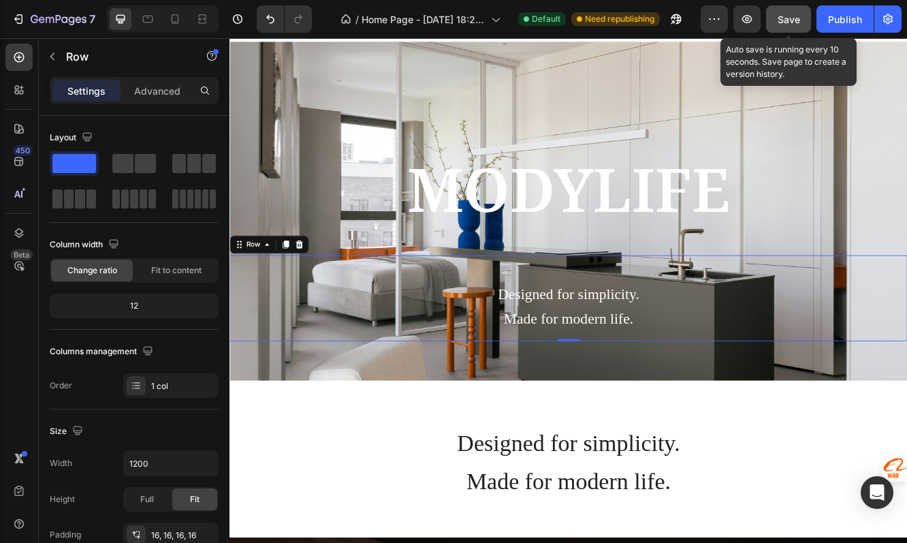
click at [786, 8] on button "Save" at bounding box center [788, 18] width 45 height 27
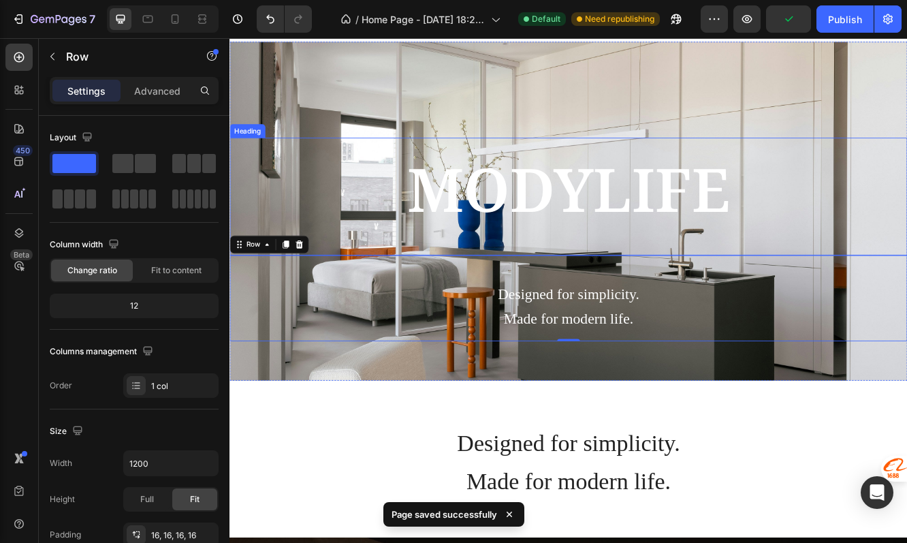
click at [699, 217] on span "MODYLIFE" at bounding box center [637, 219] width 389 height 98
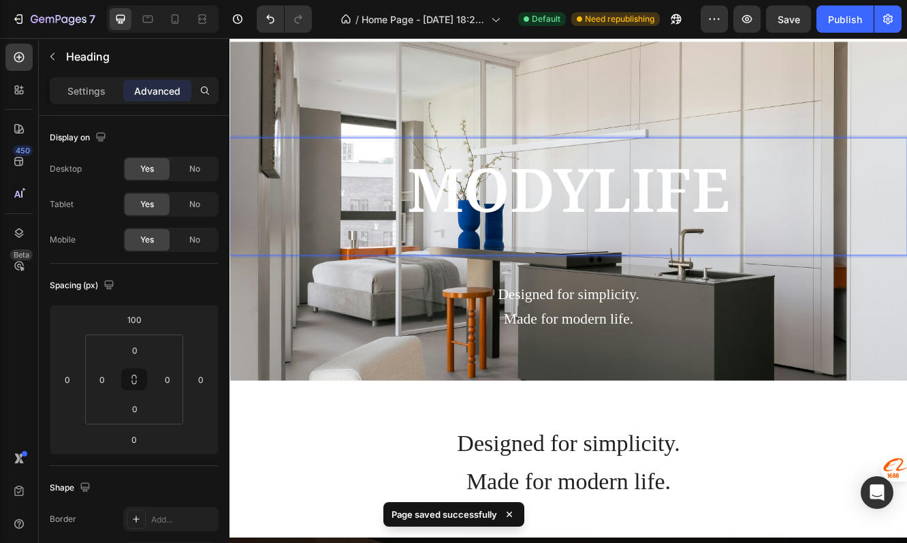
click at [655, 215] on span "MODYLIFE" at bounding box center [637, 219] width 389 height 98
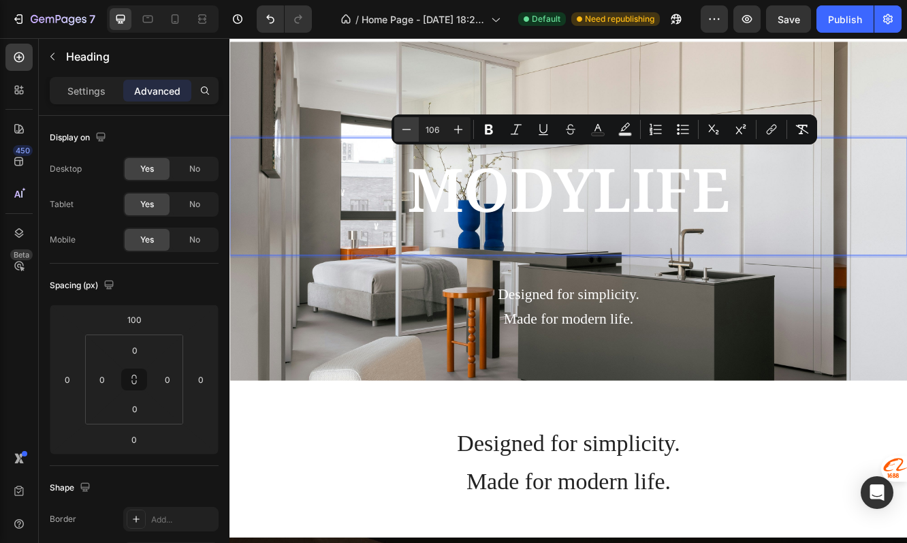
click at [404, 133] on icon "Editor contextual toolbar" at bounding box center [407, 130] width 14 height 14
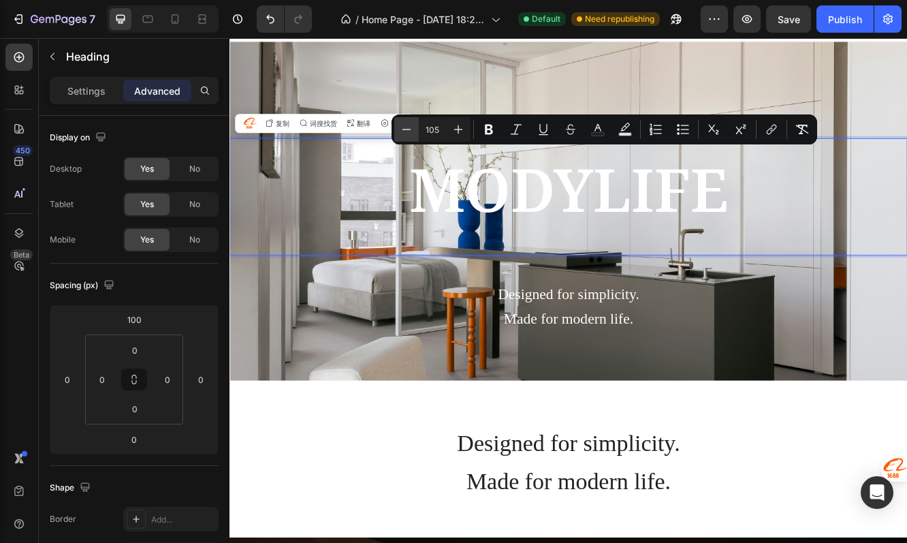
click at [404, 133] on icon "Editor contextual toolbar" at bounding box center [407, 130] width 14 height 14
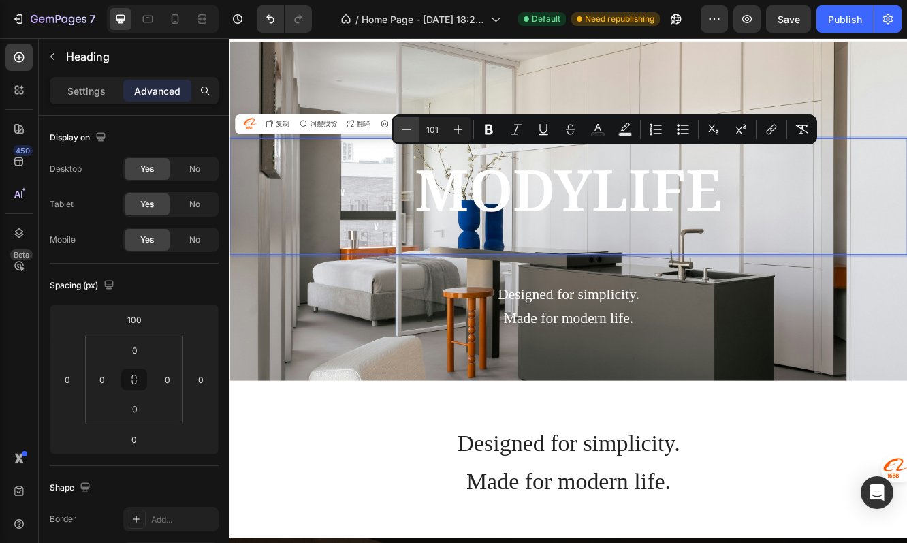
type input "100"
click at [838, 29] on button "Publish" at bounding box center [844, 18] width 57 height 27
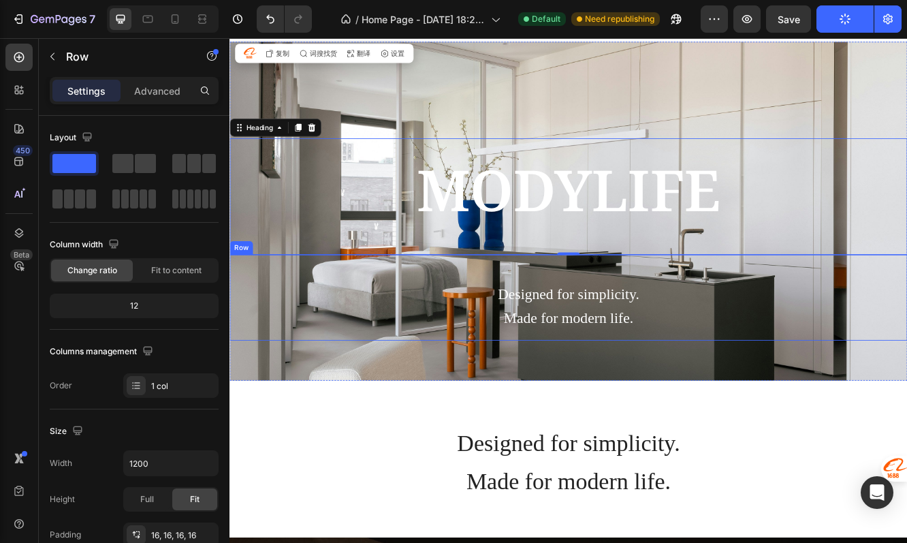
click at [635, 328] on div "Designed for simplicity. Made for modern life. Text Block" at bounding box center [637, 350] width 795 height 81
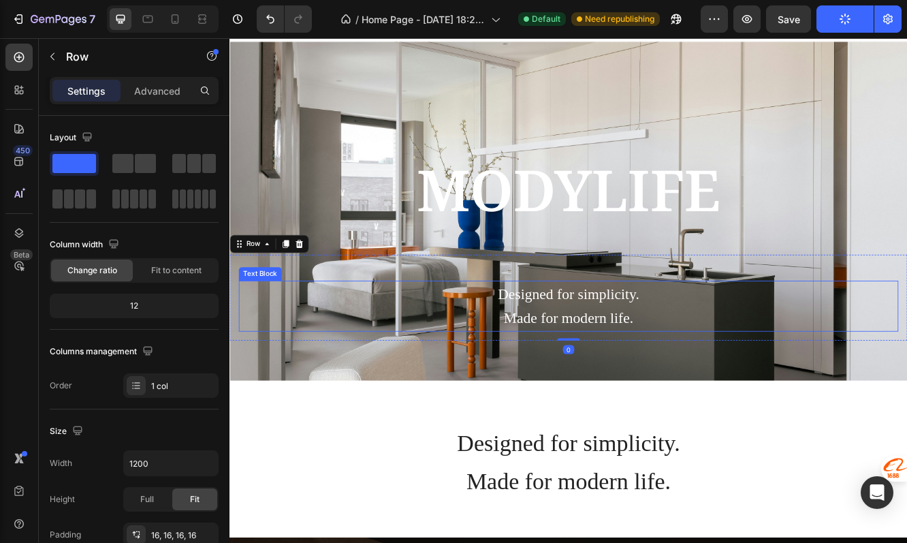
click at [624, 352] on span "Designed for simplicity." at bounding box center [638, 346] width 170 height 20
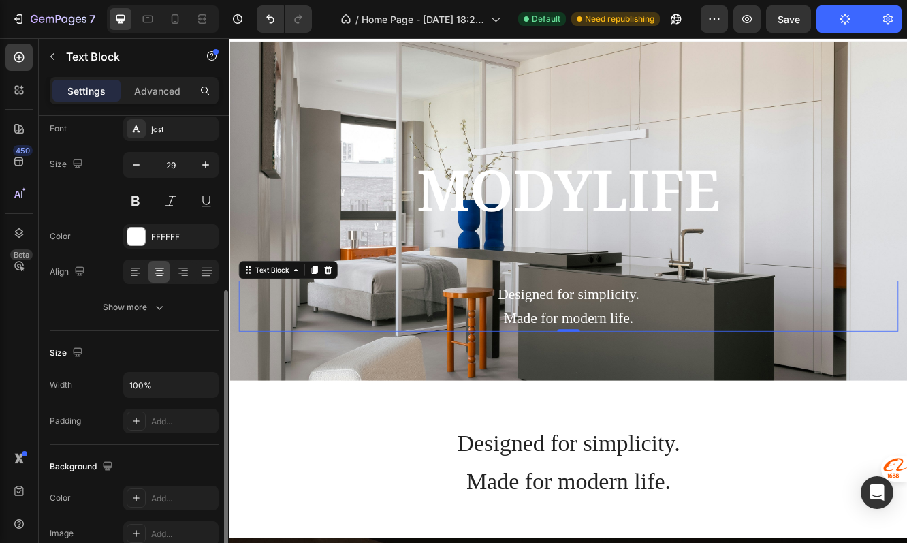
scroll to position [0, 0]
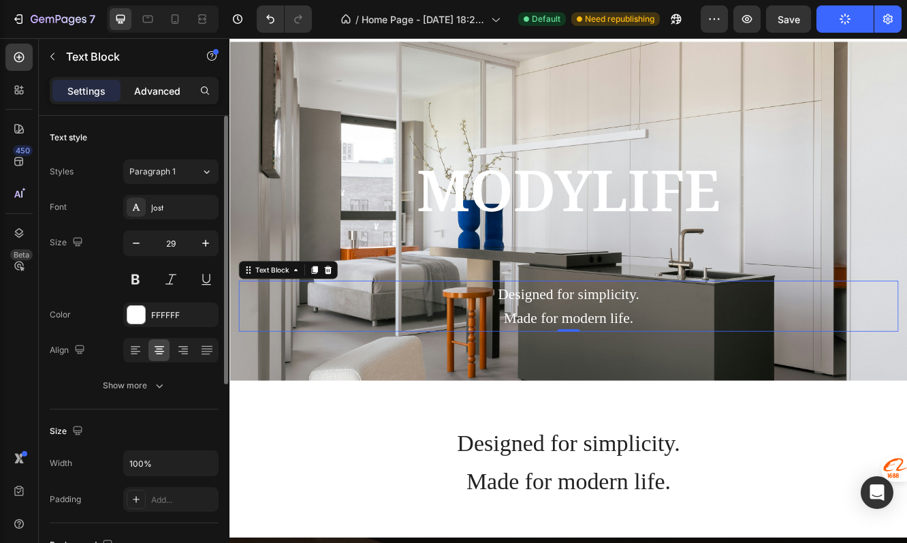
click at [162, 96] on p "Advanced" at bounding box center [157, 91] width 46 height 14
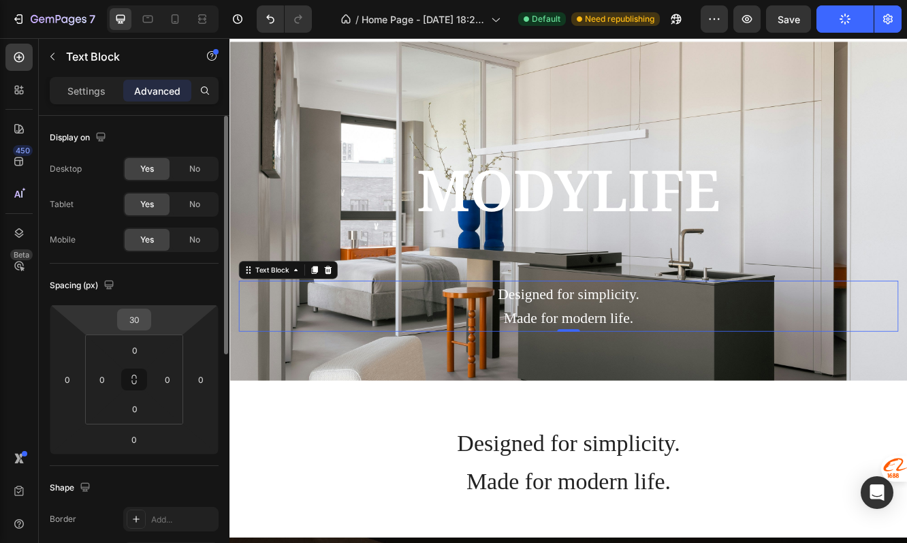
click at [136, 319] on input "30" at bounding box center [134, 319] width 27 height 20
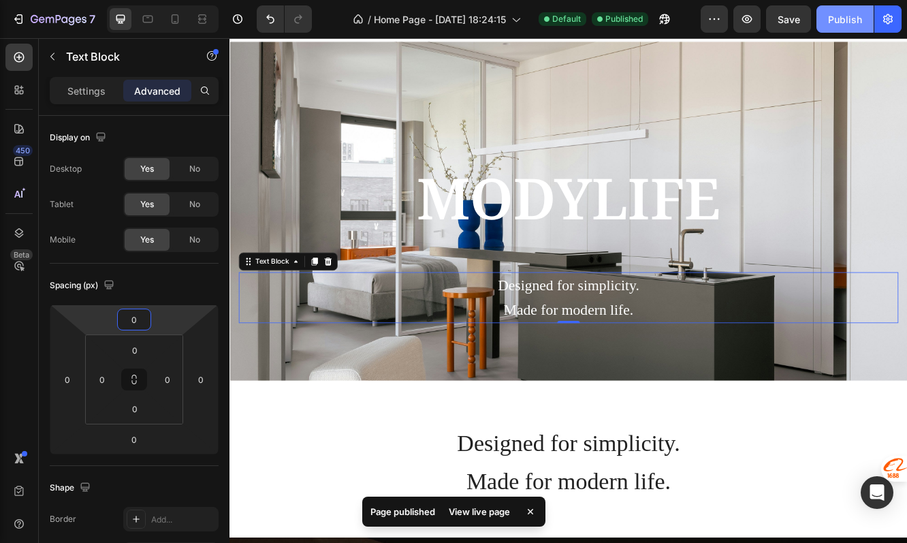
type input "0"
click at [831, 18] on div "Publish" at bounding box center [845, 19] width 34 height 14
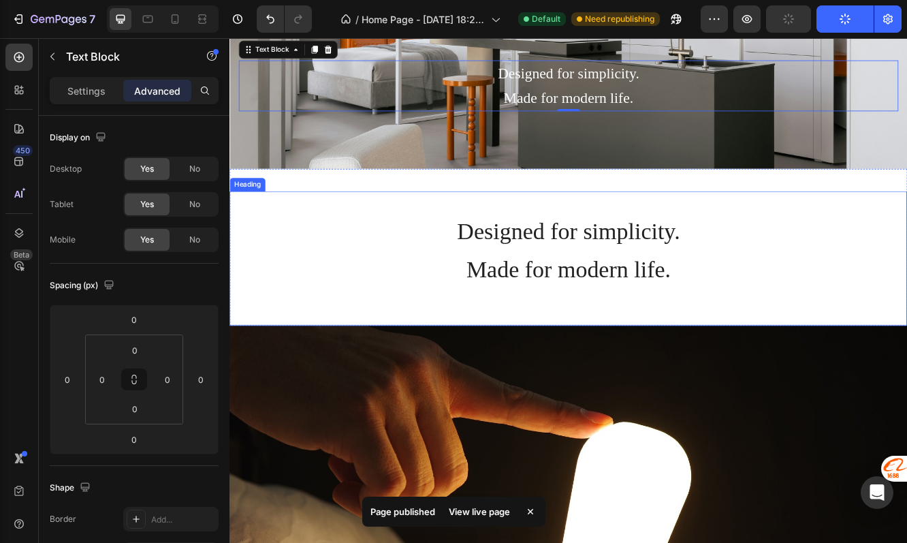
scroll to position [262, 0]
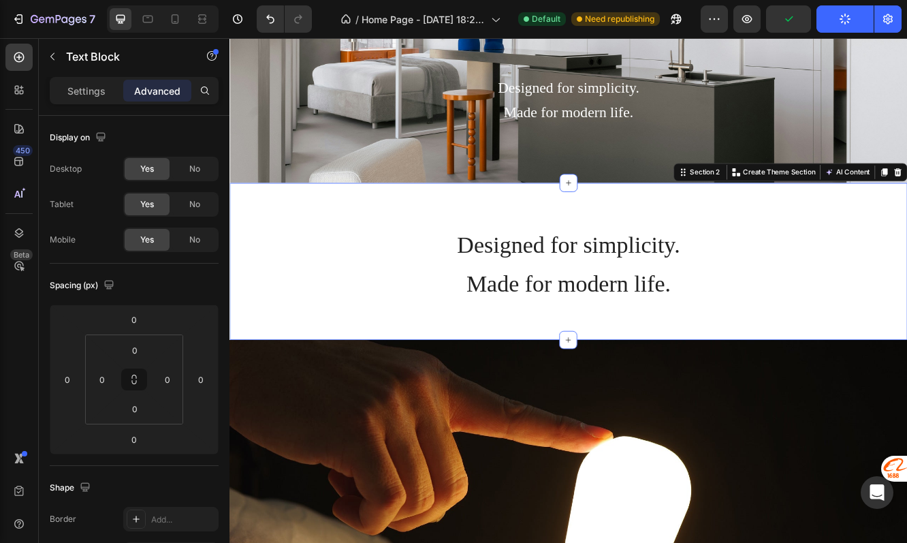
click at [603, 224] on div "Designed for simplicity. Made for modern life. Heading" at bounding box center [637, 306] width 817 height 189
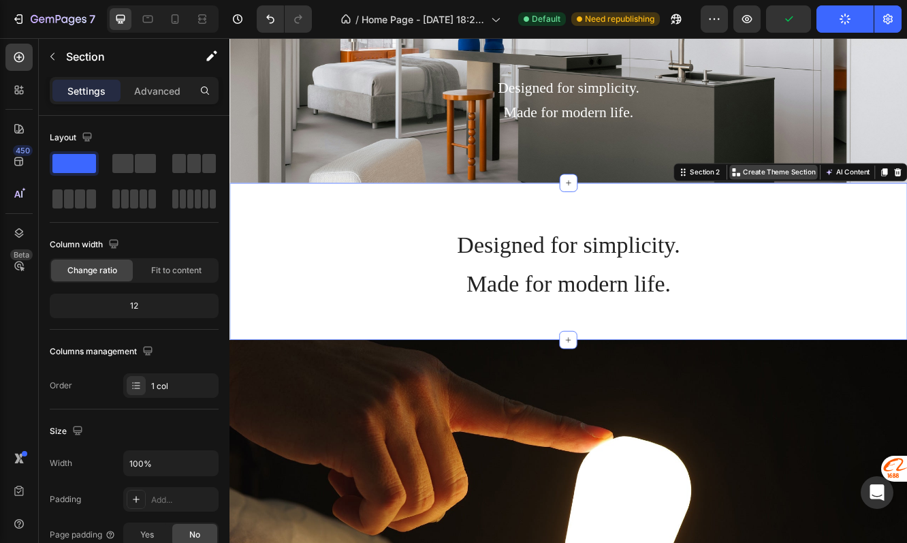
click at [857, 197] on p "Create Theme Section" at bounding box center [891, 199] width 87 height 12
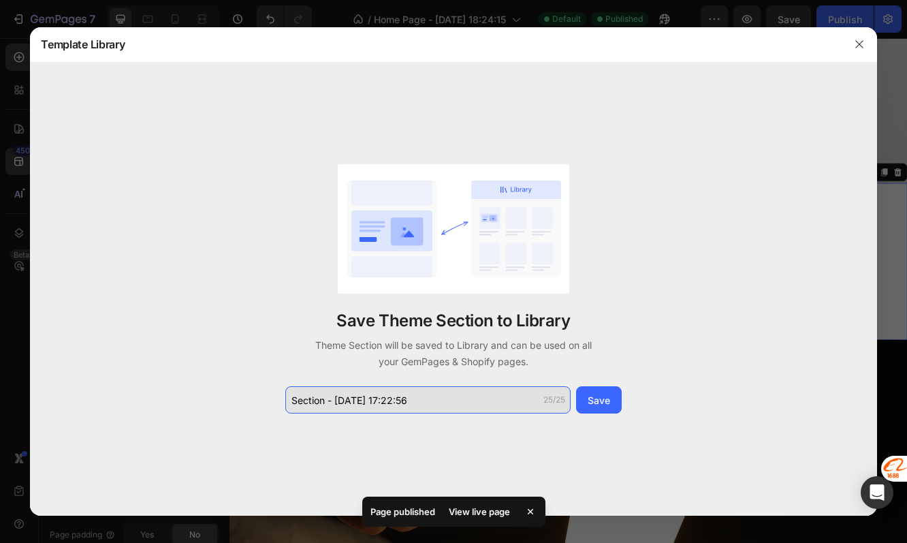
drag, startPoint x: 440, startPoint y: 395, endPoint x: 424, endPoint y: 396, distance: 15.7
click at [424, 396] on input "Section - [DATE] 17:22:56" at bounding box center [427, 399] width 285 height 27
type input "d"
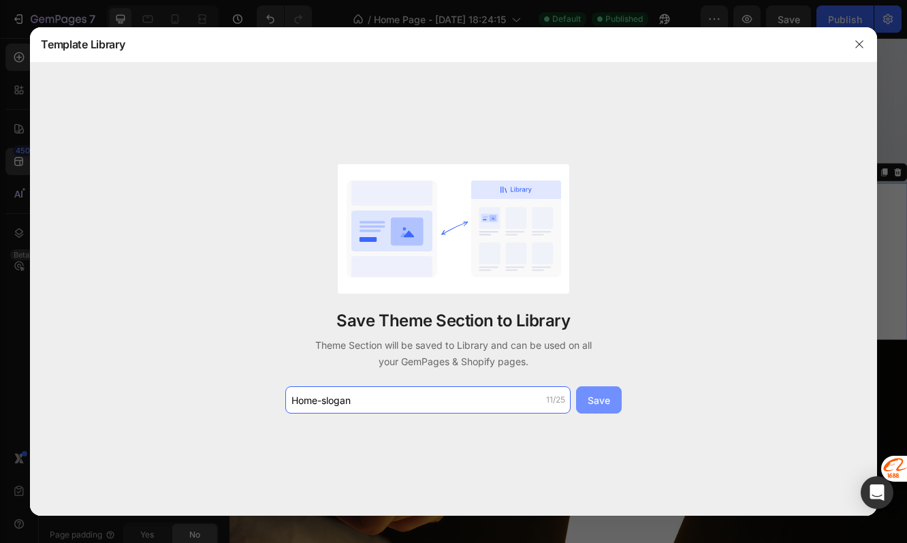
type input "Home-slogan"
click at [611, 402] on button "Save" at bounding box center [599, 399] width 46 height 27
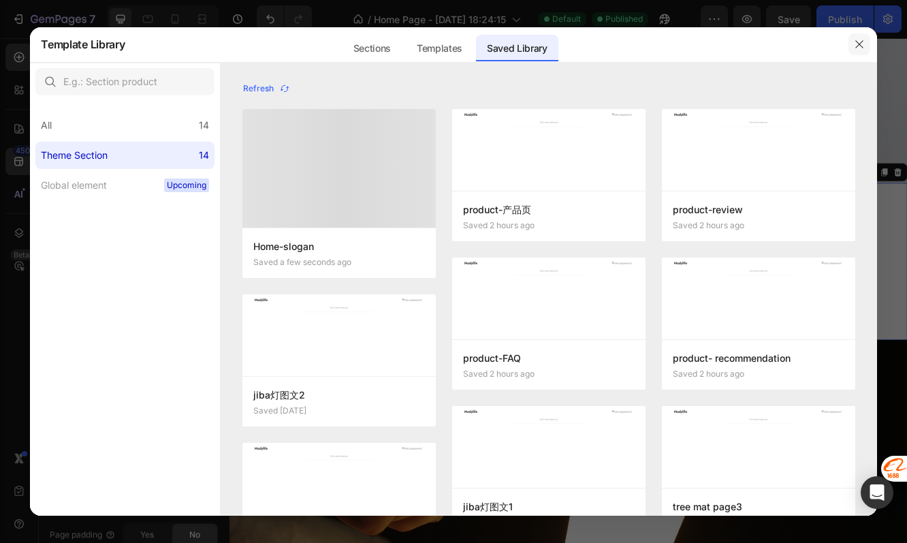
click at [854, 44] on icon "button" at bounding box center [859, 44] width 11 height 11
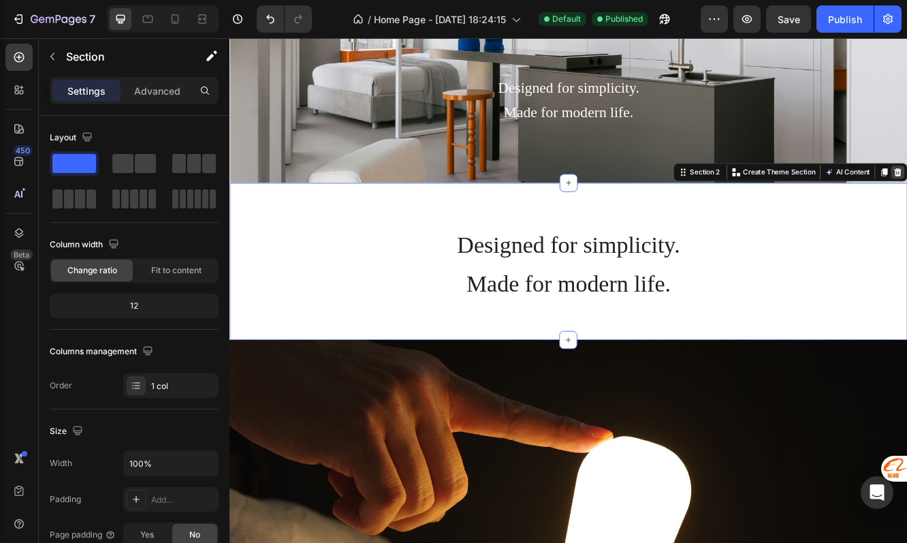
drag, startPoint x: 1025, startPoint y: 199, endPoint x: 1038, endPoint y: 198, distance: 12.3
click at [906, 198] on div "Section 2 Create Theme Section AI Content Write with GemAI What would you like …" at bounding box center [906, 200] width 282 height 22
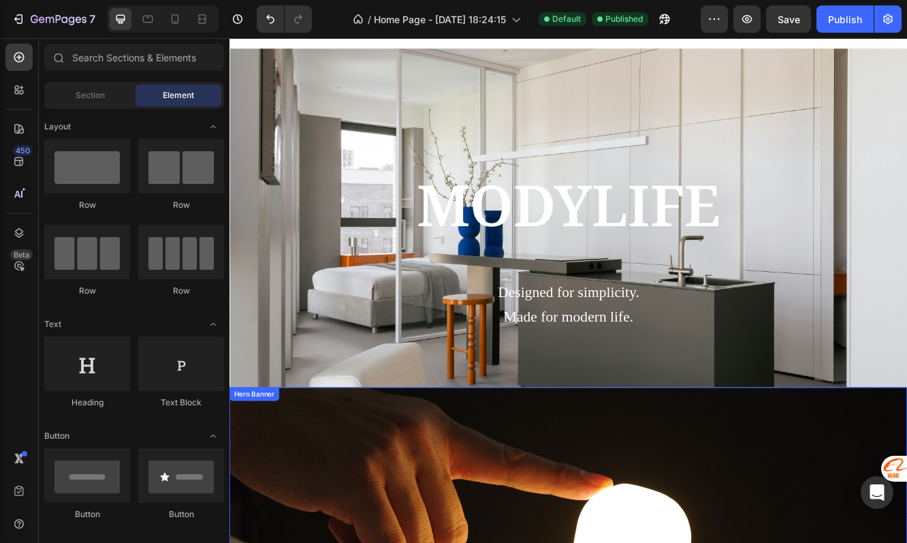
scroll to position [0, 0]
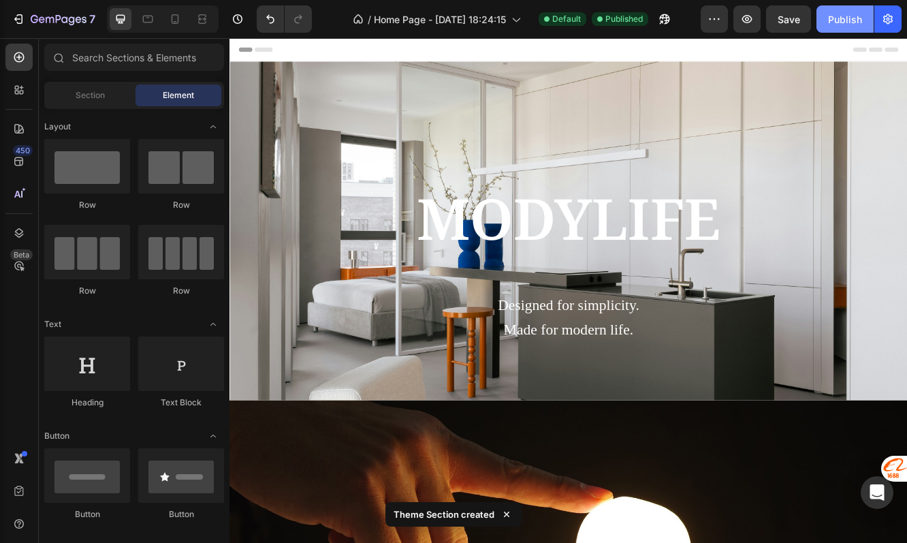
click at [831, 24] on div "Publish" at bounding box center [845, 19] width 34 height 14
